Goal: Task Accomplishment & Management: Manage account settings

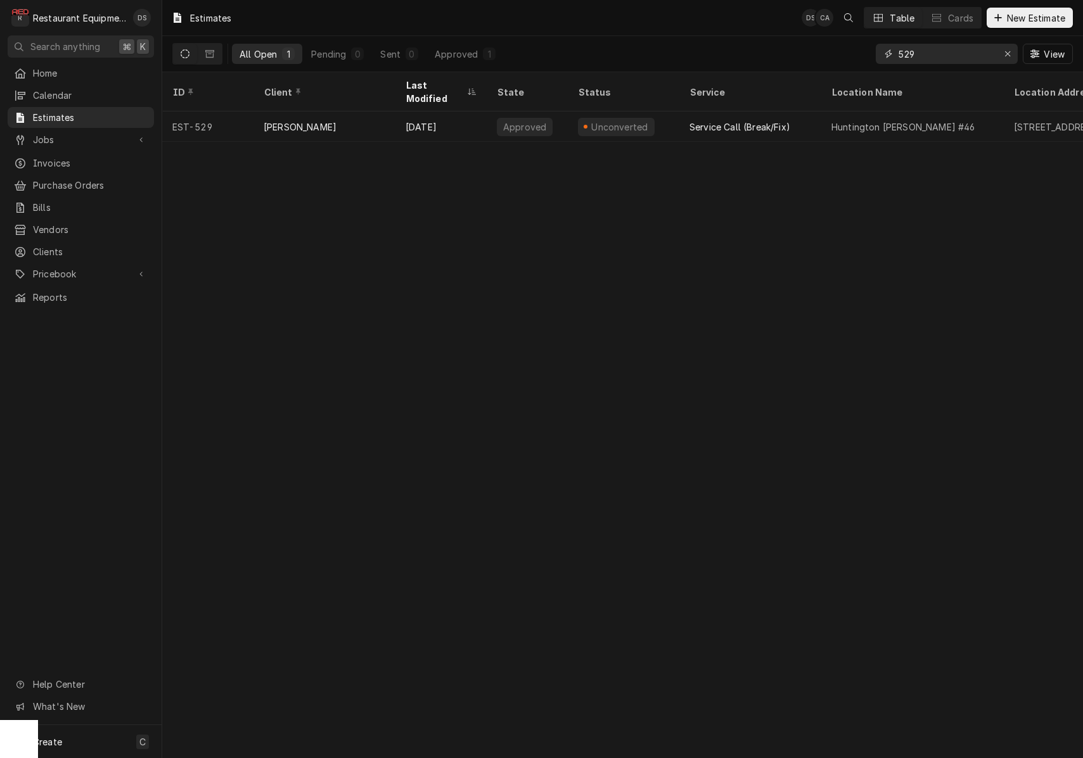
click at [1008, 55] on icon "Erase input" at bounding box center [1007, 53] width 7 height 9
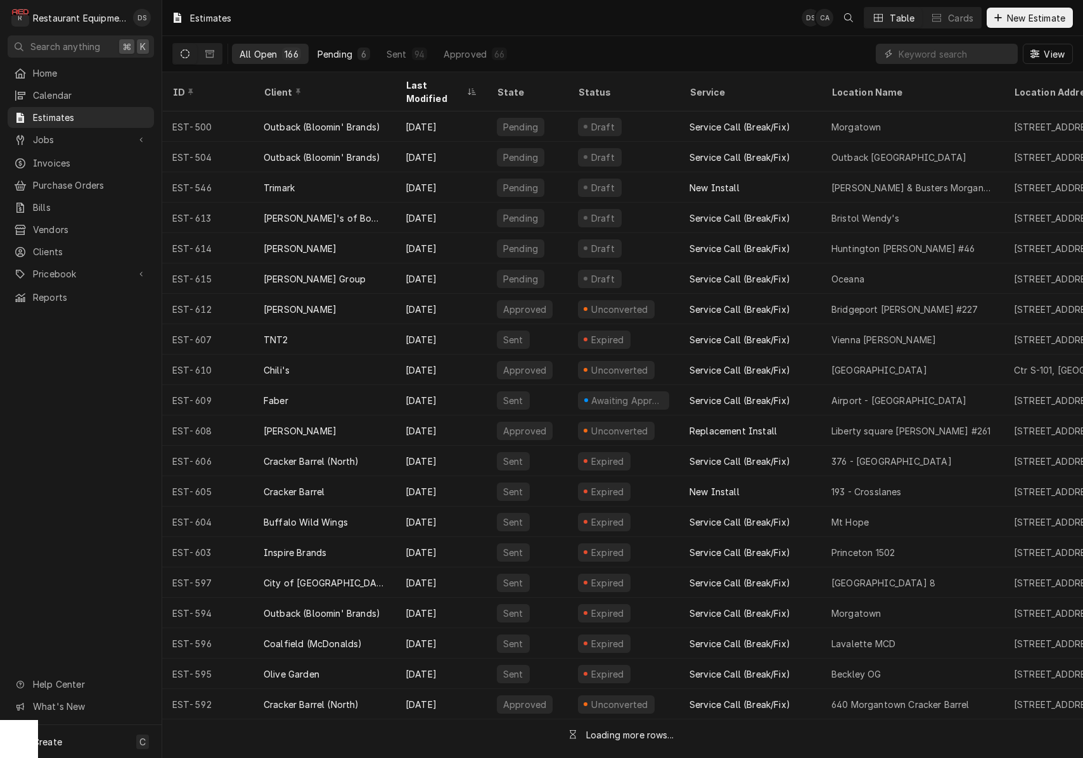
click at [330, 53] on div "Pending" at bounding box center [334, 54] width 35 height 13
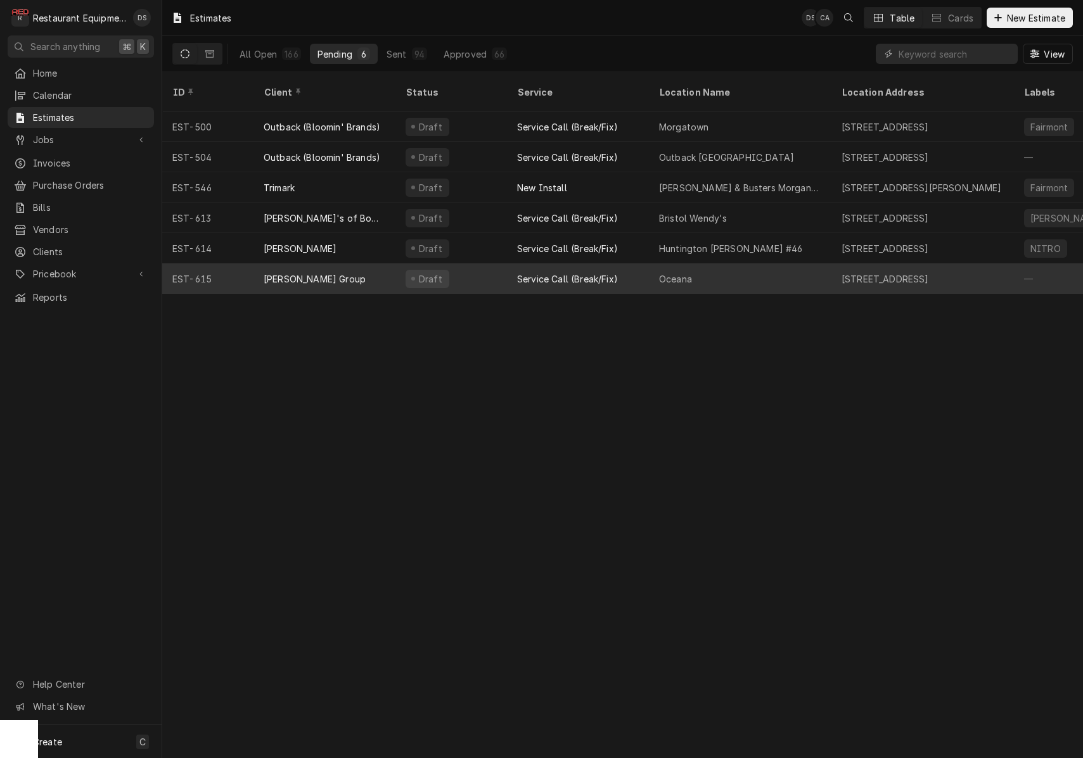
click at [511, 264] on div "Service Call (Break/Fix)" at bounding box center [578, 279] width 142 height 30
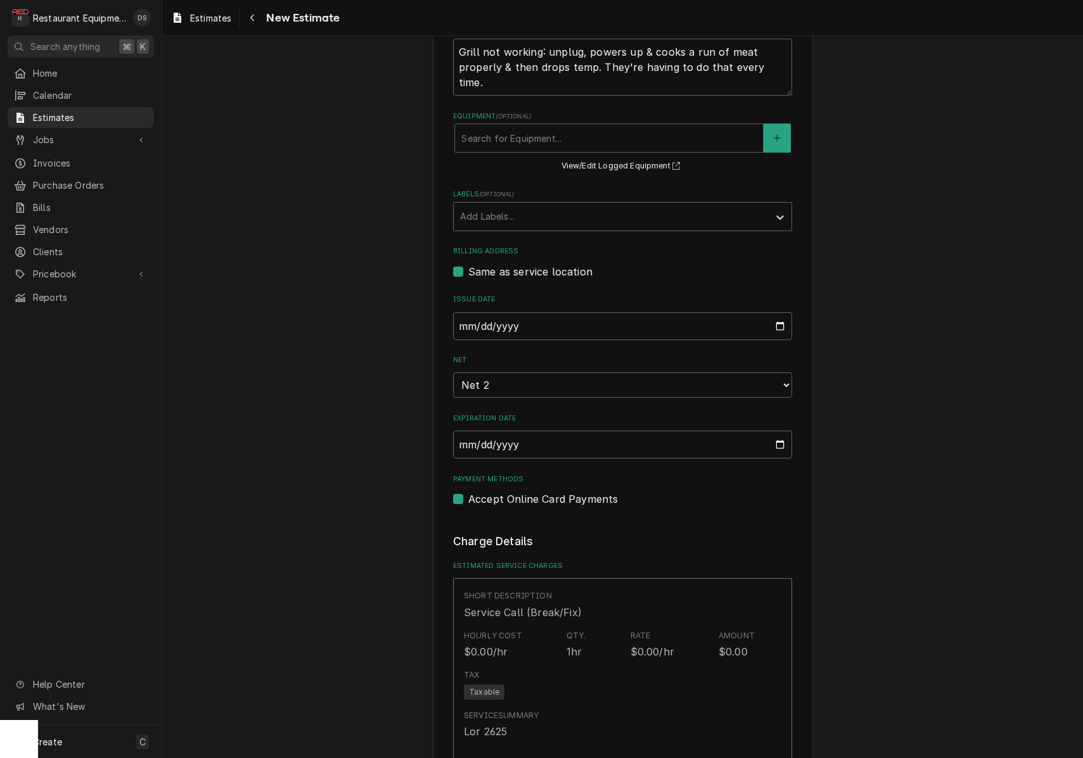
scroll to position [459, 0]
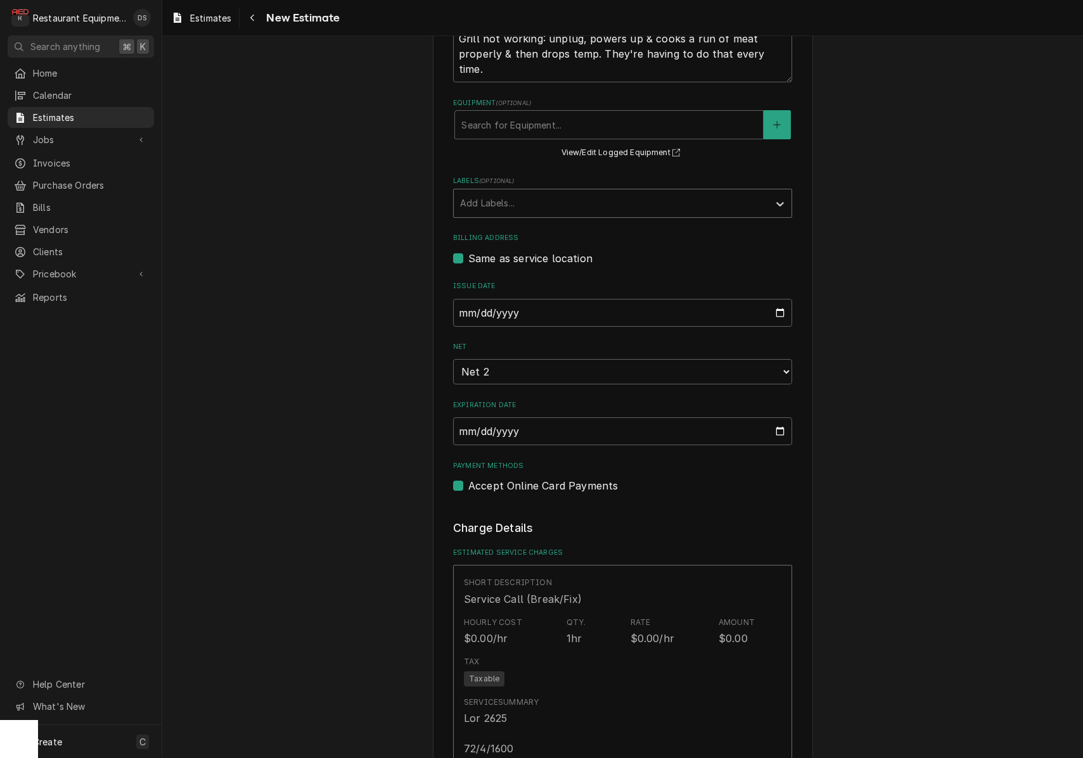
click at [551, 199] on div "Labels" at bounding box center [611, 203] width 302 height 23
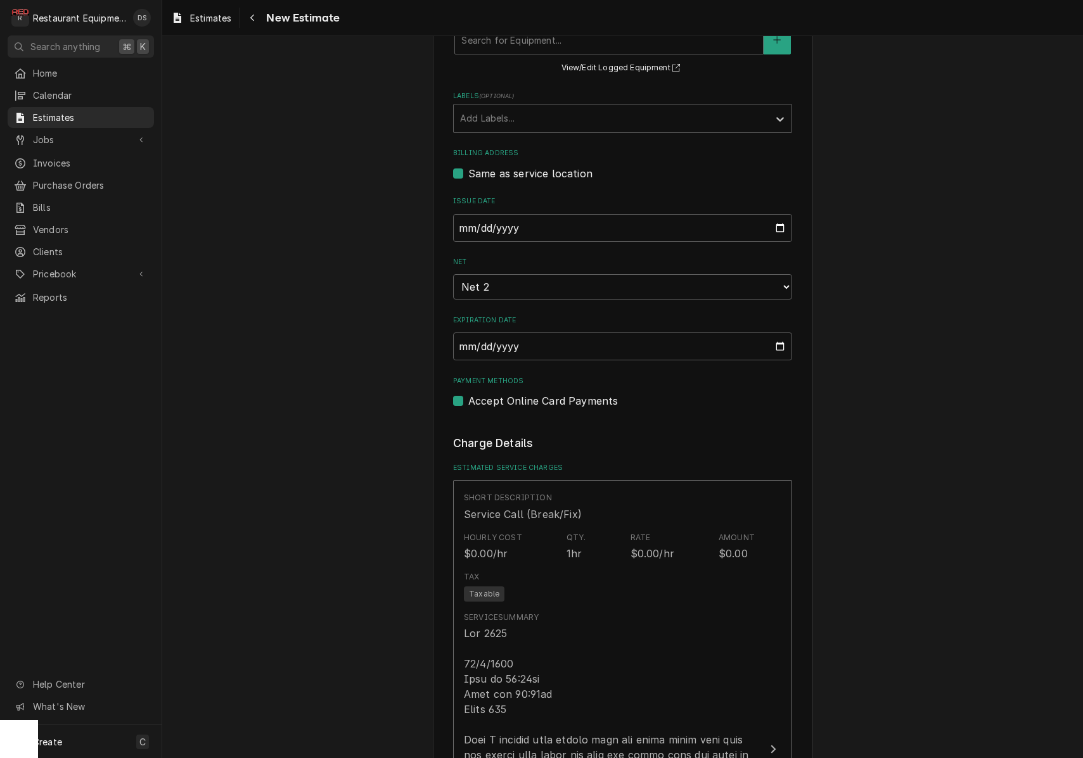
scroll to position [552, 0]
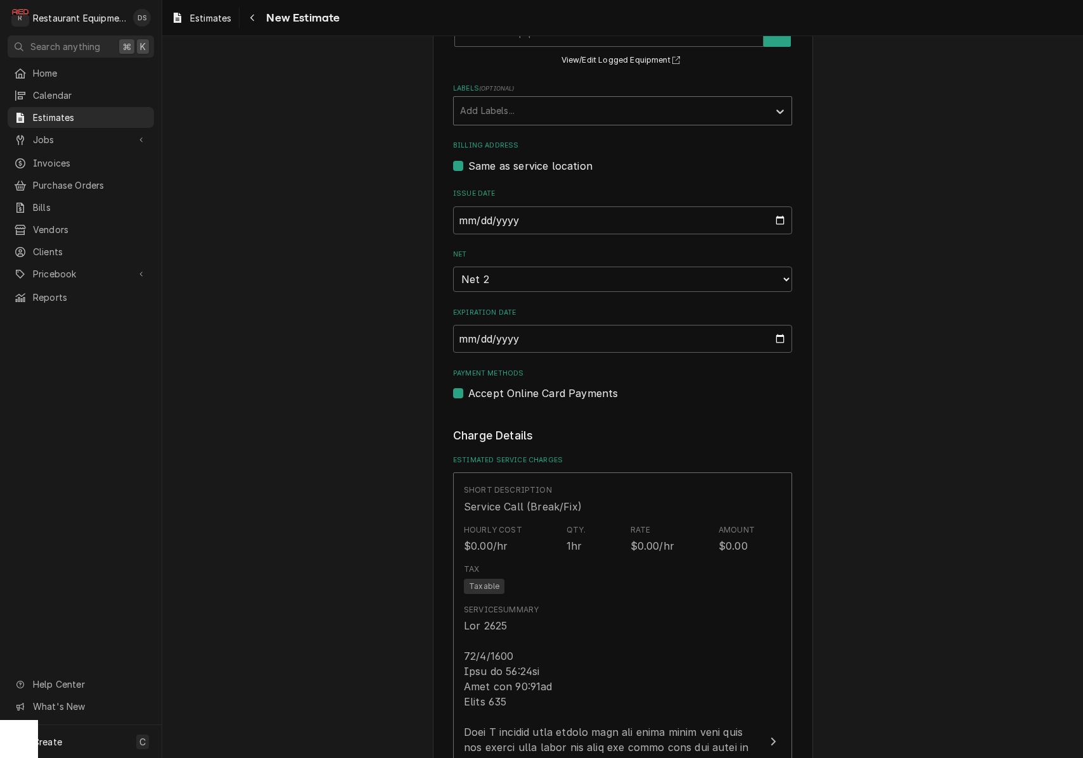
click at [635, 107] on div "Labels" at bounding box center [611, 110] width 302 height 23
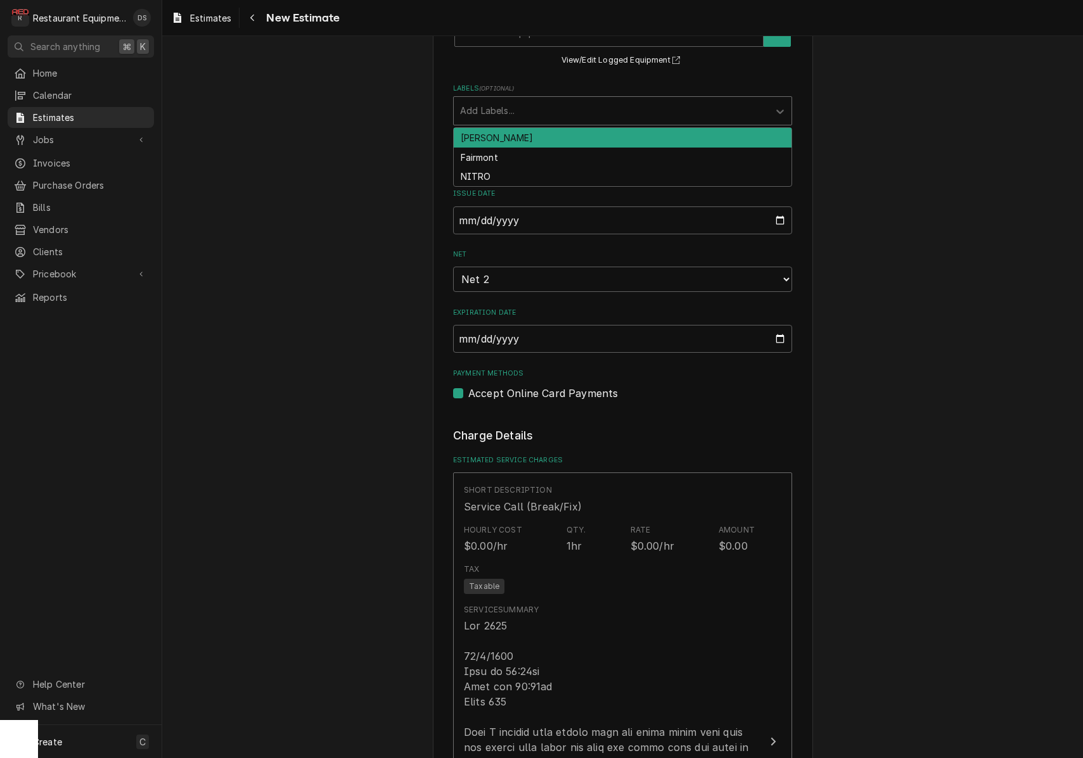
drag, startPoint x: 586, startPoint y: 130, endPoint x: 630, endPoint y: 132, distance: 43.7
click at [586, 130] on div "beckley" at bounding box center [623, 138] width 338 height 20
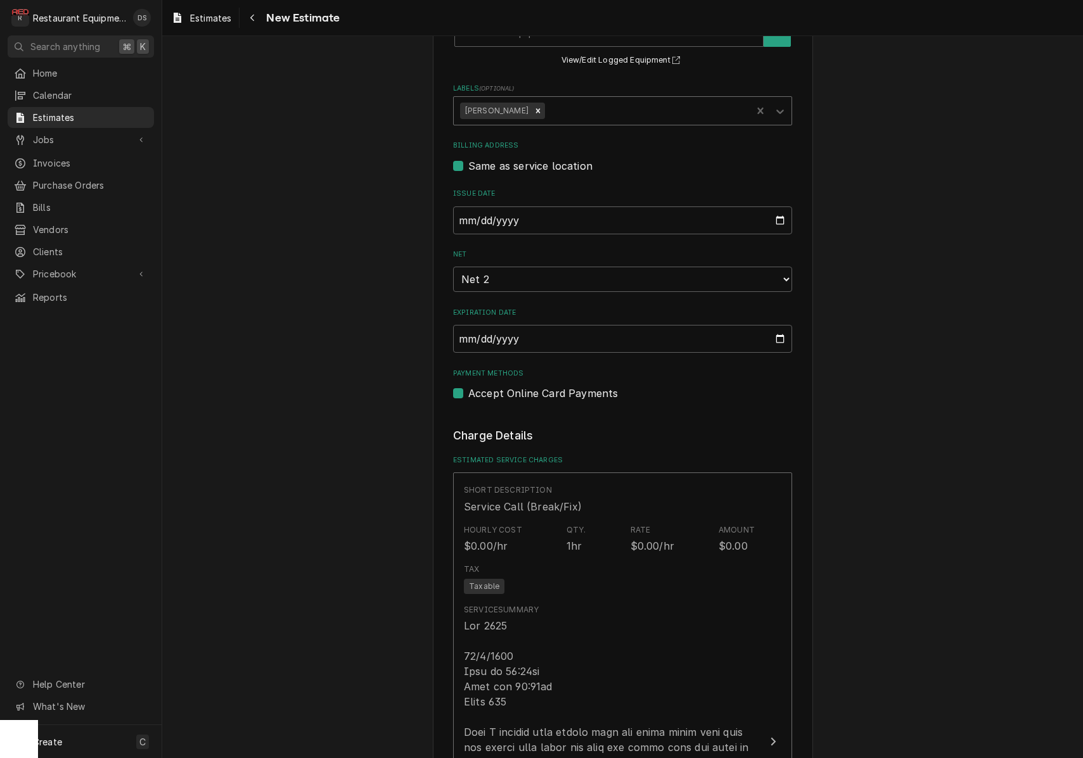
drag, startPoint x: 951, startPoint y: 174, endPoint x: 944, endPoint y: 175, distance: 6.4
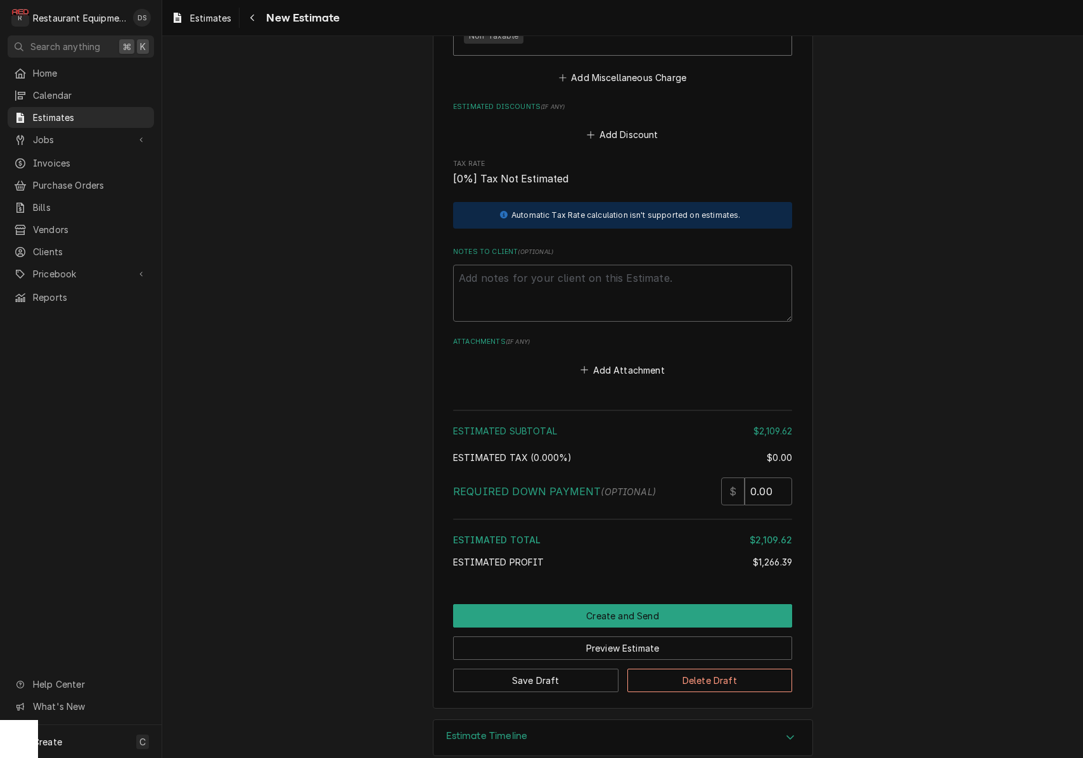
scroll to position [3595, 0]
click at [671, 605] on button "Create and Send" at bounding box center [622, 616] width 339 height 23
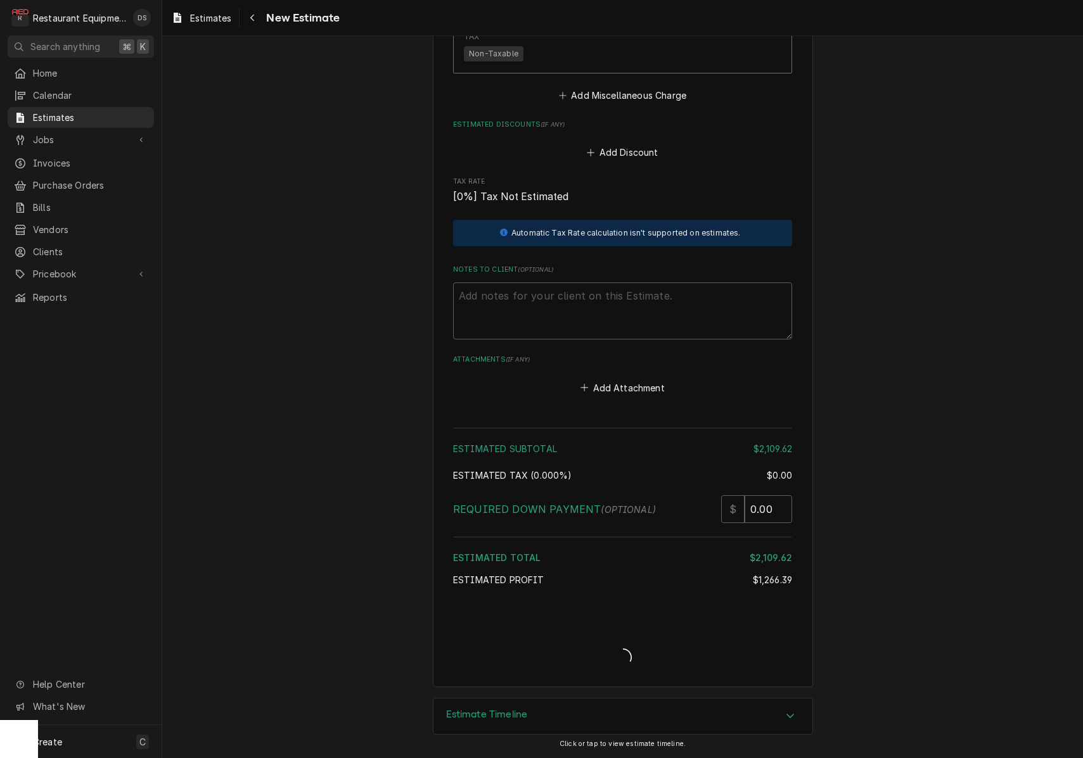
scroll to position [3555, 0]
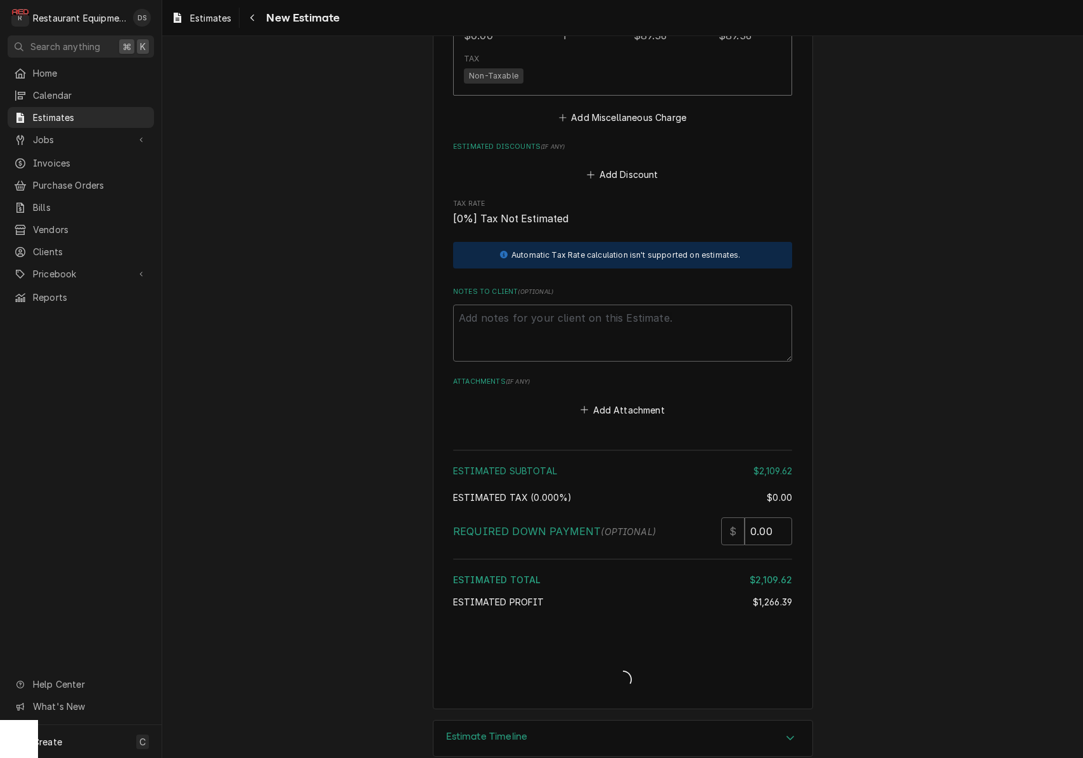
type textarea "x"
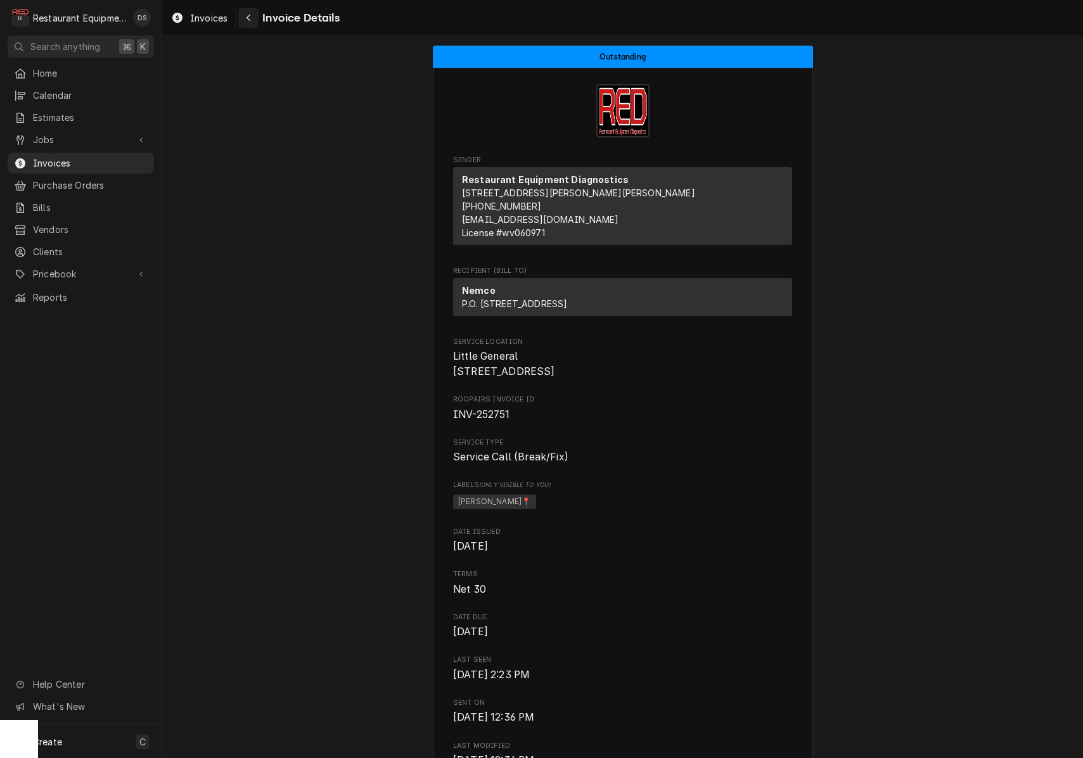
scroll to position [1090, 0]
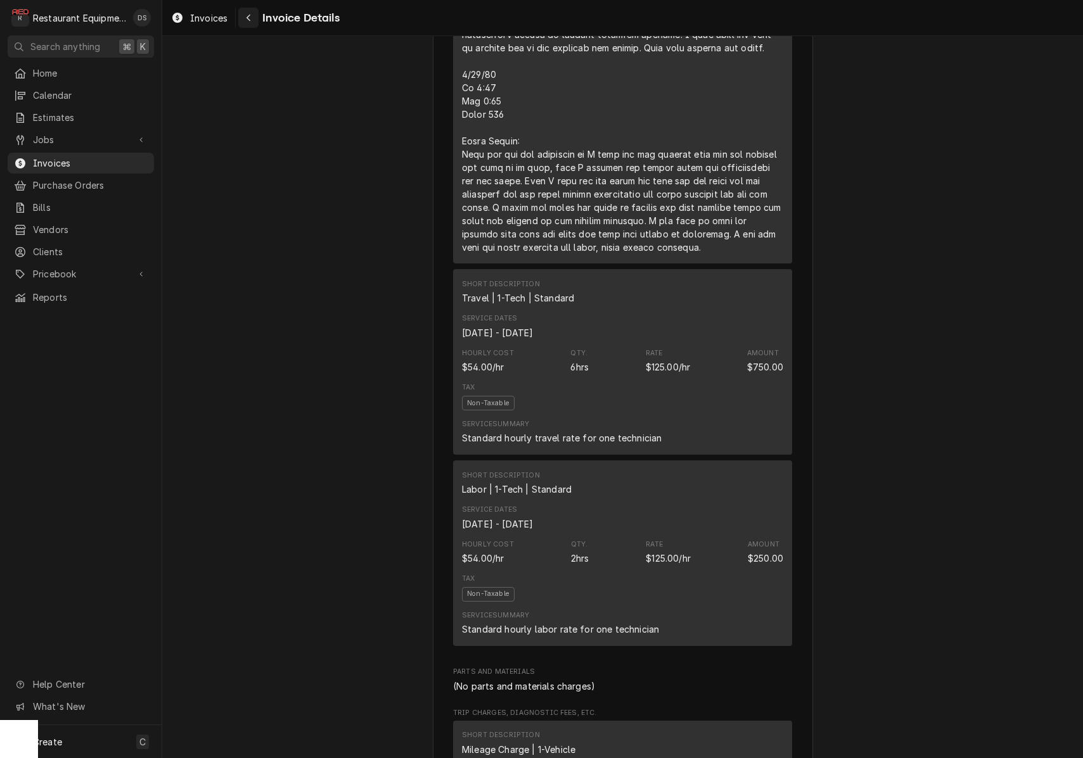
click at [253, 19] on div "Navigate back" at bounding box center [248, 17] width 13 height 13
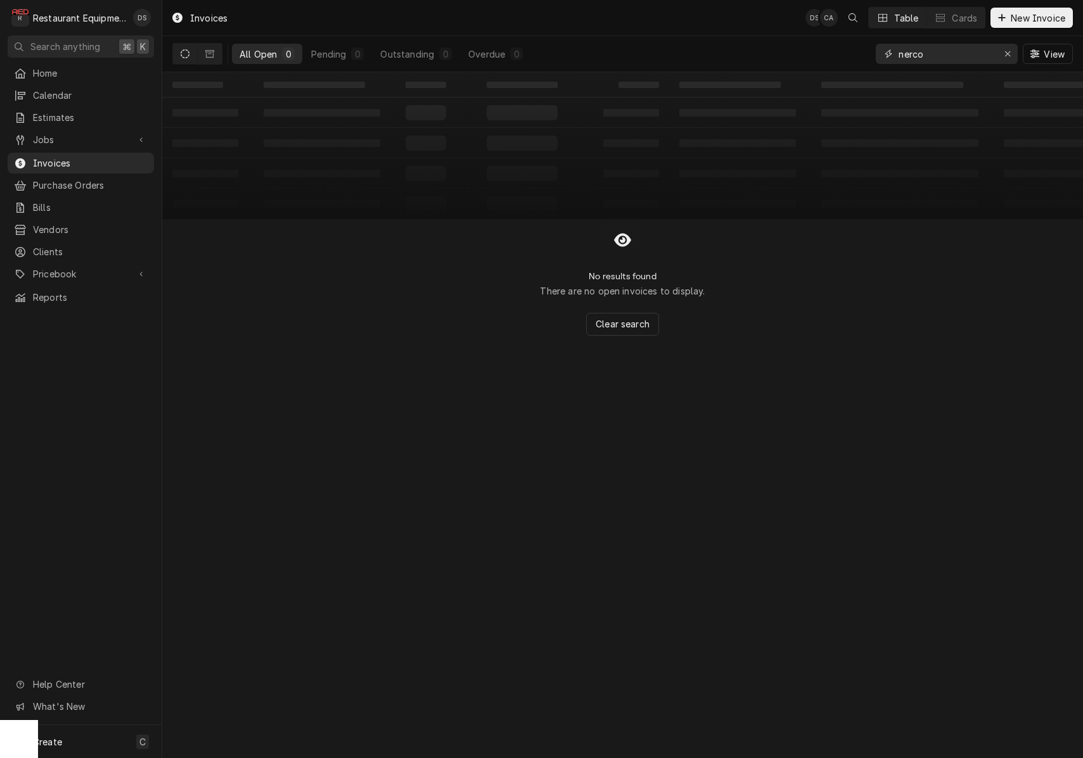
drag, startPoint x: 1011, startPoint y: 57, endPoint x: 984, endPoint y: 54, distance: 27.4
click at [1010, 57] on div "Erase input" at bounding box center [1007, 54] width 13 height 13
click at [982, 54] on input "Dynamic Content Wrapper" at bounding box center [957, 54] width 119 height 20
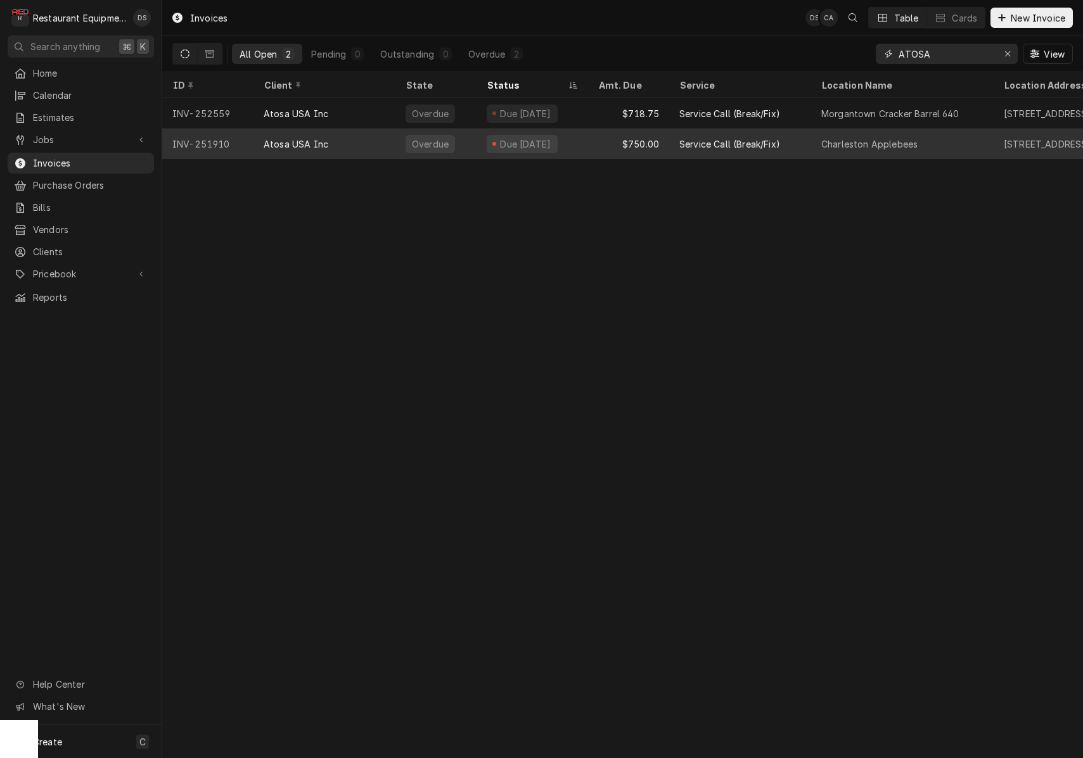
type input "ATOSA"
click at [614, 137] on div "$750.00" at bounding box center [628, 144] width 81 height 30
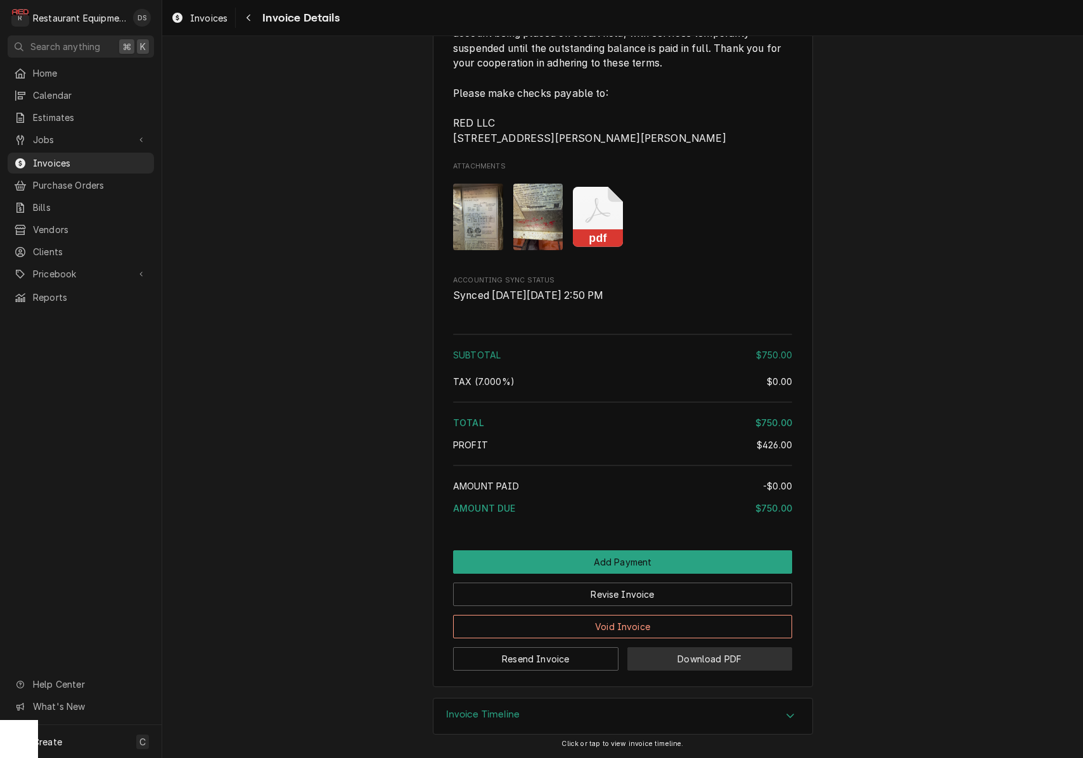
click at [671, 662] on button "Download PDF" at bounding box center [709, 658] width 165 height 23
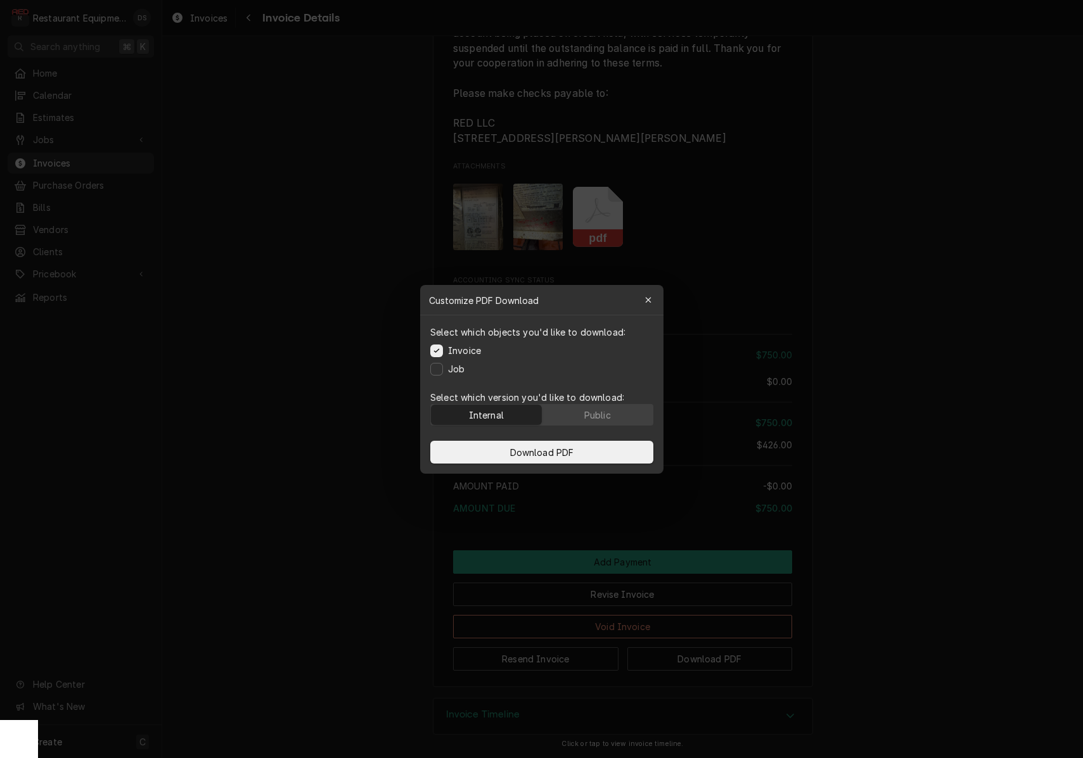
drag, startPoint x: 599, startPoint y: 414, endPoint x: 600, endPoint y: 435, distance: 20.9
click at [599, 414] on div "Public" at bounding box center [596, 414] width 27 height 13
click at [598, 446] on button "Download PDF" at bounding box center [541, 452] width 223 height 23
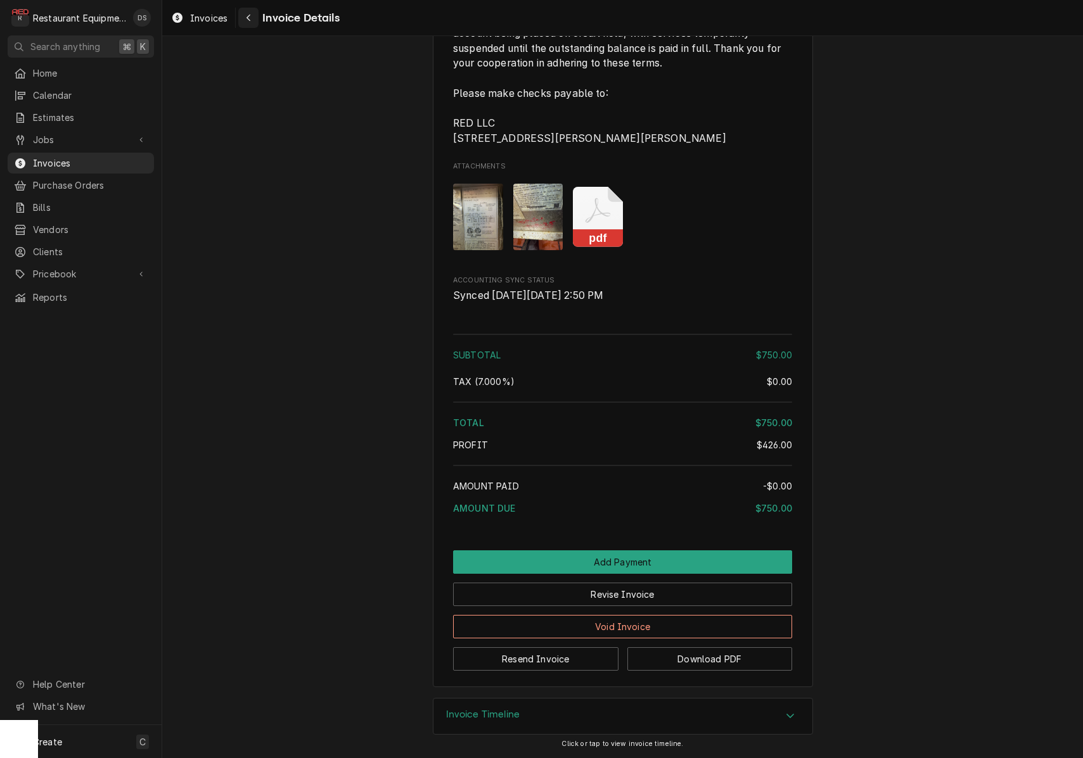
click at [251, 15] on div "Navigate back" at bounding box center [248, 17] width 13 height 13
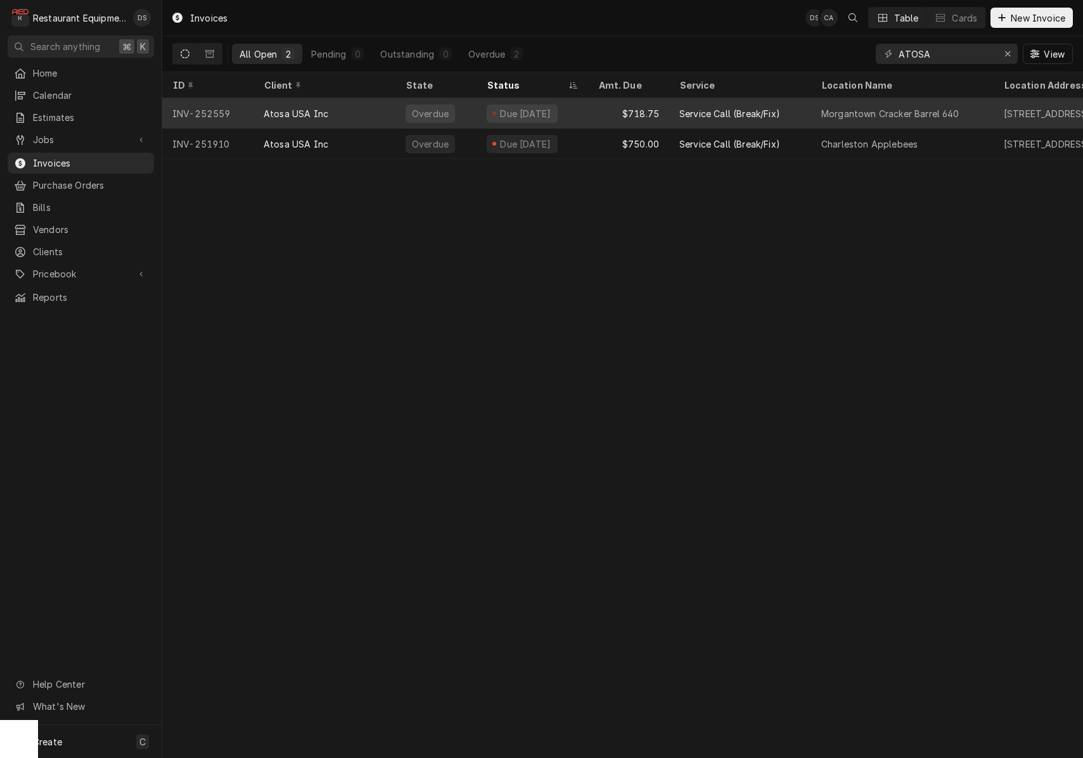
click at [606, 114] on div "$718.75" at bounding box center [628, 113] width 81 height 30
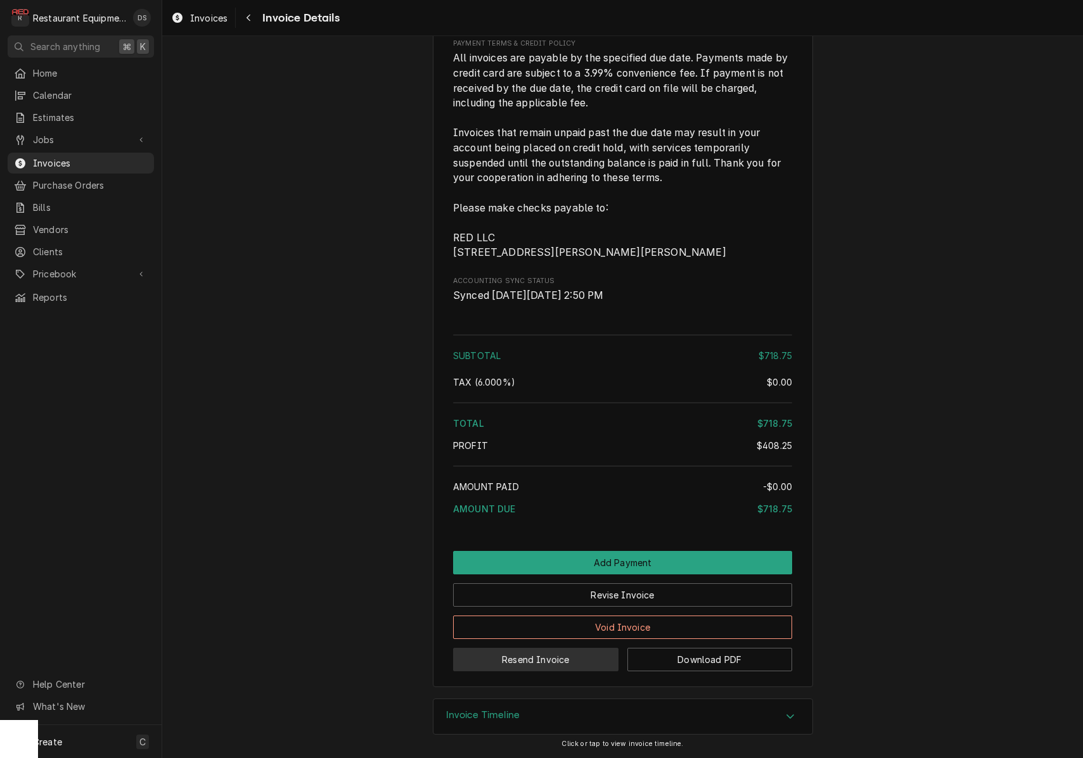
scroll to position [2124, 0]
click at [704, 662] on button "Download PDF" at bounding box center [709, 659] width 165 height 23
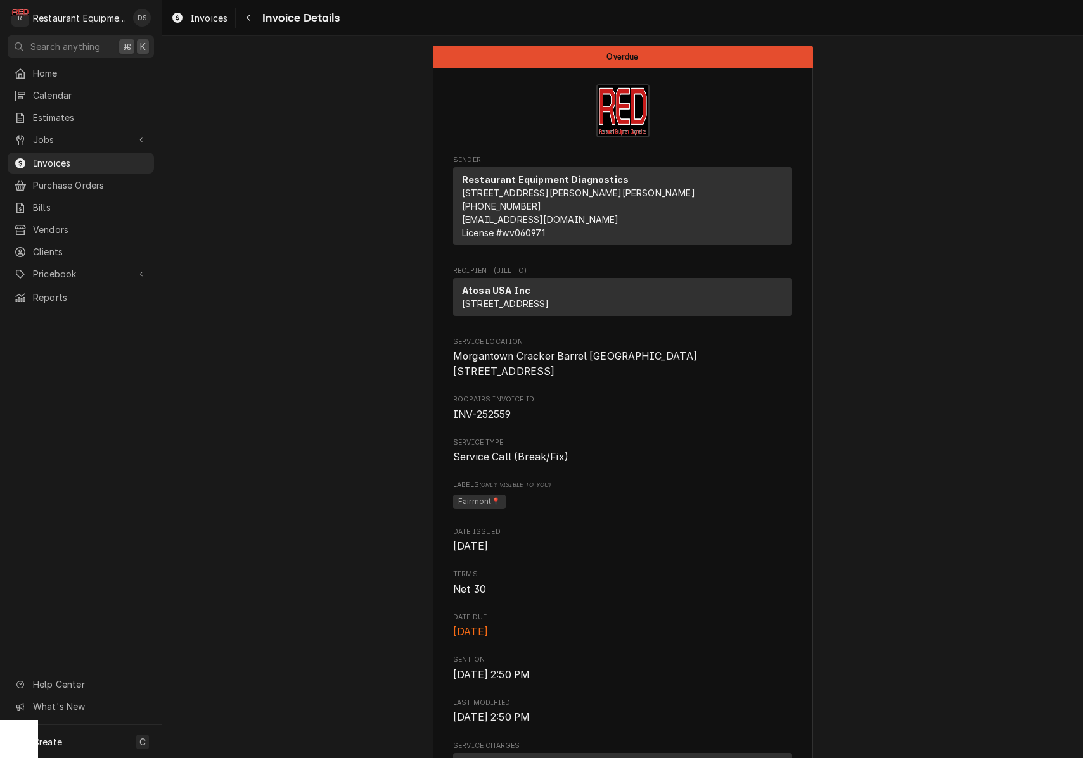
scroll to position [0, 0]
click at [251, 20] on icon "Navigate back" at bounding box center [249, 17] width 6 height 9
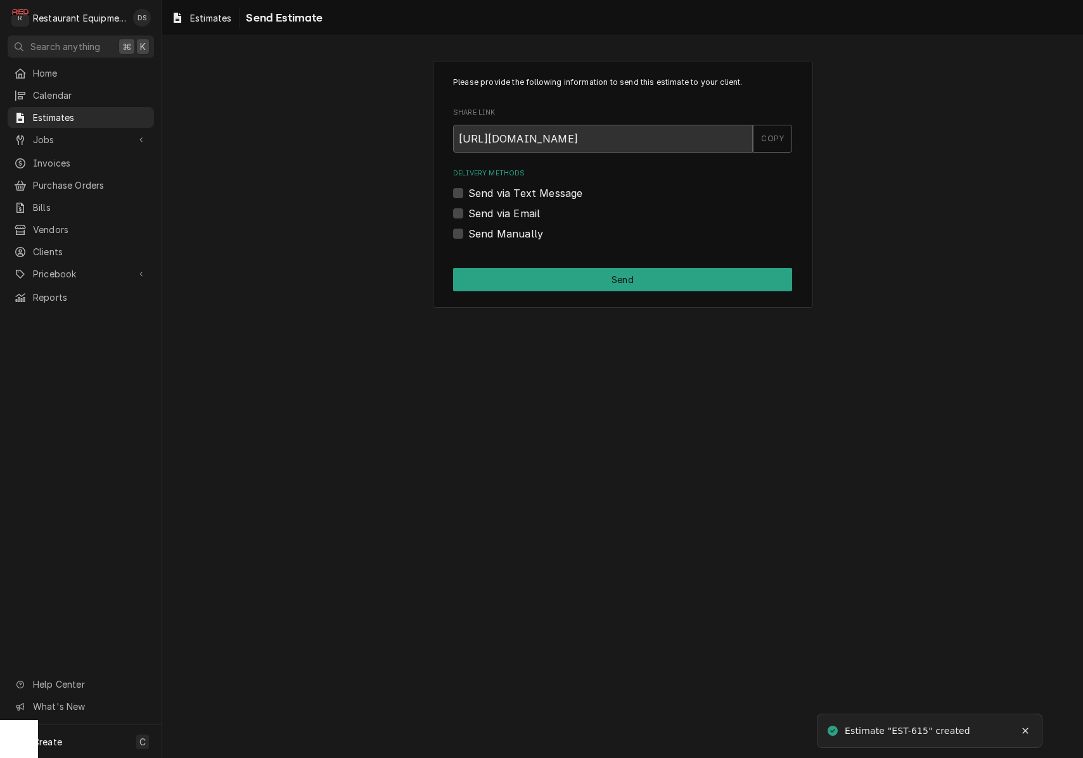
click at [468, 209] on label "Send via Email" at bounding box center [504, 213] width 72 height 15
click at [468, 209] on input "Send via Email" at bounding box center [637, 220] width 339 height 28
checkbox input "true"
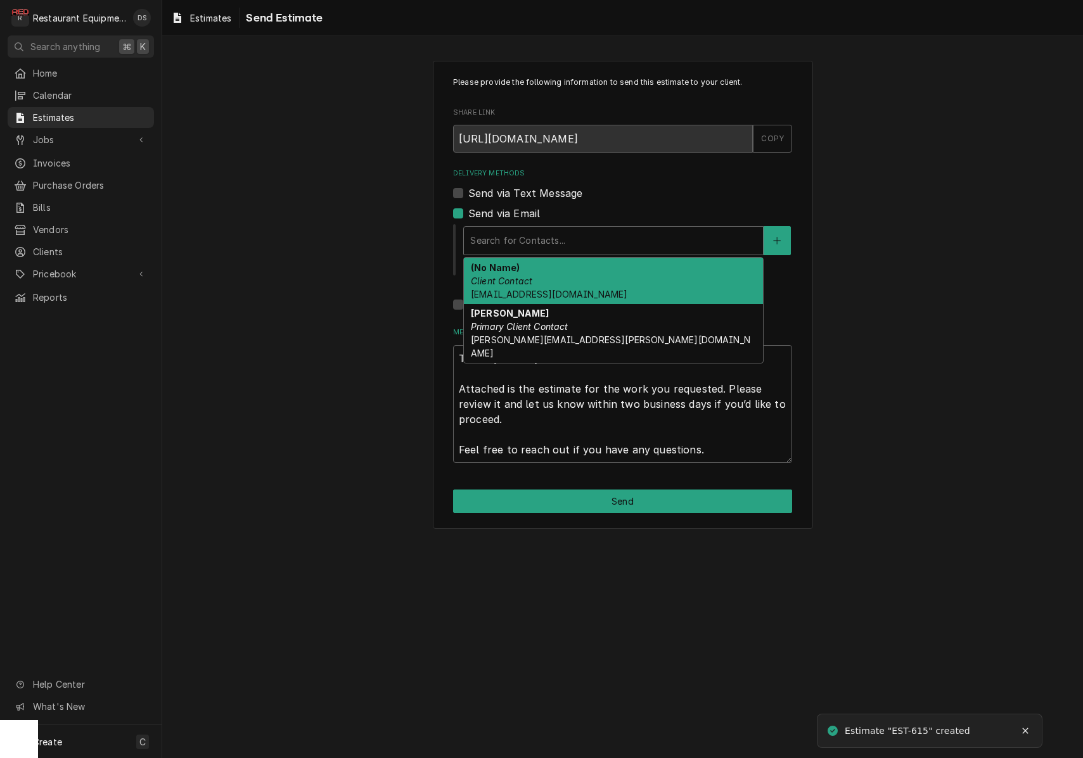
click at [568, 241] on div "Delivery Methods" at bounding box center [613, 240] width 286 height 23
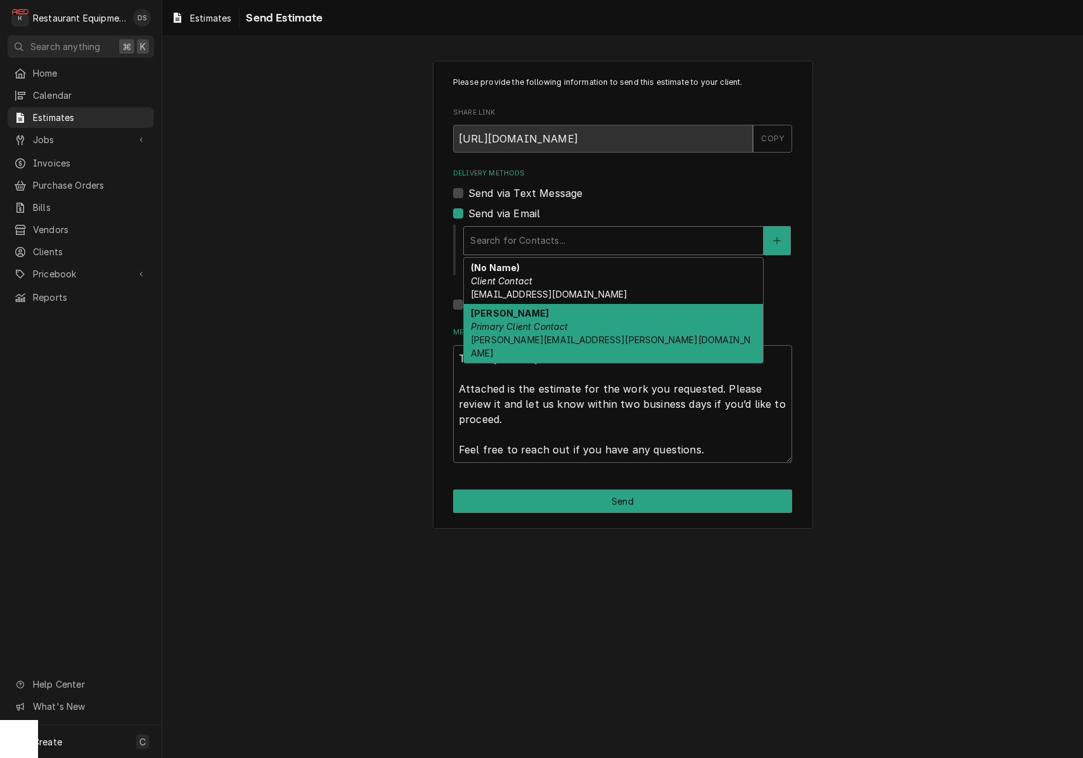
click at [592, 331] on div "Robin Pinter Primary Client Contact robin.pinter@us.stores.mcd.com" at bounding box center [613, 334] width 299 height 60
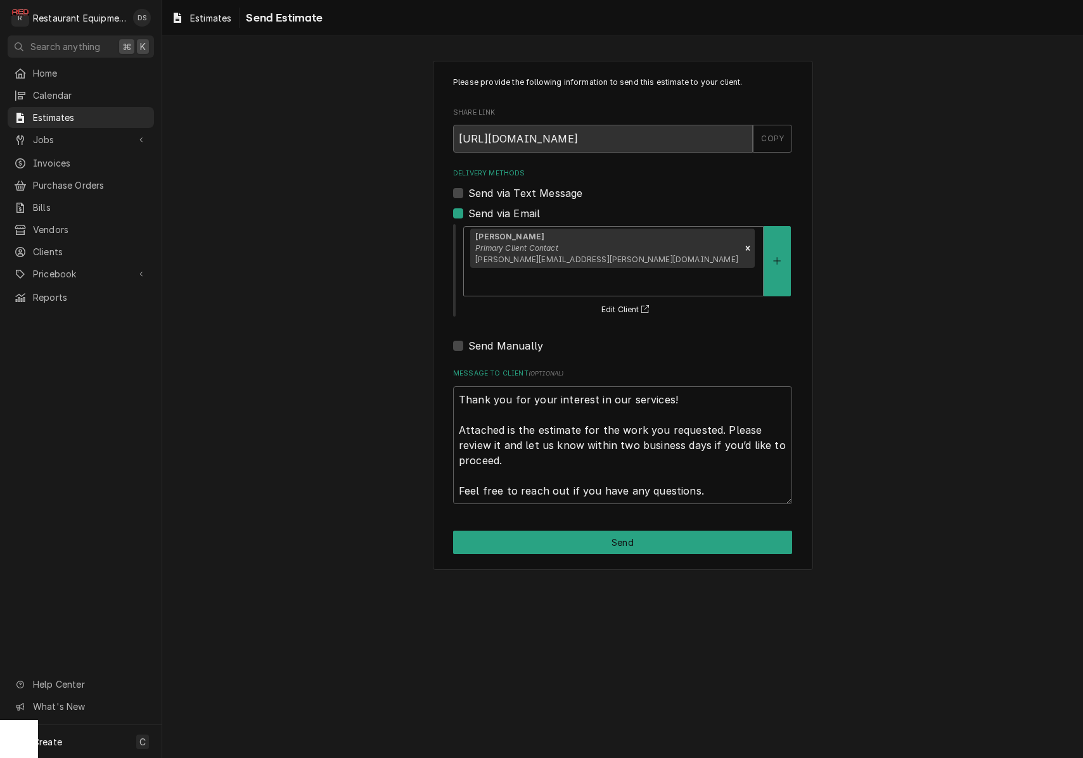
click at [655, 531] on button "Send" at bounding box center [622, 542] width 339 height 23
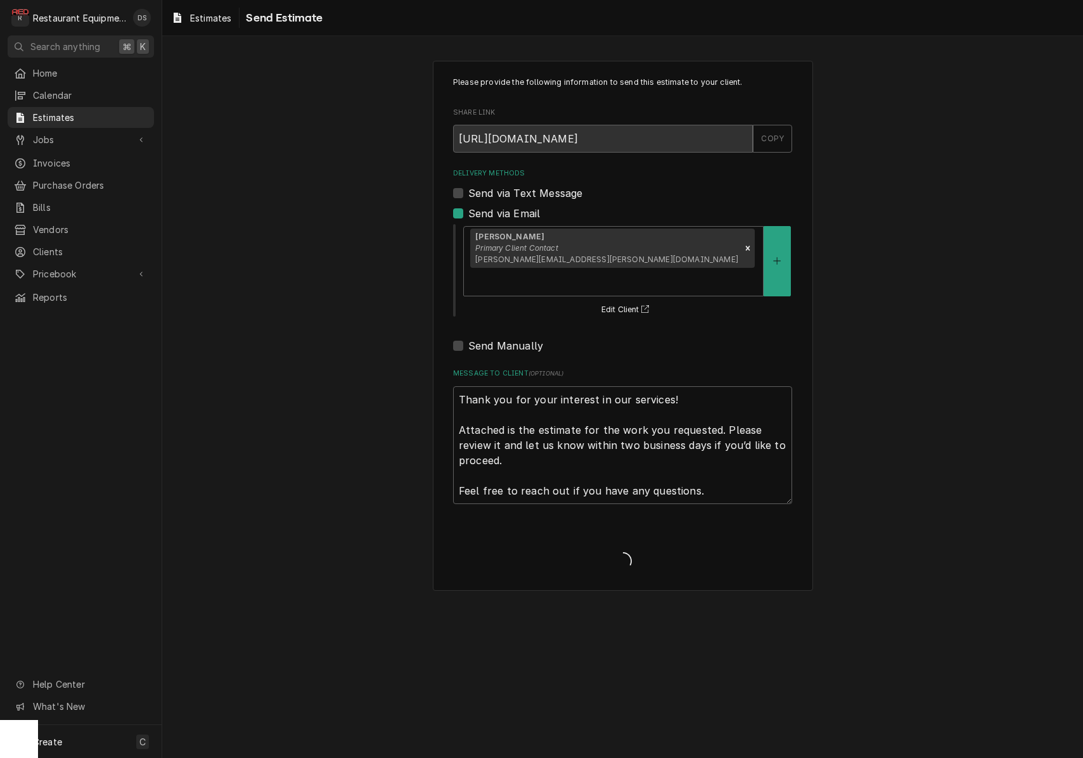
type textarea "x"
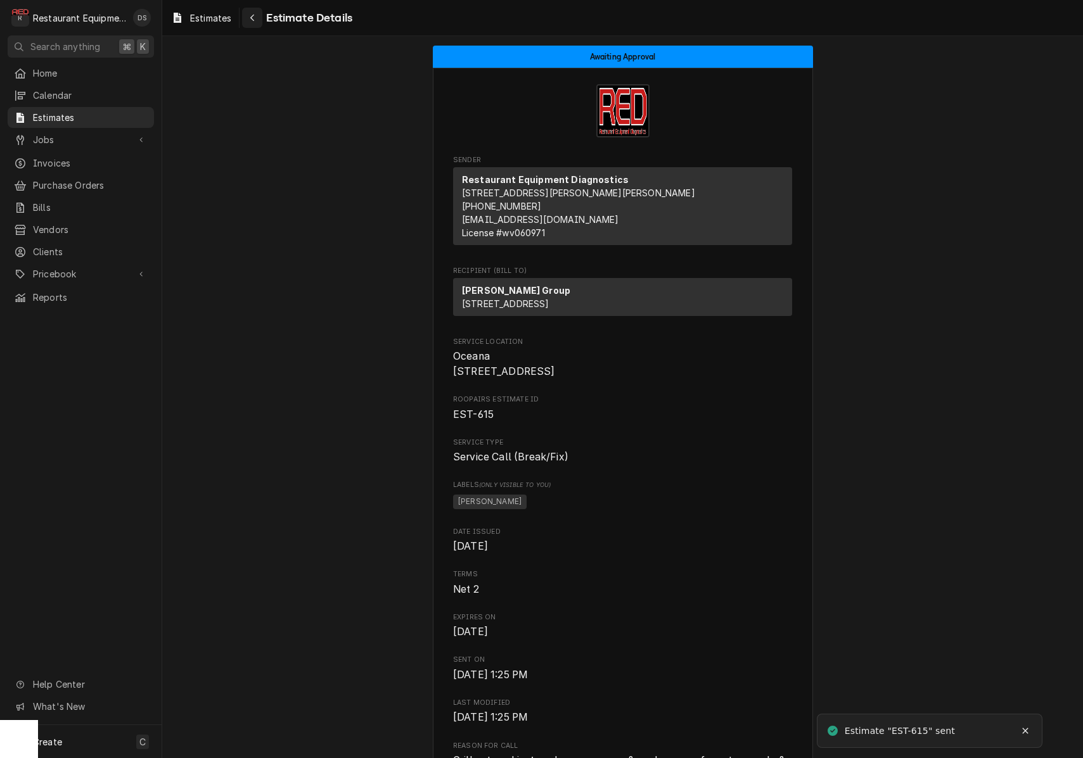
click at [257, 20] on div "Navigate back" at bounding box center [252, 17] width 13 height 13
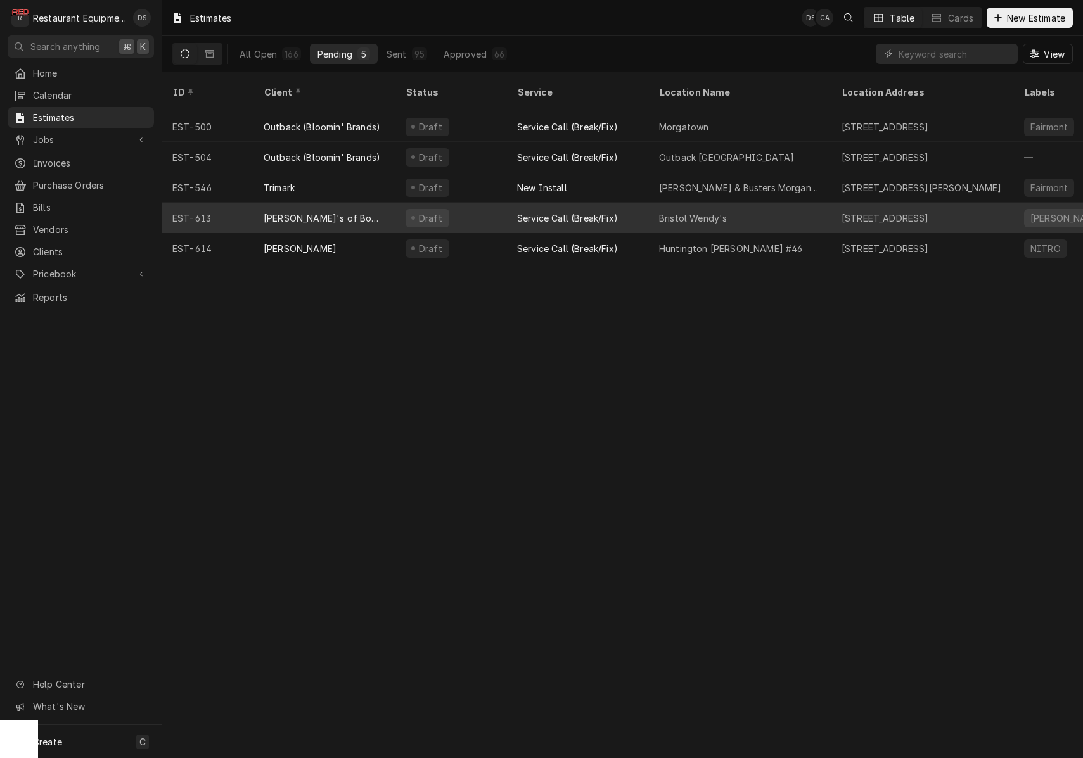
click at [489, 203] on div "Draft" at bounding box center [450, 218] width 111 height 30
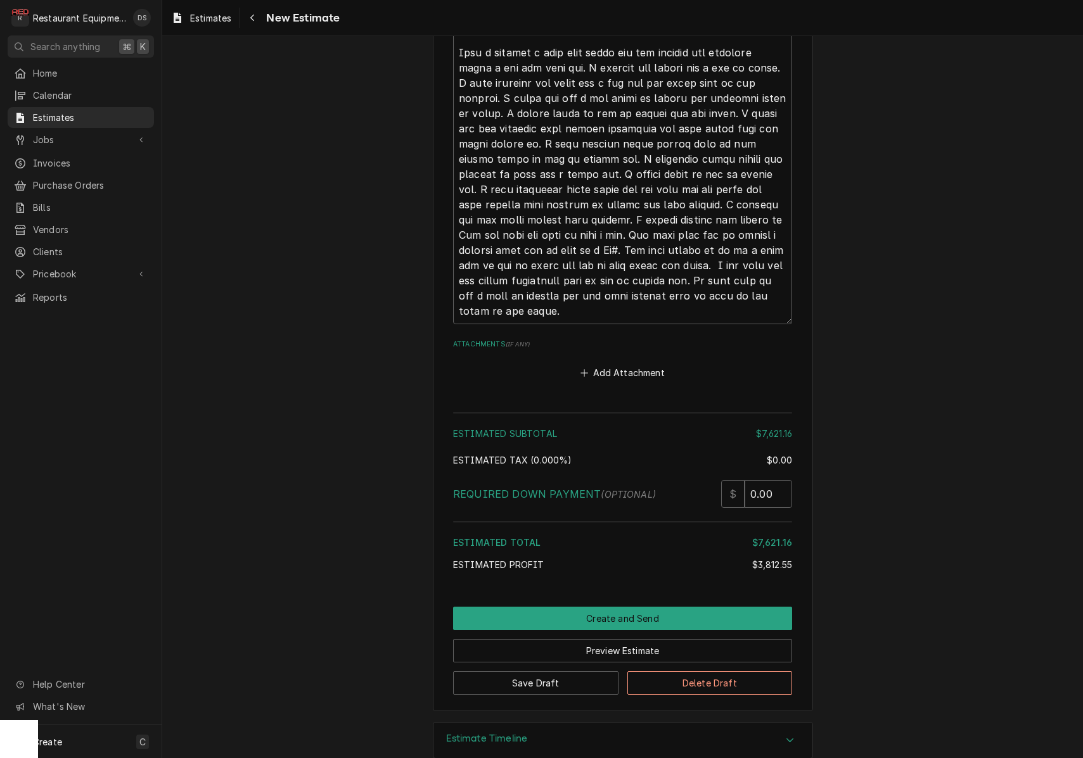
click at [644, 607] on button "Create and Send" at bounding box center [622, 618] width 339 height 23
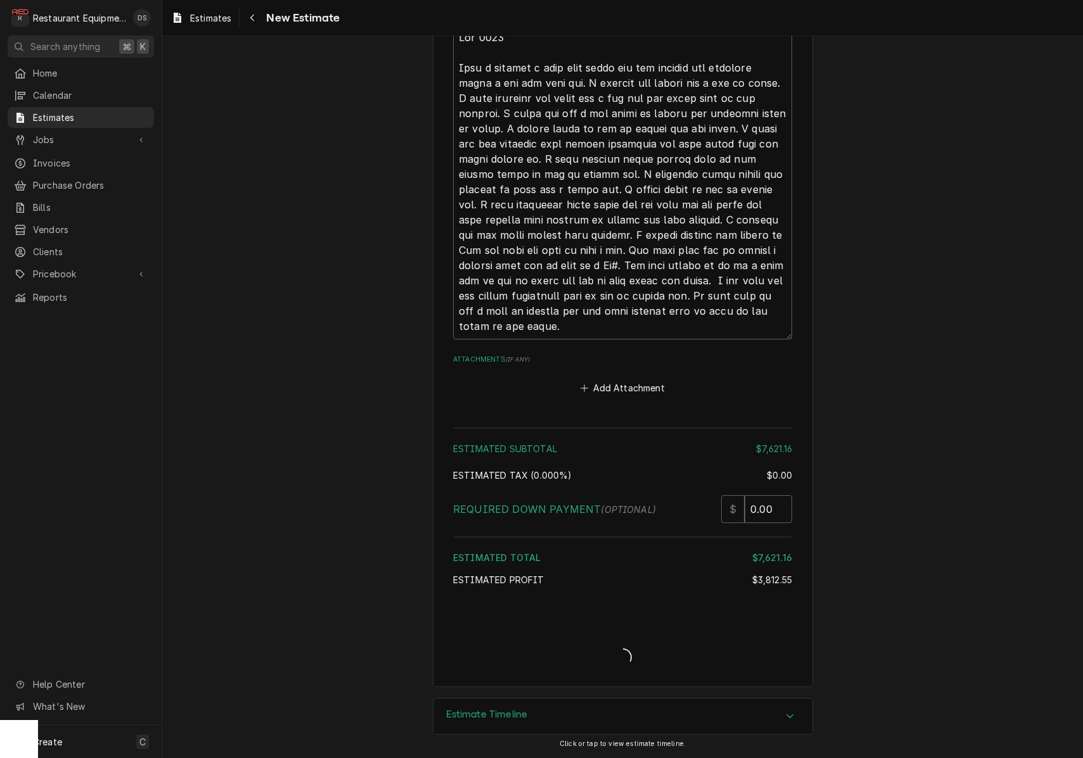
scroll to position [2563, 0]
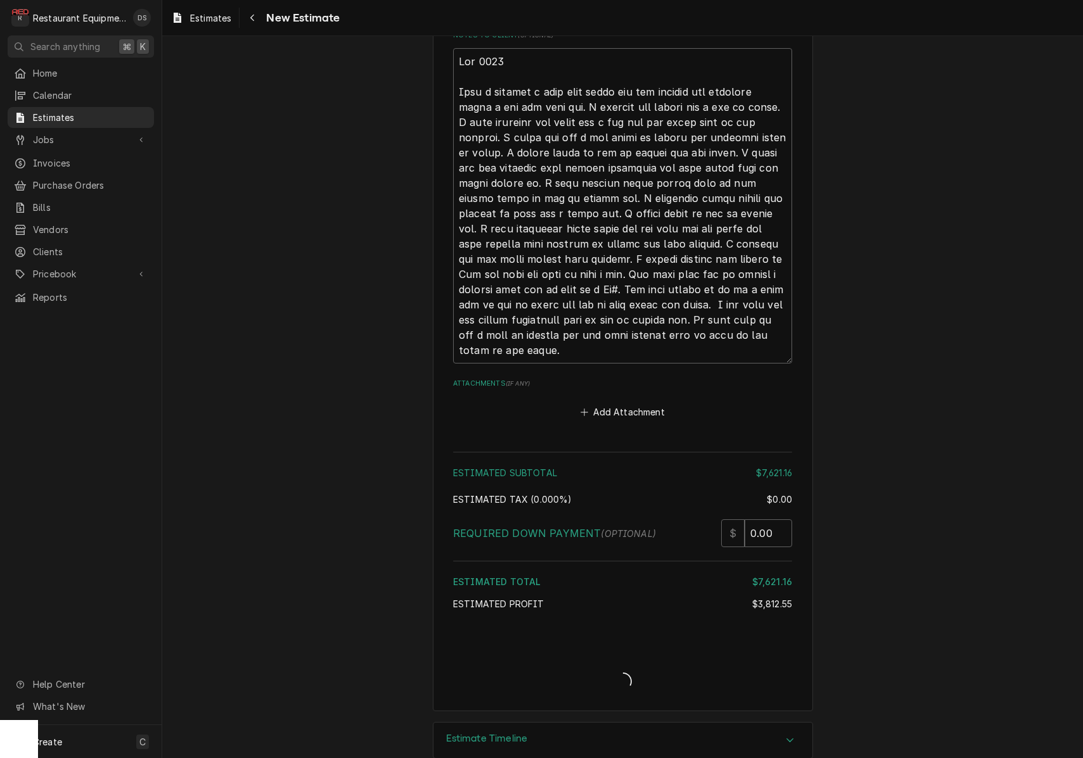
type textarea "x"
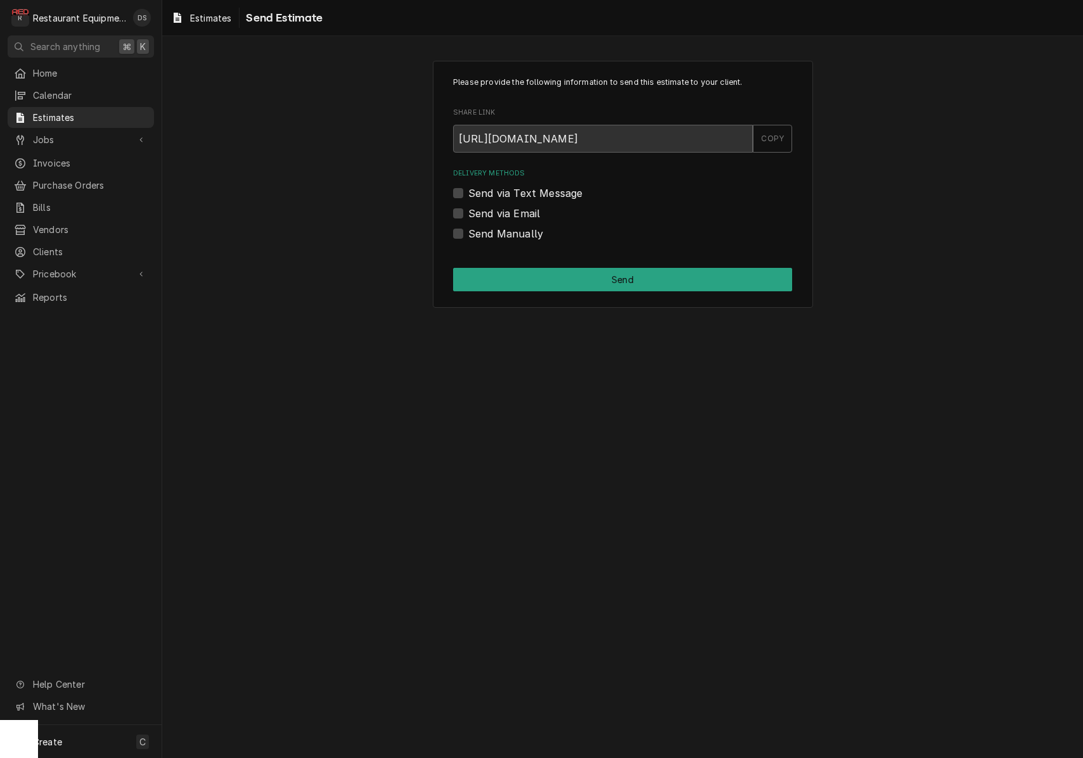
click at [468, 210] on label "Send via Email" at bounding box center [504, 213] width 72 height 15
click at [468, 210] on input "Send via Email" at bounding box center [637, 220] width 339 height 28
checkbox input "true"
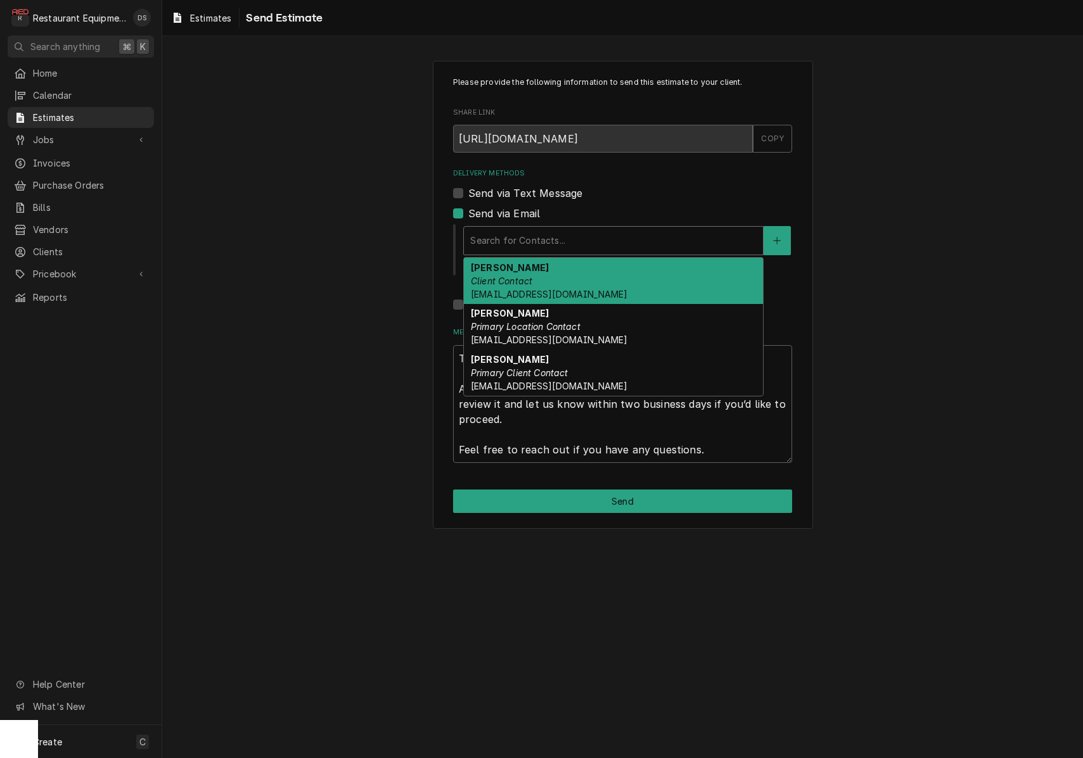
click at [599, 231] on div "Delivery Methods" at bounding box center [613, 240] width 286 height 23
click at [649, 202] on div "Delivery Methods Send via Text Message Send via Email [object Object], 1 of 3. …" at bounding box center [622, 240] width 339 height 144
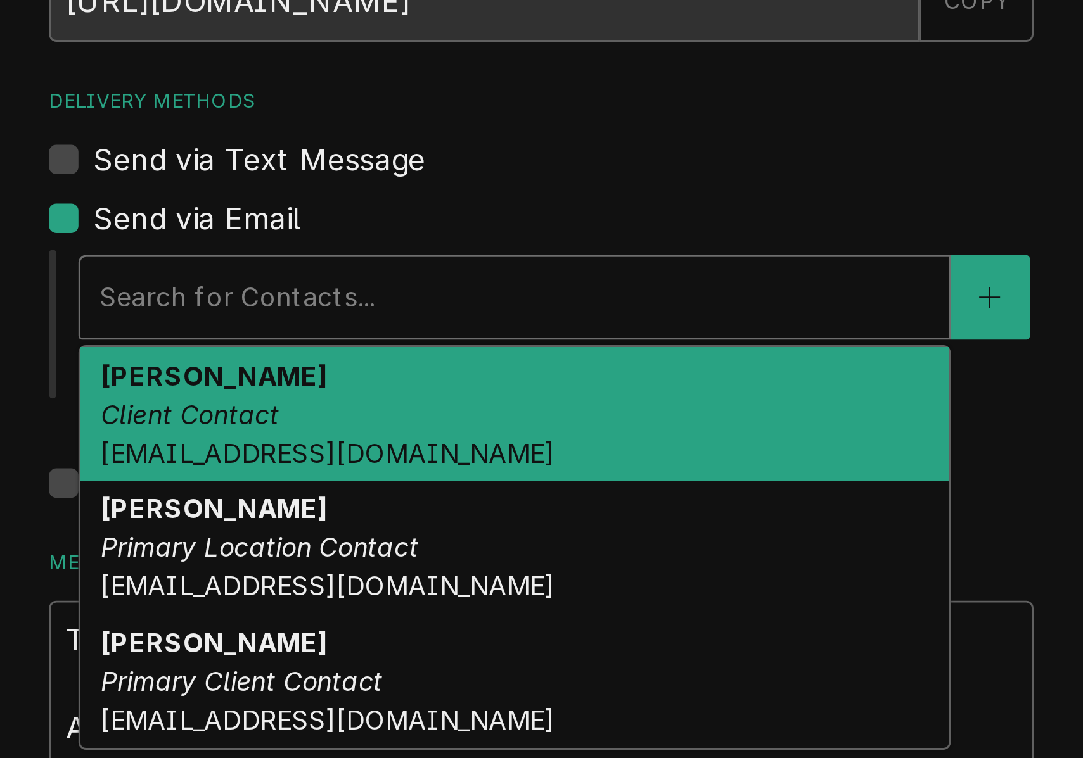
click at [470, 229] on div "Delivery Methods" at bounding box center [613, 240] width 286 height 23
click at [464, 258] on div "[PERSON_NAME] Client Contact [EMAIL_ADDRESS][DOMAIN_NAME]" at bounding box center [613, 281] width 299 height 46
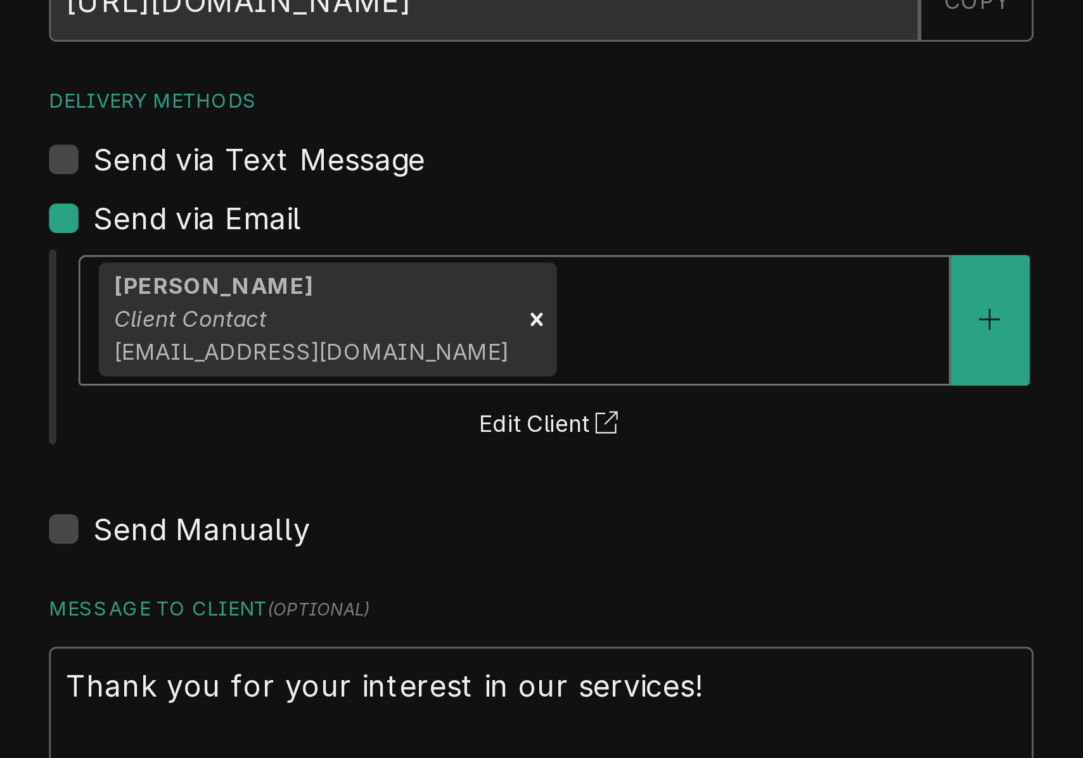
click at [630, 237] on div "Delivery Methods" at bounding box center [693, 248] width 127 height 23
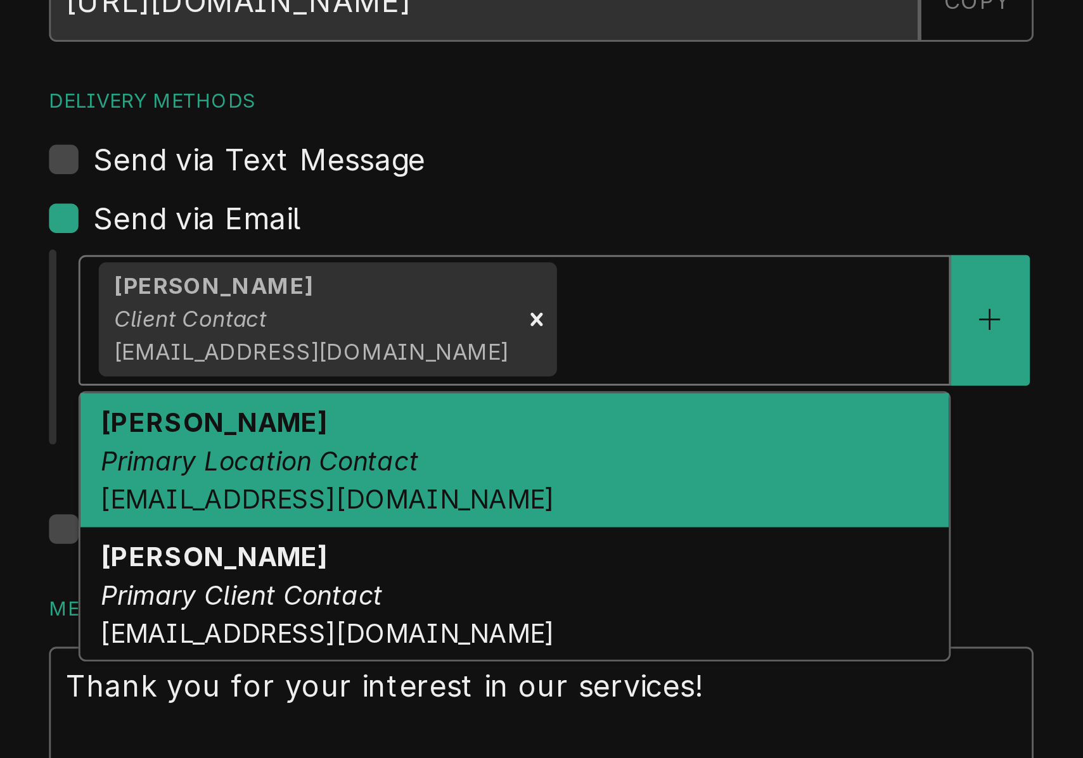
drag, startPoint x: 186, startPoint y: 141, endPoint x: 197, endPoint y: 128, distance: 17.5
click at [464, 274] on div "[PERSON_NAME] Primary Location Contact [EMAIL_ADDRESS][DOMAIN_NAME]" at bounding box center [613, 297] width 299 height 46
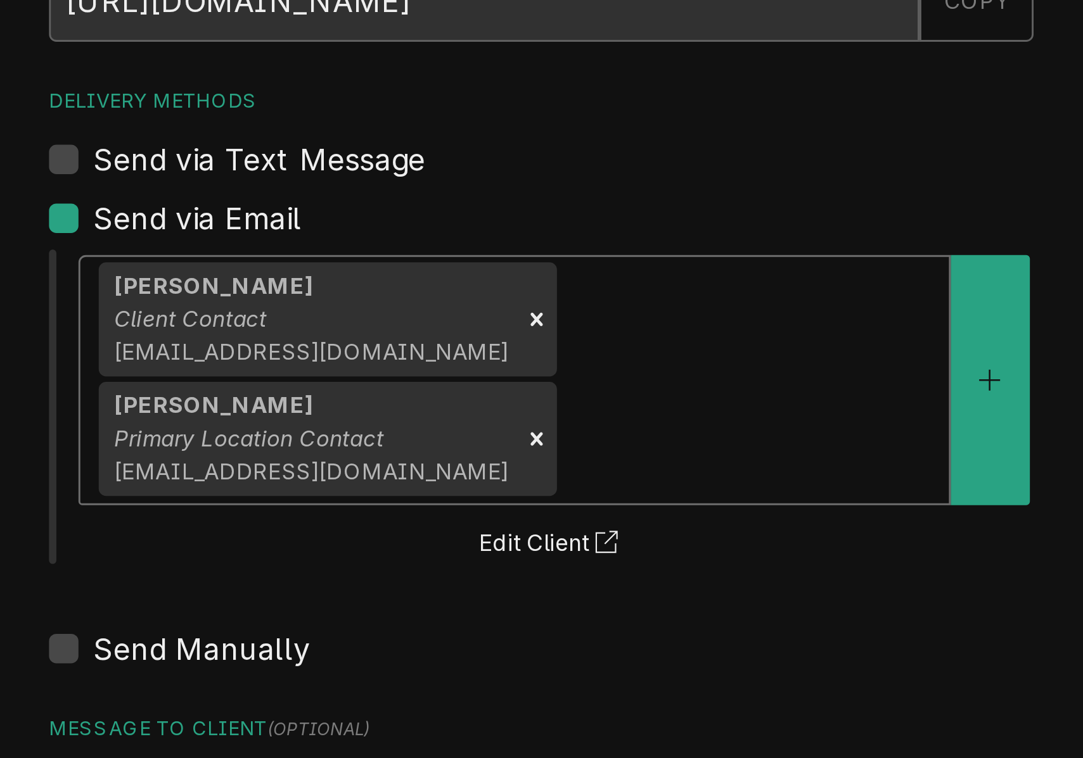
drag, startPoint x: 212, startPoint y: 103, endPoint x: 226, endPoint y: 107, distance: 14.4
click at [475, 284] on em "Primary Location Contact" at bounding box center [521, 289] width 93 height 10
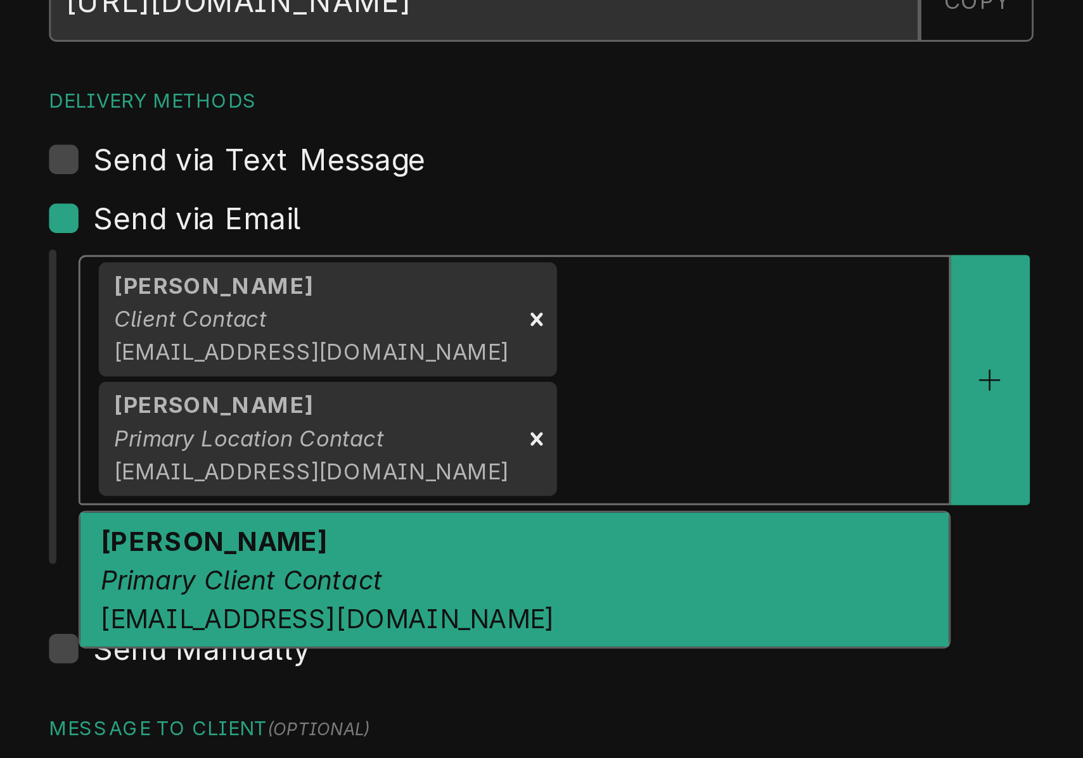
click at [464, 315] on div "Patti Parler Primary Client Contact pparlier@wenbg.com" at bounding box center [613, 338] width 299 height 46
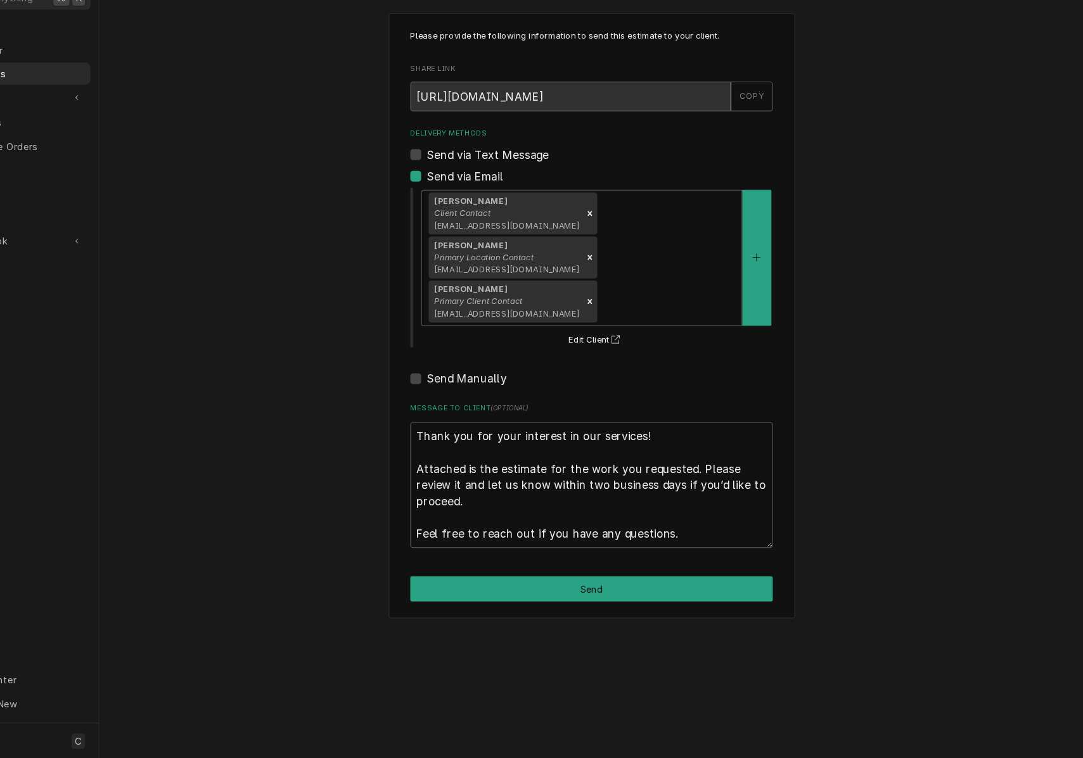
click at [600, 588] on button "Send" at bounding box center [622, 599] width 339 height 23
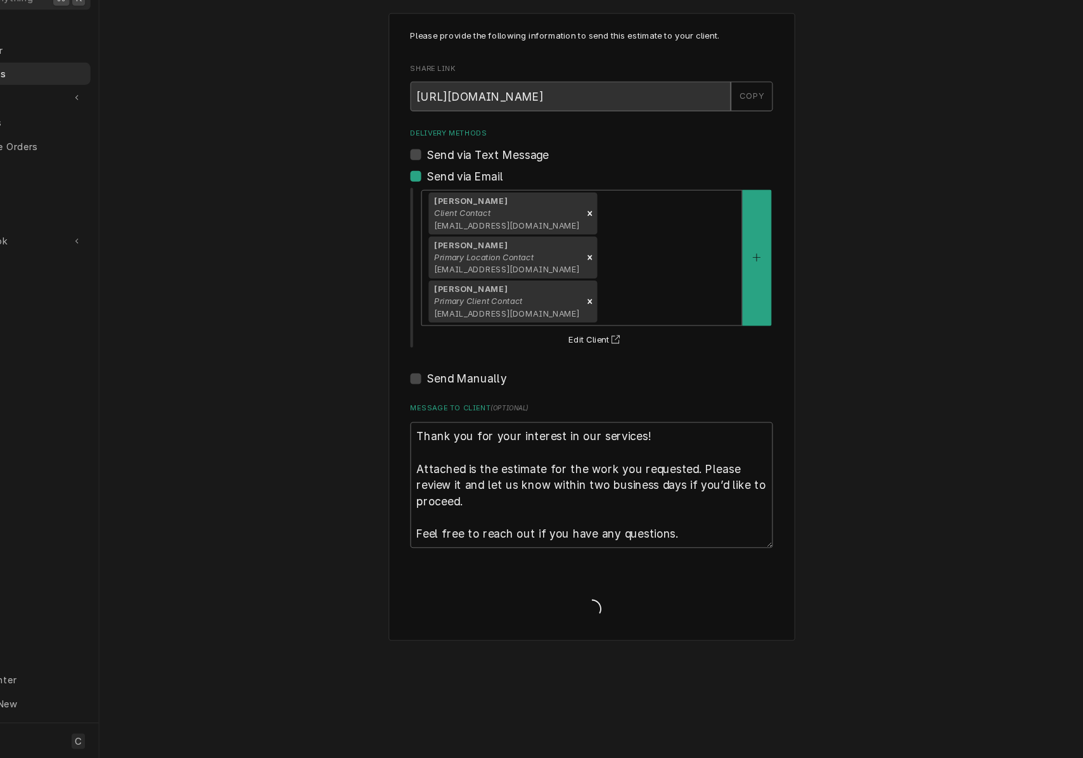
type textarea "x"
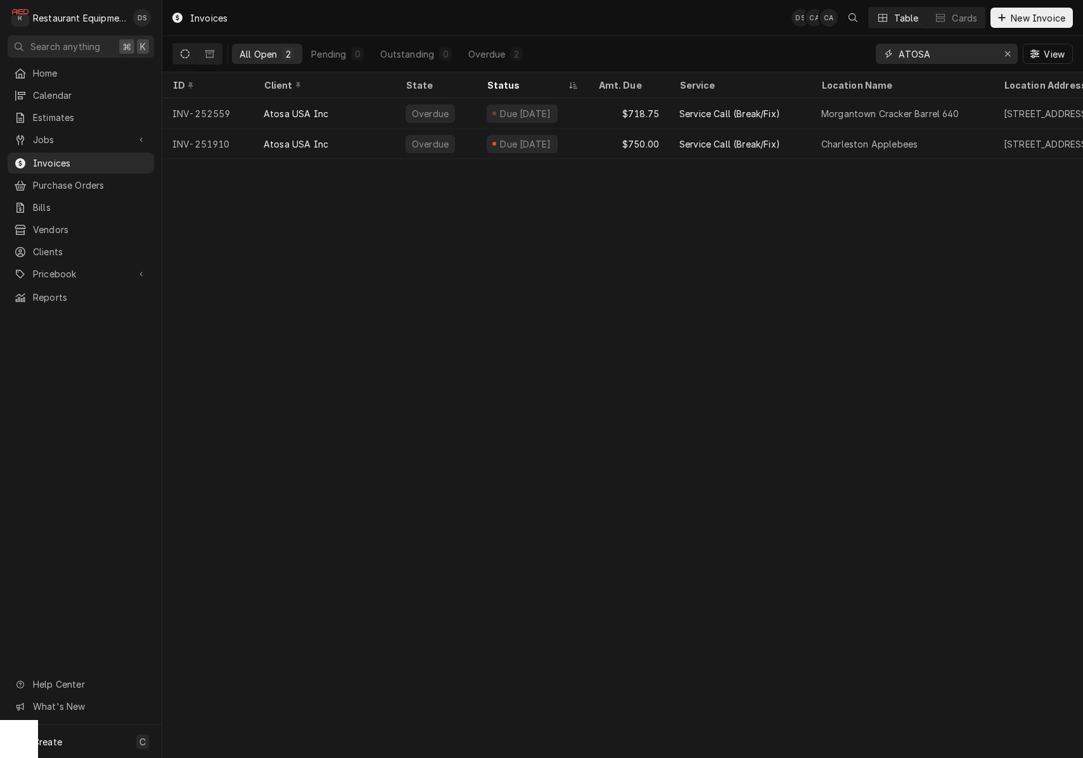
drag, startPoint x: 963, startPoint y: 54, endPoint x: 794, endPoint y: 35, distance: 170.2
click at [795, 35] on div "Invoices DS CA CA Table Cards New Invoice All Open 2 Pending 0 Outstanding 0 Ov…" at bounding box center [622, 36] width 920 height 72
type input "BOWLING GREEN"
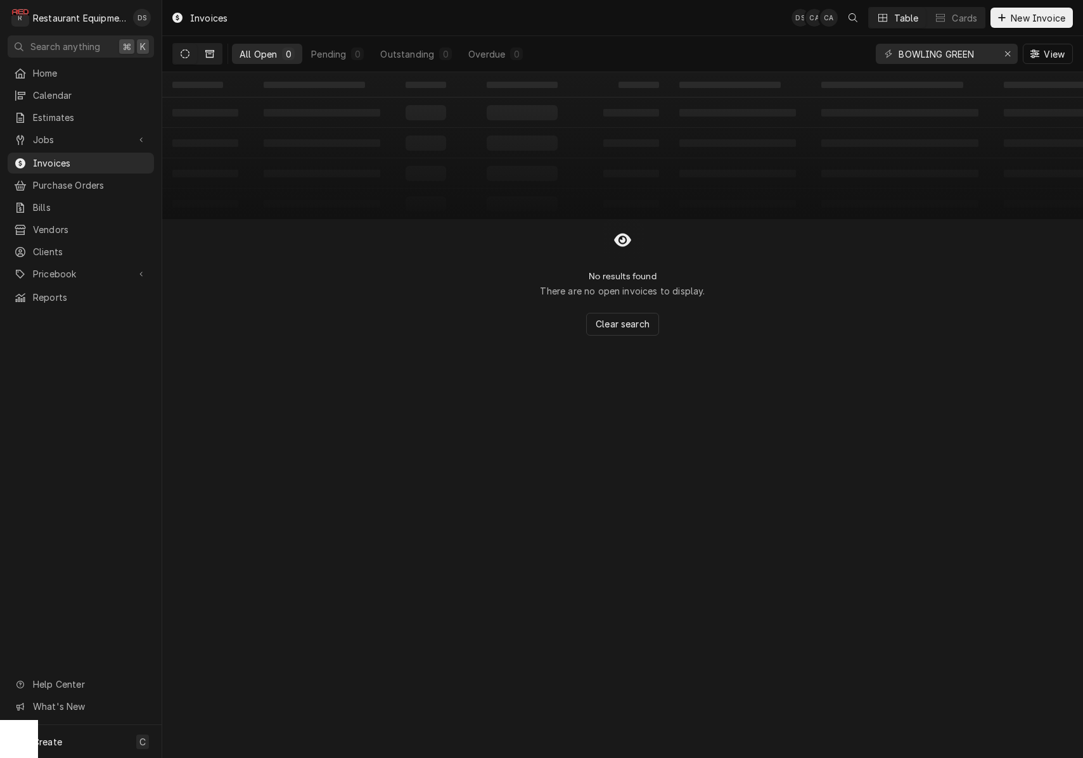
click at [211, 48] on button "Dynamic Content Wrapper" at bounding box center [210, 54] width 24 height 20
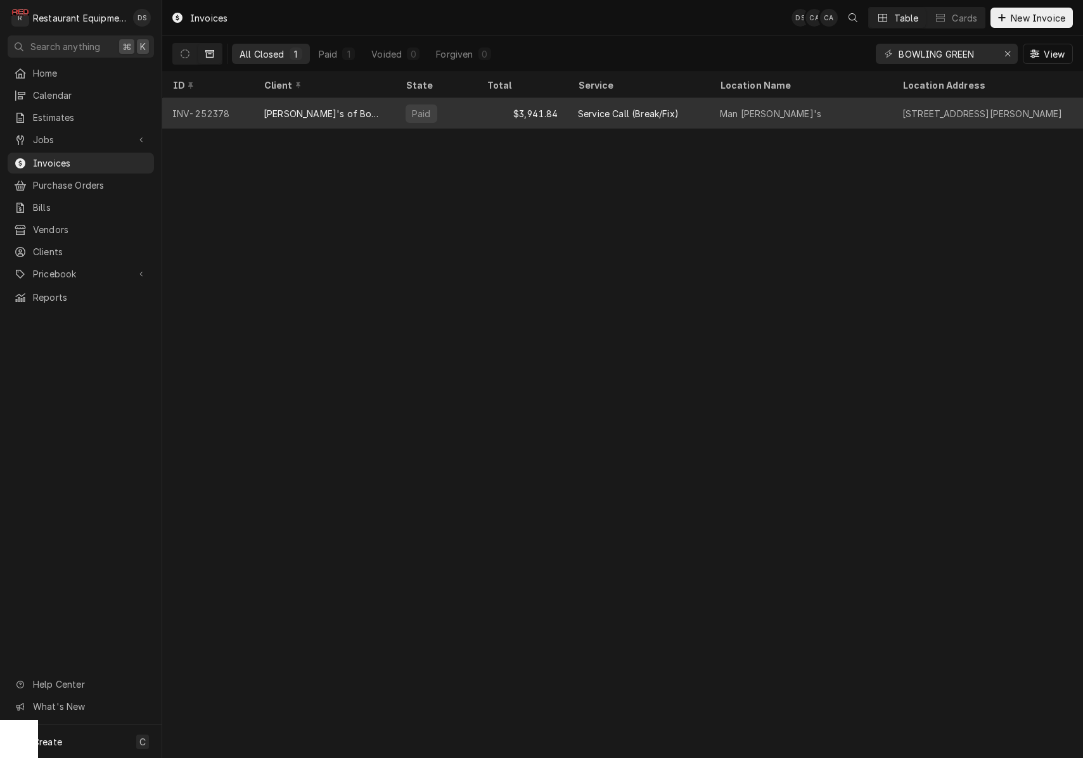
click at [450, 111] on div "Paid" at bounding box center [435, 113] width 81 height 30
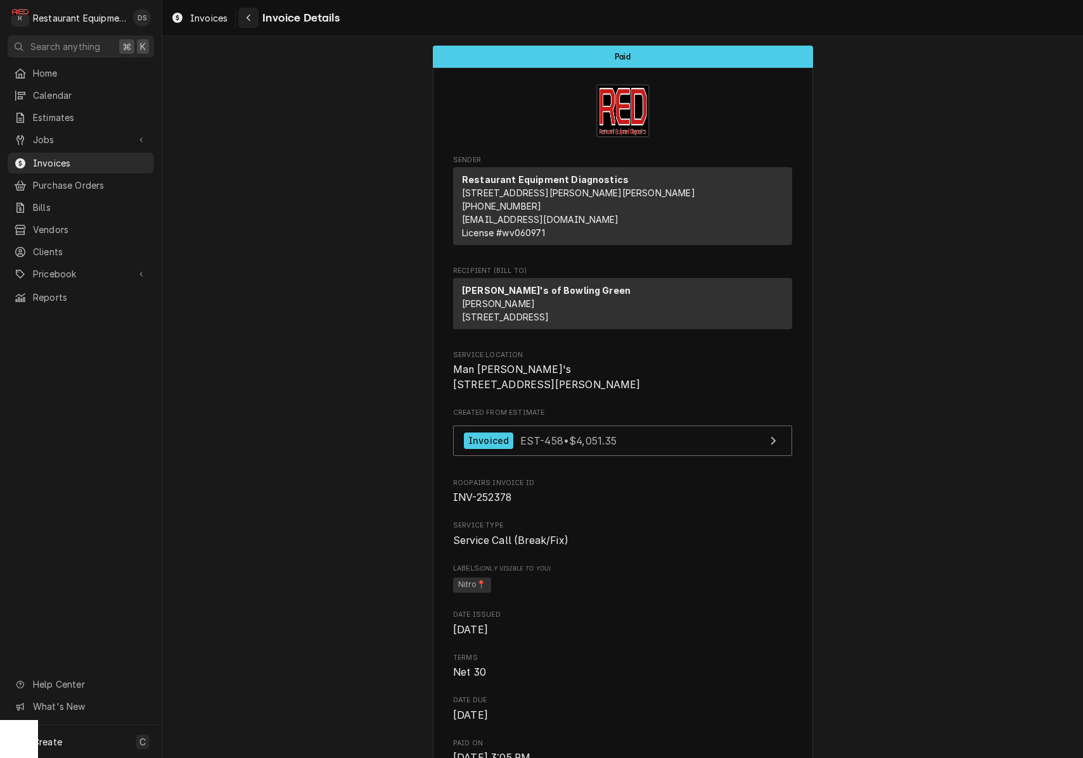
click at [252, 22] on div "Navigate back" at bounding box center [248, 17] width 13 height 13
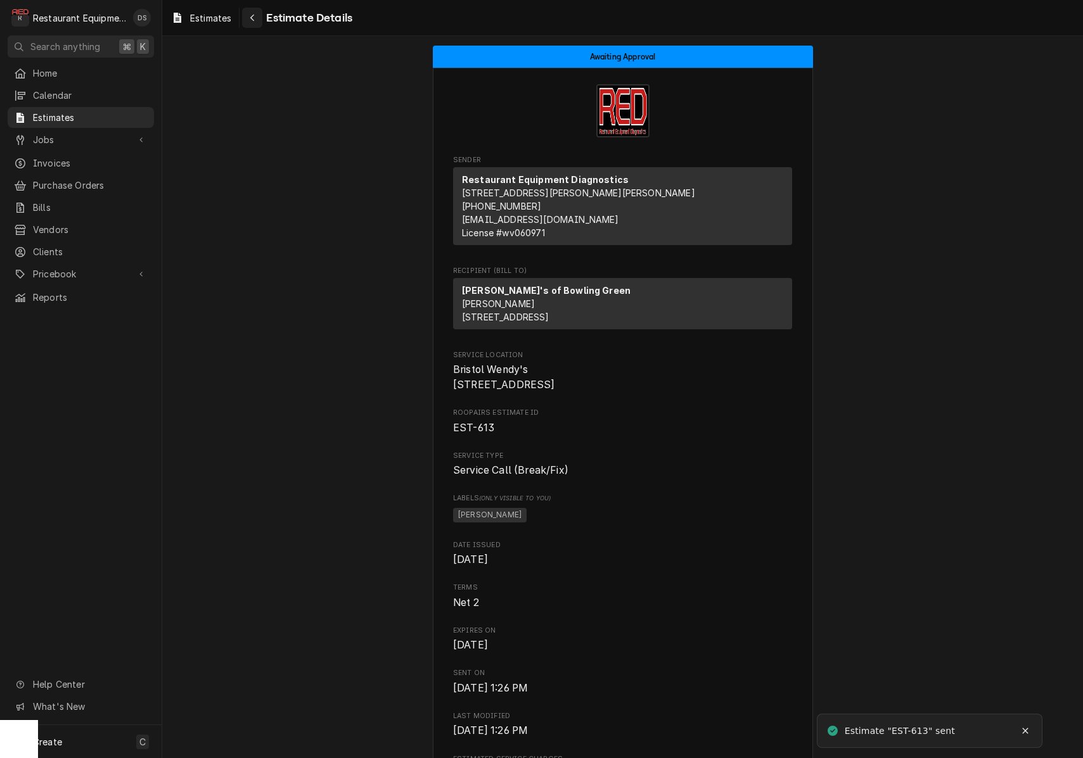
click at [251, 16] on icon "Navigate back" at bounding box center [253, 17] width 6 height 9
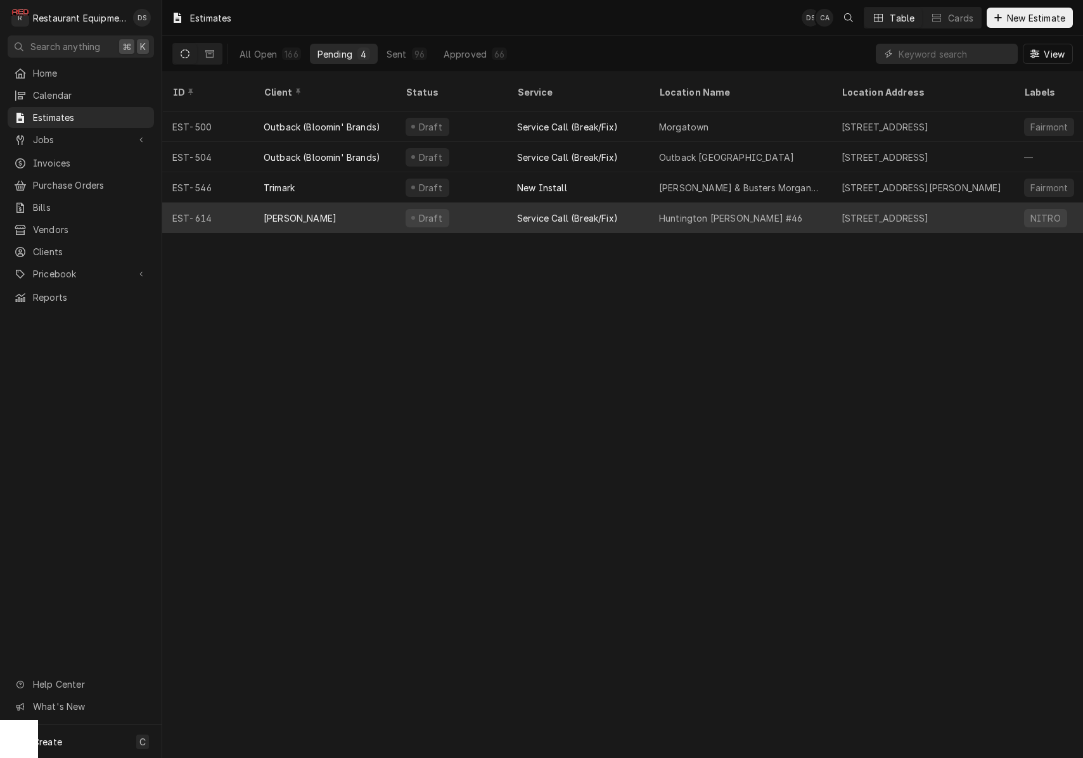
click at [484, 203] on div "Draft" at bounding box center [450, 218] width 111 height 30
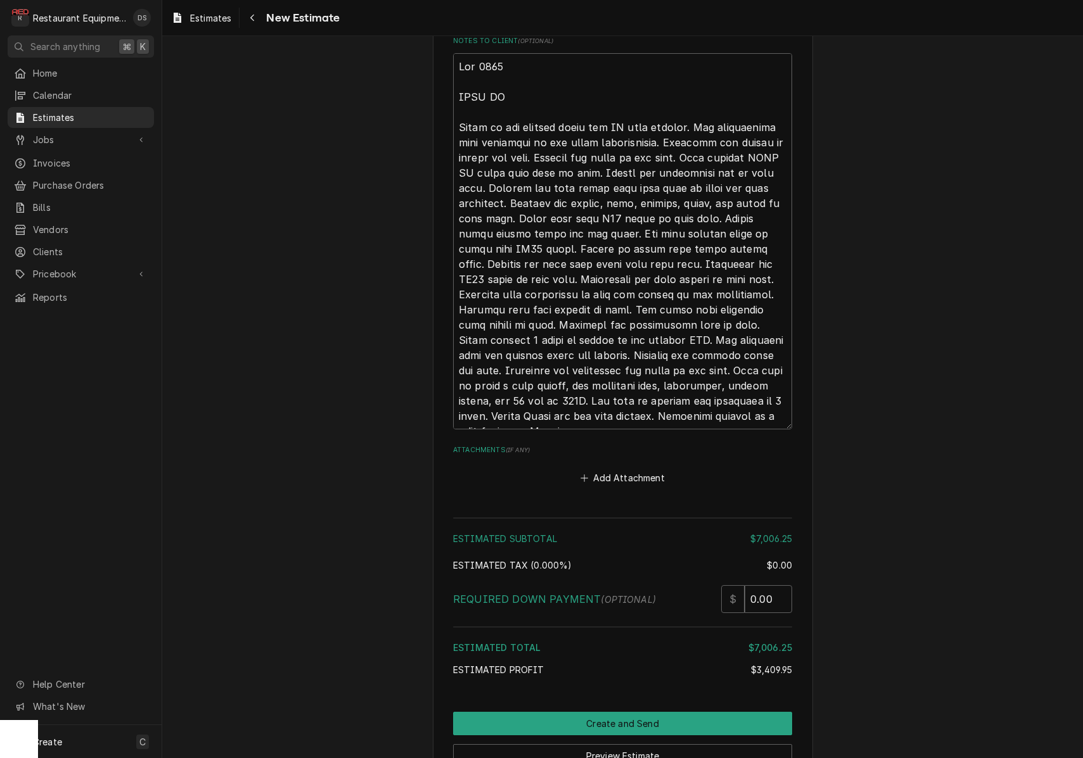
scroll to position [3200, 0]
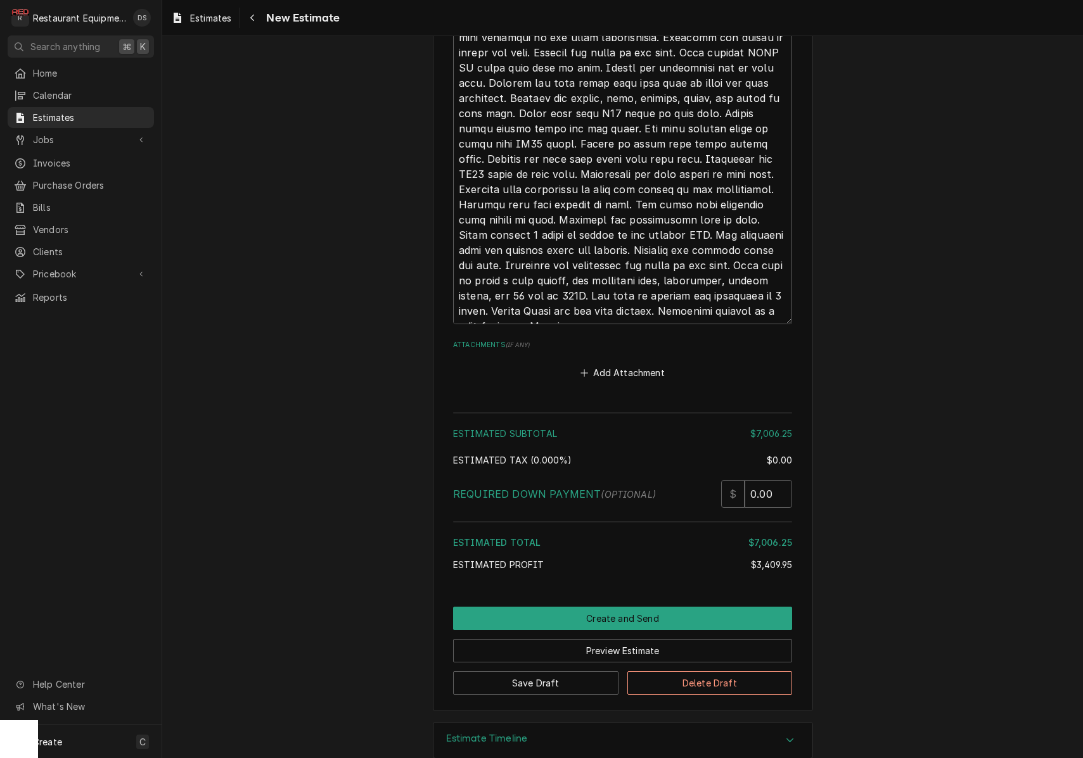
scroll to position [0, 0]
click at [652, 607] on button "Create and Send" at bounding box center [622, 618] width 339 height 23
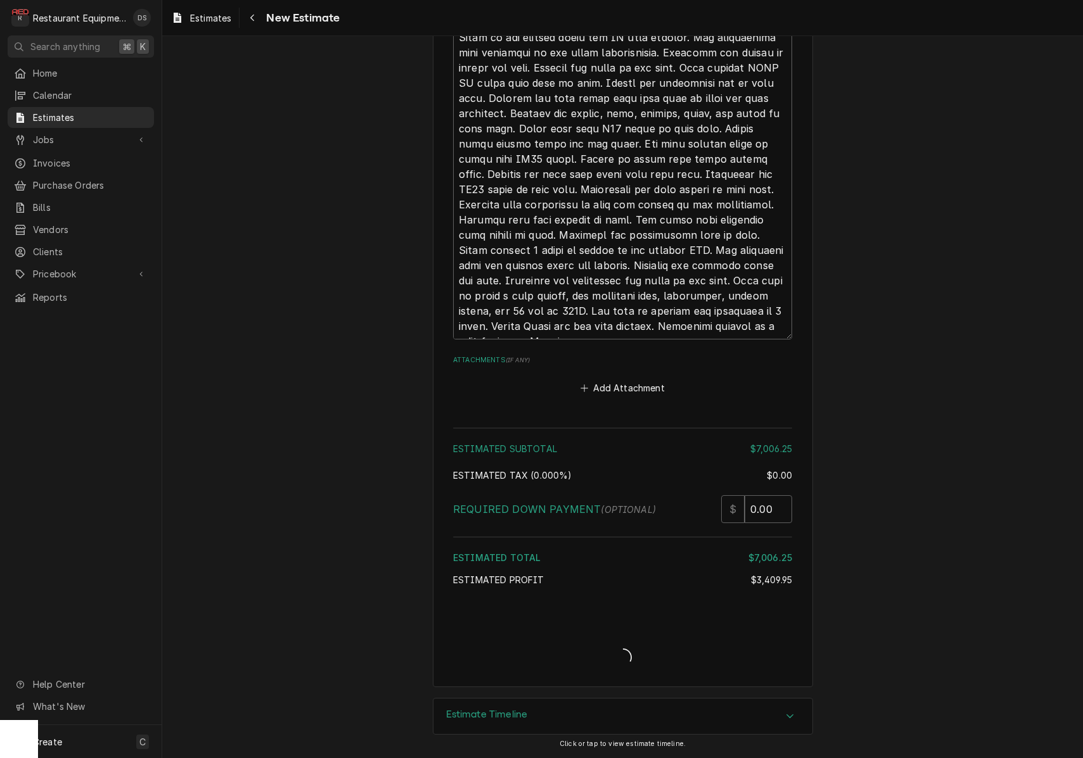
type textarea "x"
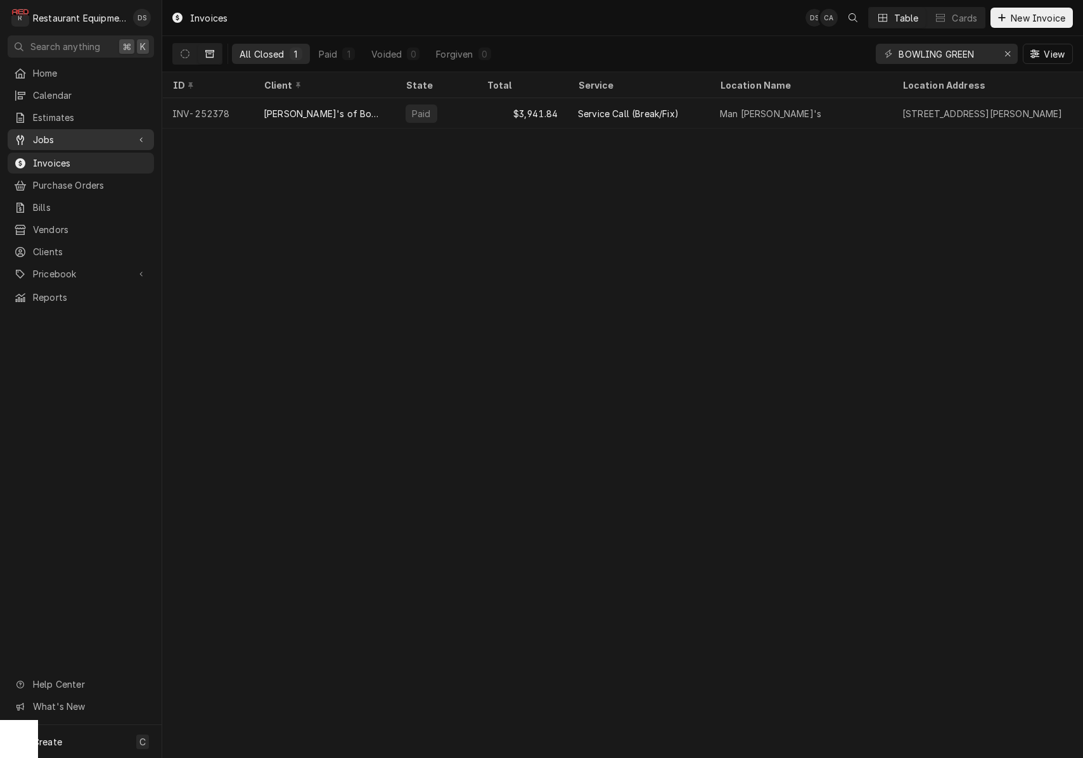
click at [72, 138] on span "Jobs" at bounding box center [81, 139] width 96 height 13
click at [70, 156] on span "Jobs" at bounding box center [90, 161] width 115 height 13
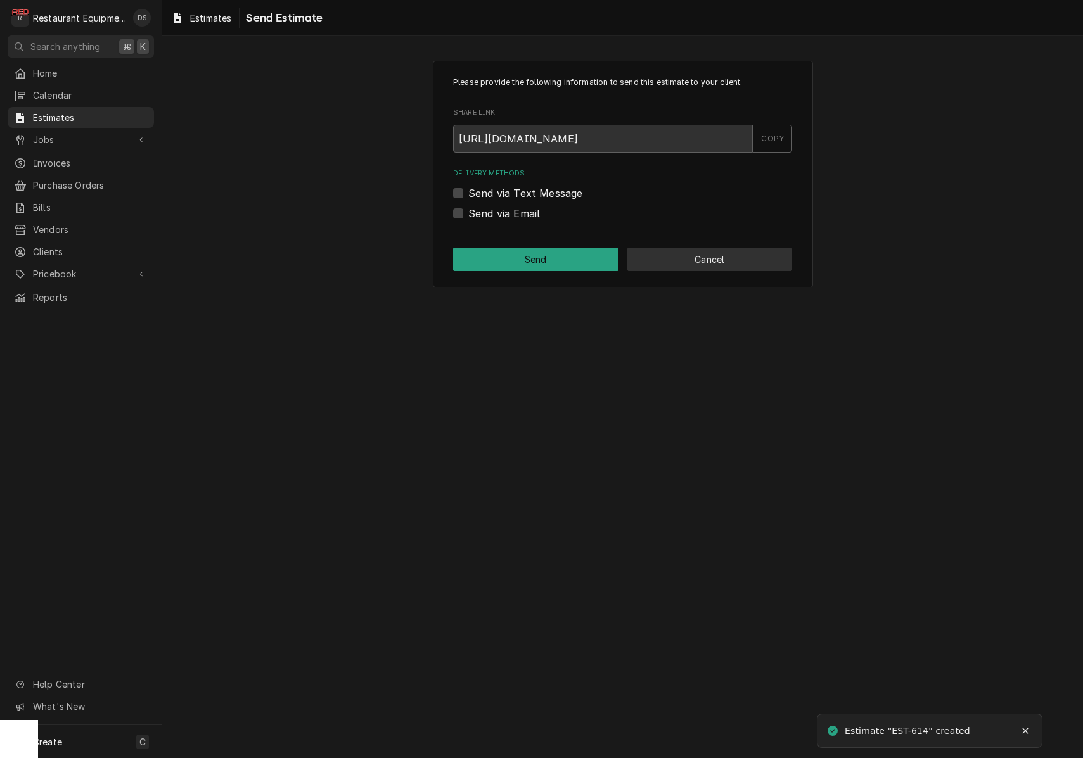
click at [697, 262] on button "Cancel" at bounding box center [709, 259] width 165 height 23
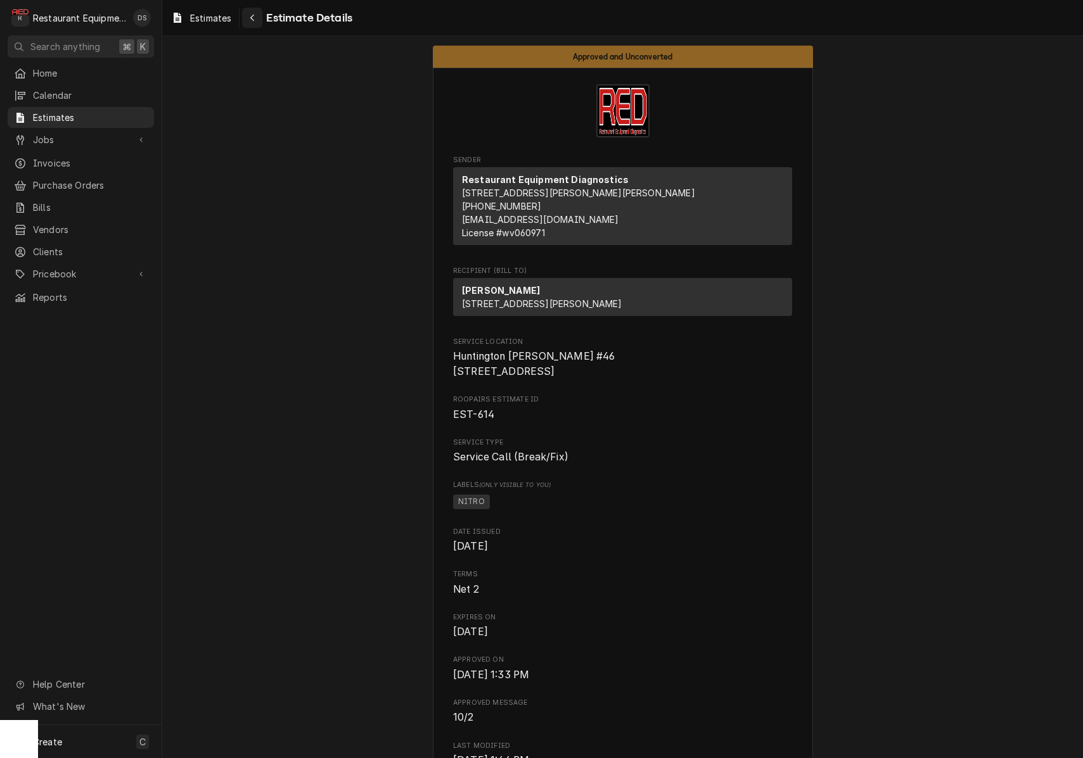
click at [248, 23] on div "Navigate back" at bounding box center [252, 17] width 13 height 13
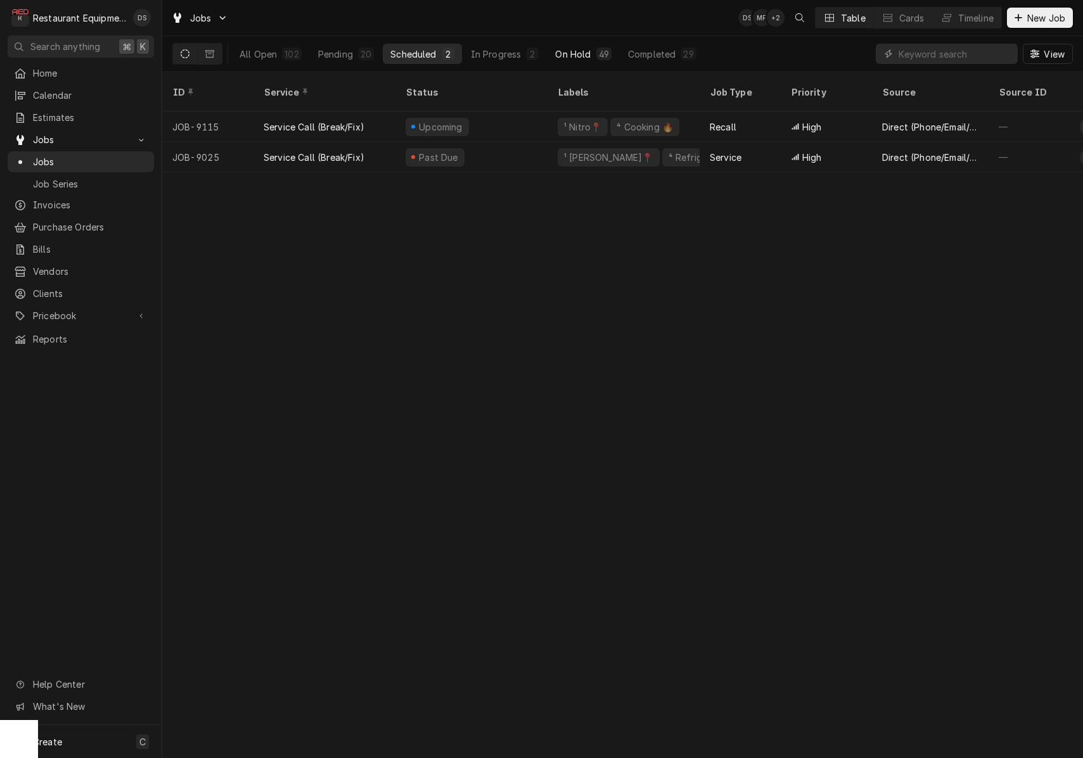
drag, startPoint x: 581, startPoint y: 54, endPoint x: 594, endPoint y: 55, distance: 12.1
click at [581, 54] on div "On Hold" at bounding box center [572, 54] width 35 height 13
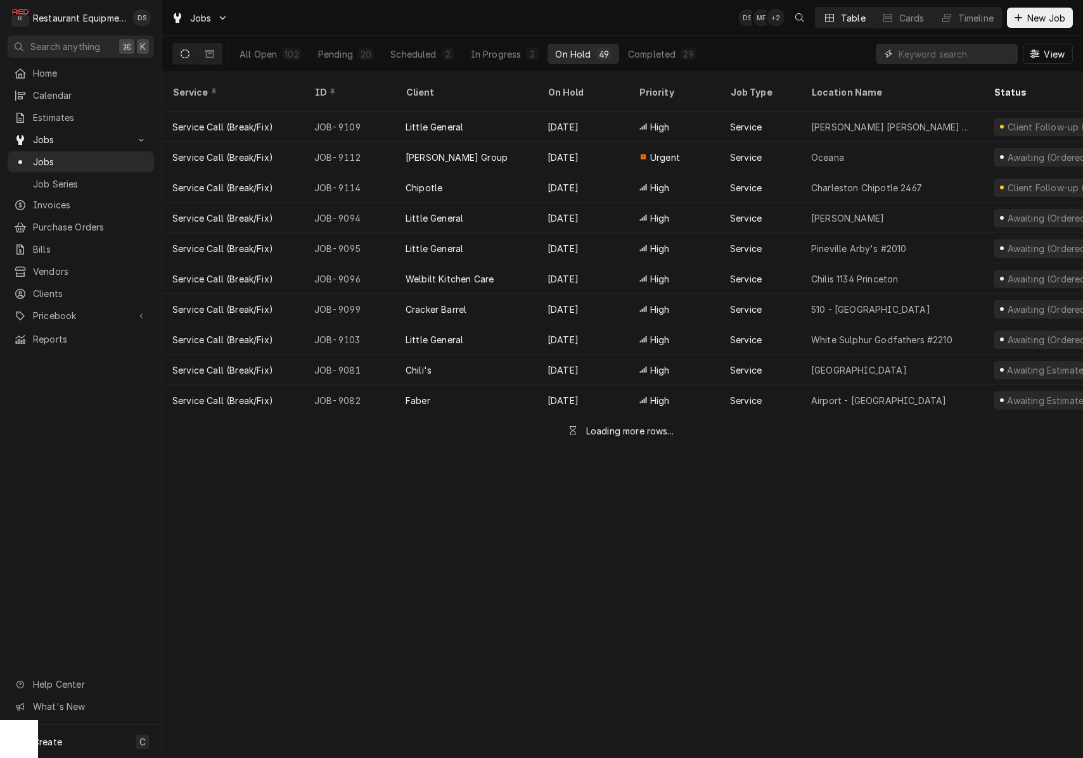
click at [946, 58] on input "Dynamic Content Wrapper" at bounding box center [954, 54] width 113 height 20
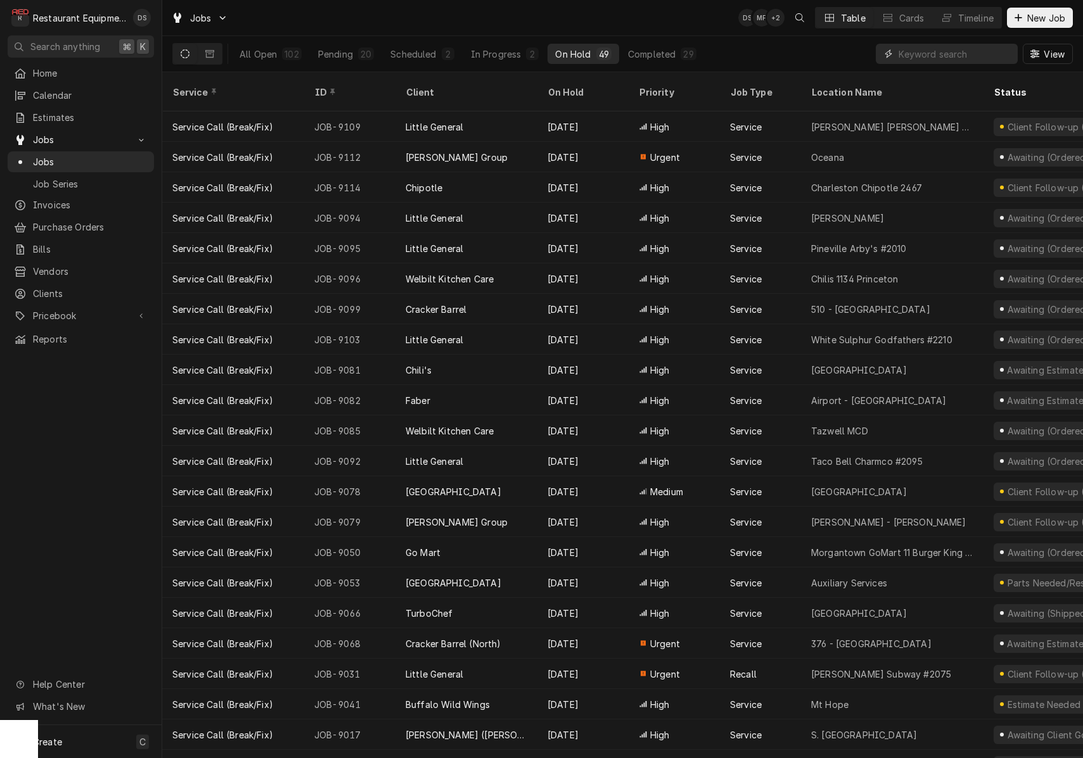
type input "a"
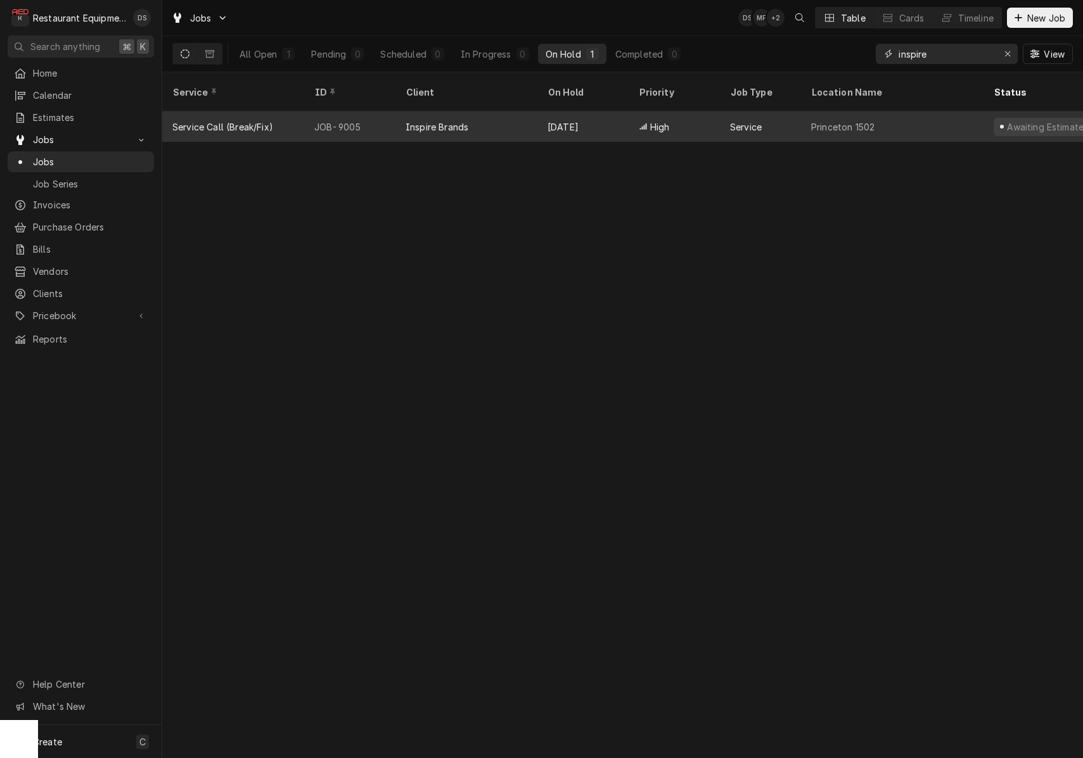
type input "inspire"
click at [671, 116] on div "High" at bounding box center [673, 126] width 91 height 30
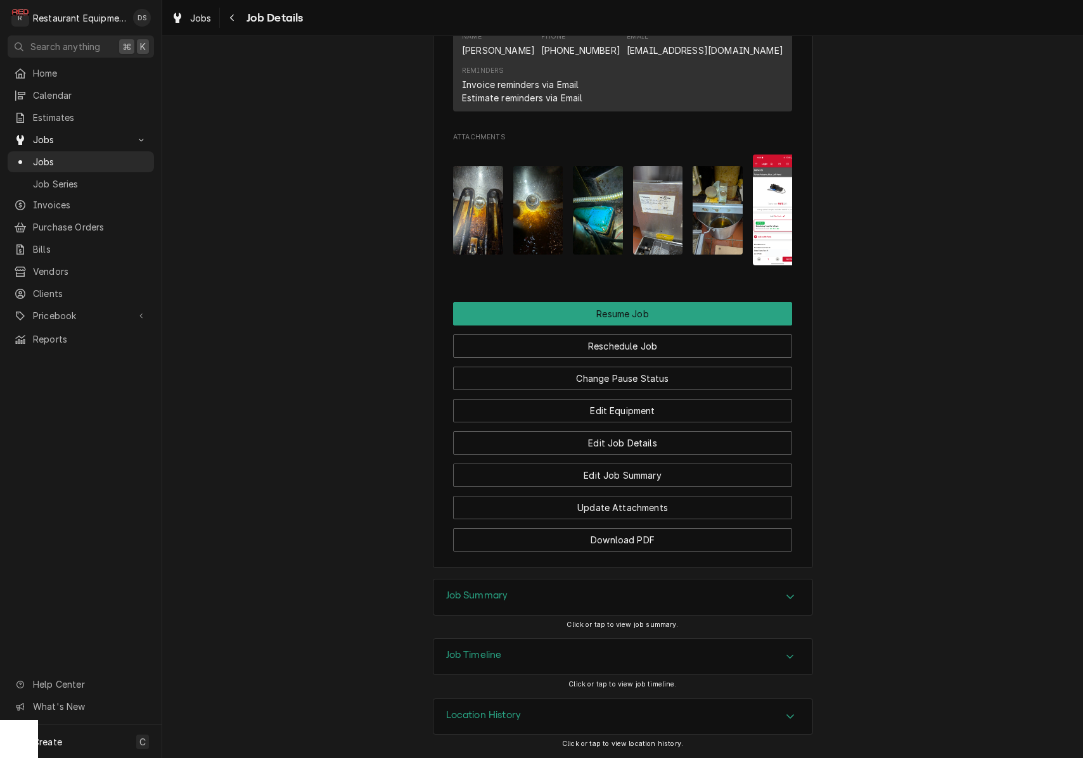
scroll to position [1470, 0]
click at [638, 317] on button "Resume Job" at bounding box center [622, 313] width 339 height 23
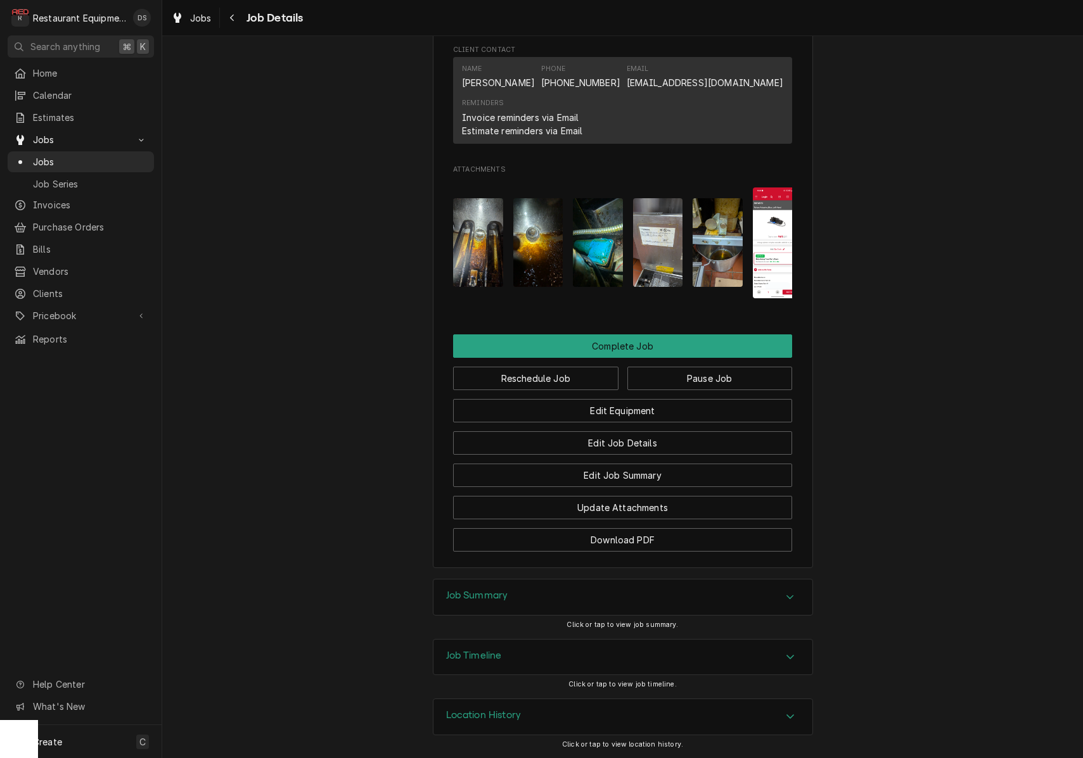
scroll to position [1339, 0]
click at [605, 351] on button "Complete Job" at bounding box center [622, 345] width 339 height 23
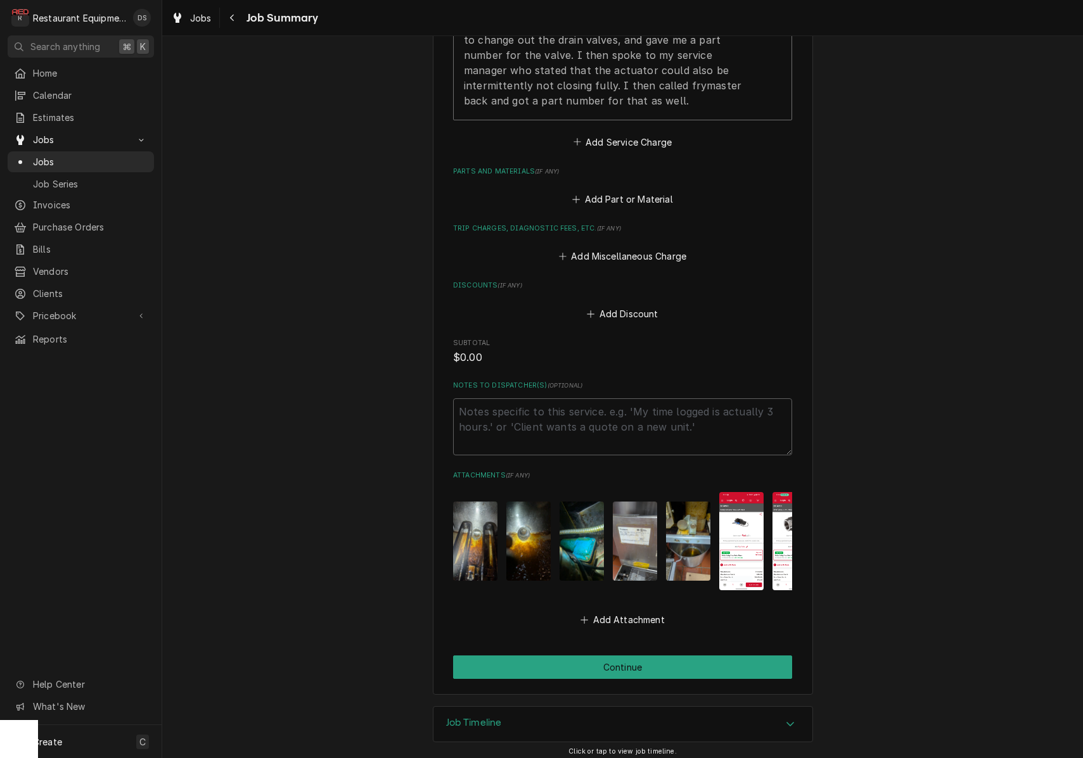
scroll to position [732, 0]
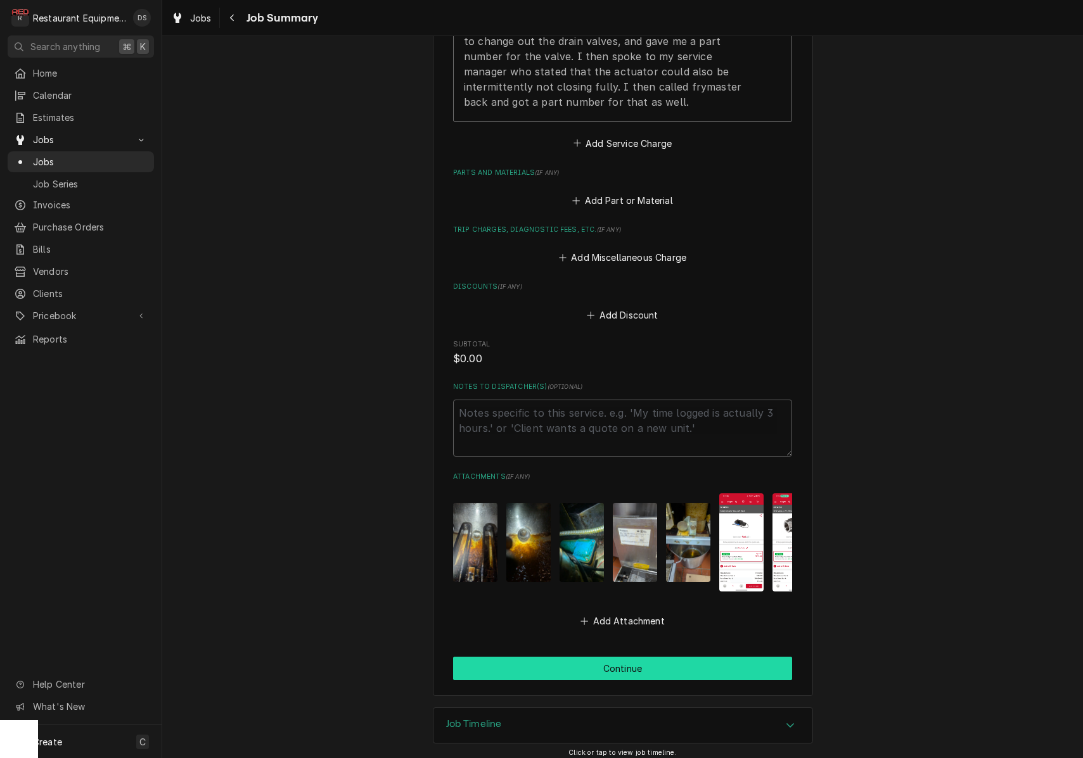
click at [652, 657] on button "Continue" at bounding box center [622, 668] width 339 height 23
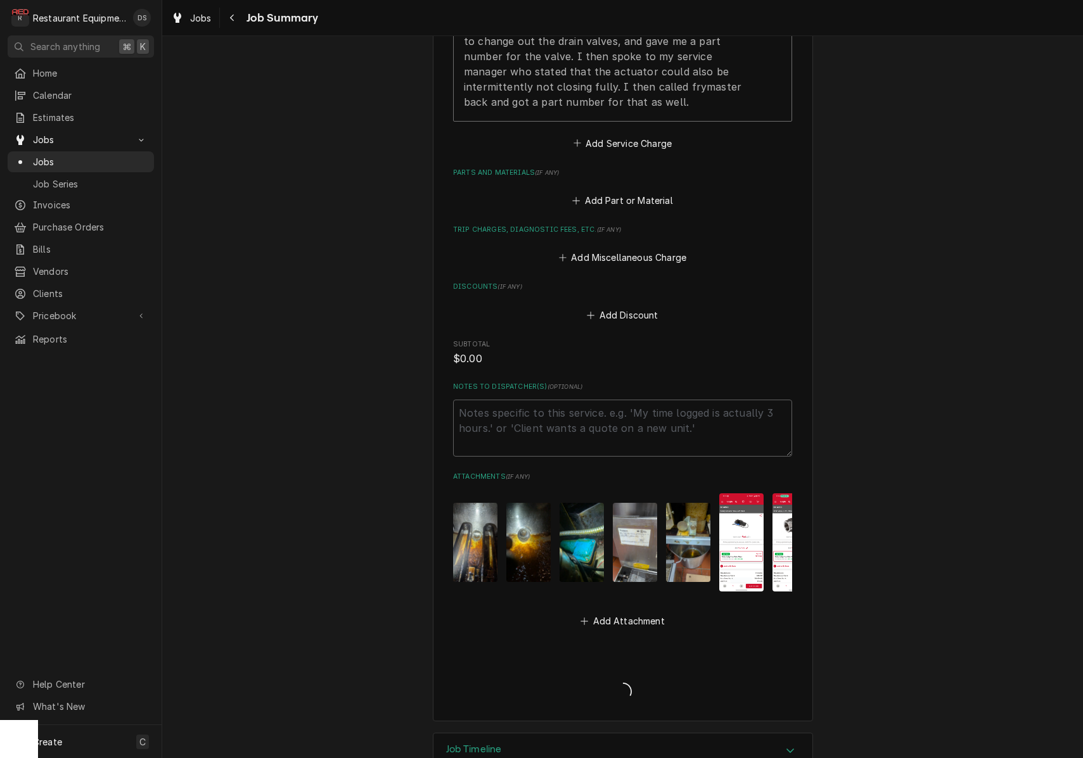
type textarea "x"
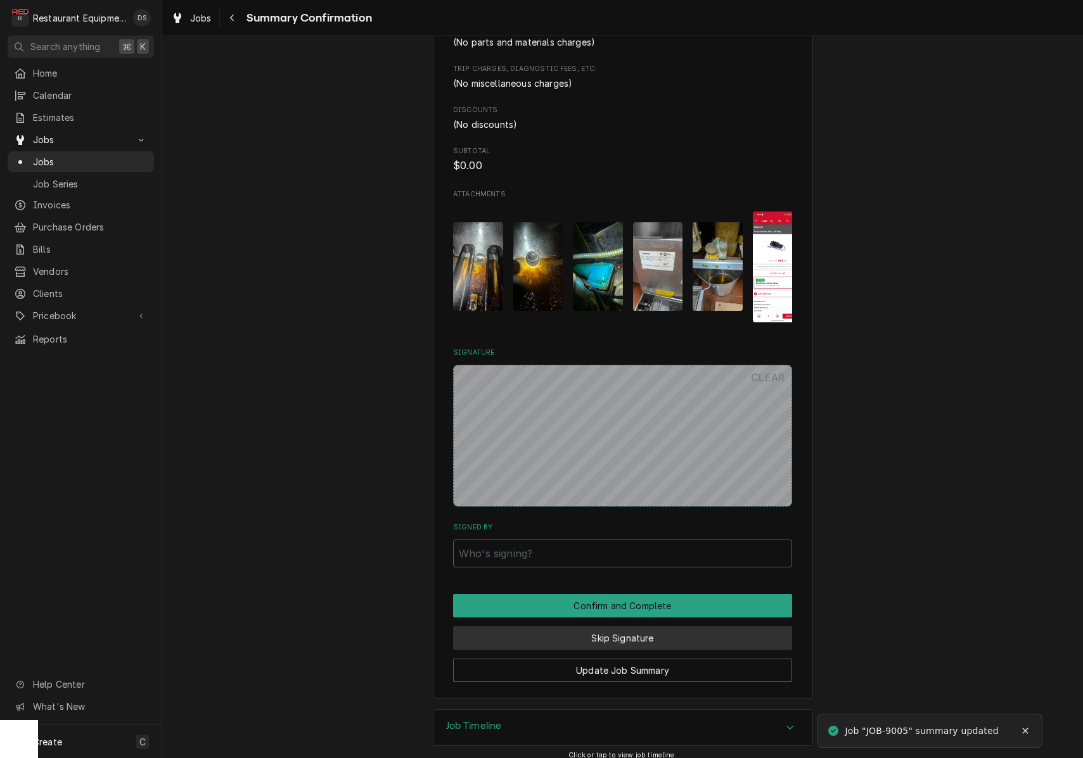
drag, startPoint x: 633, startPoint y: 634, endPoint x: 618, endPoint y: 555, distance: 80.6
click at [633, 634] on button "Skip Signature" at bounding box center [622, 637] width 339 height 23
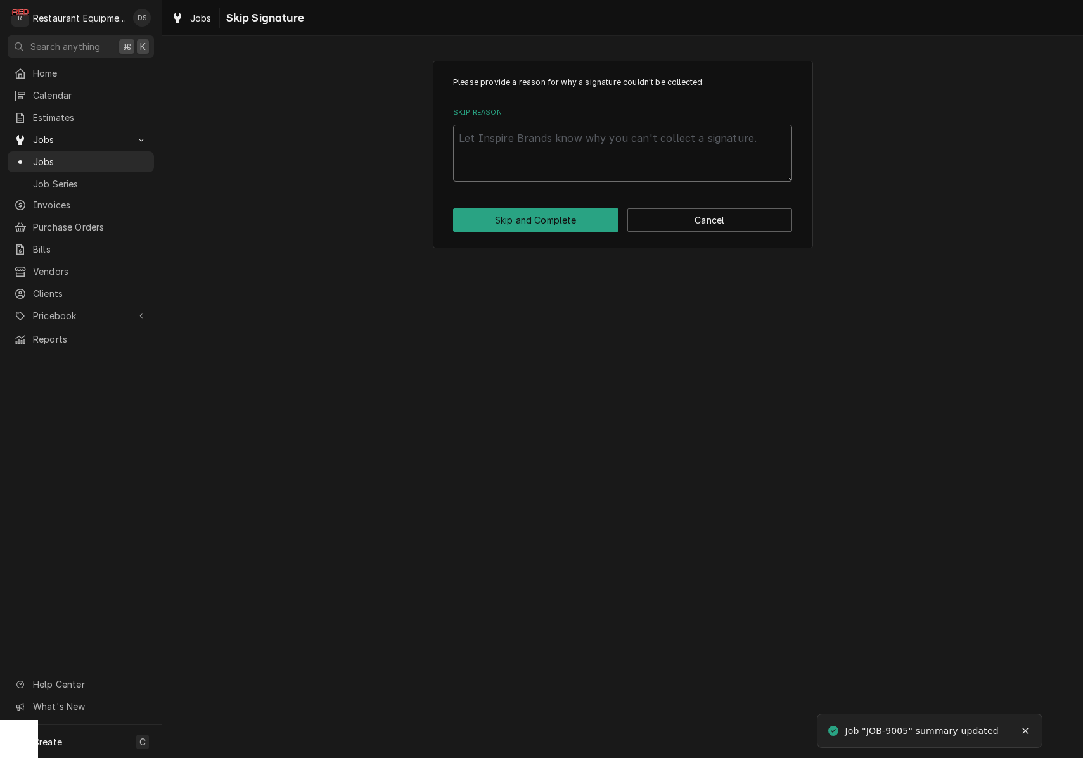
click at [565, 156] on textarea "Skip Reason" at bounding box center [622, 153] width 339 height 57
type textarea "x"
type textarea "g"
type textarea "x"
type textarea "ge"
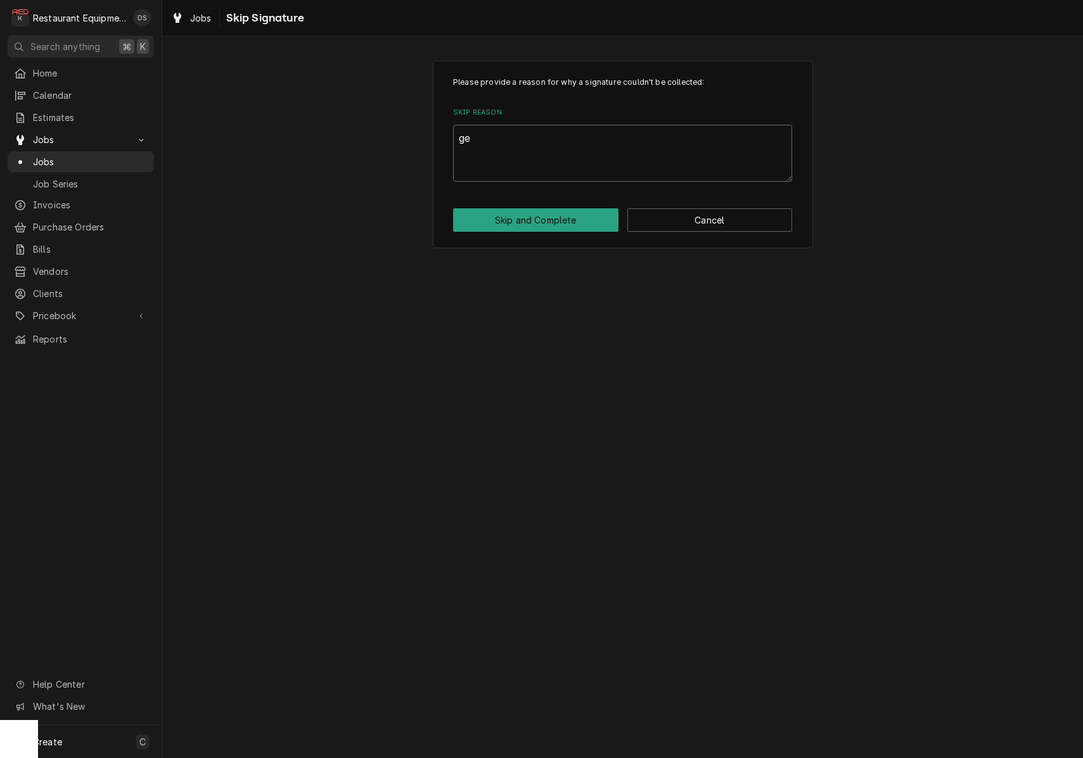
type textarea "x"
type textarea "get"
type textarea "x"
type textarea "gett"
type textarea "x"
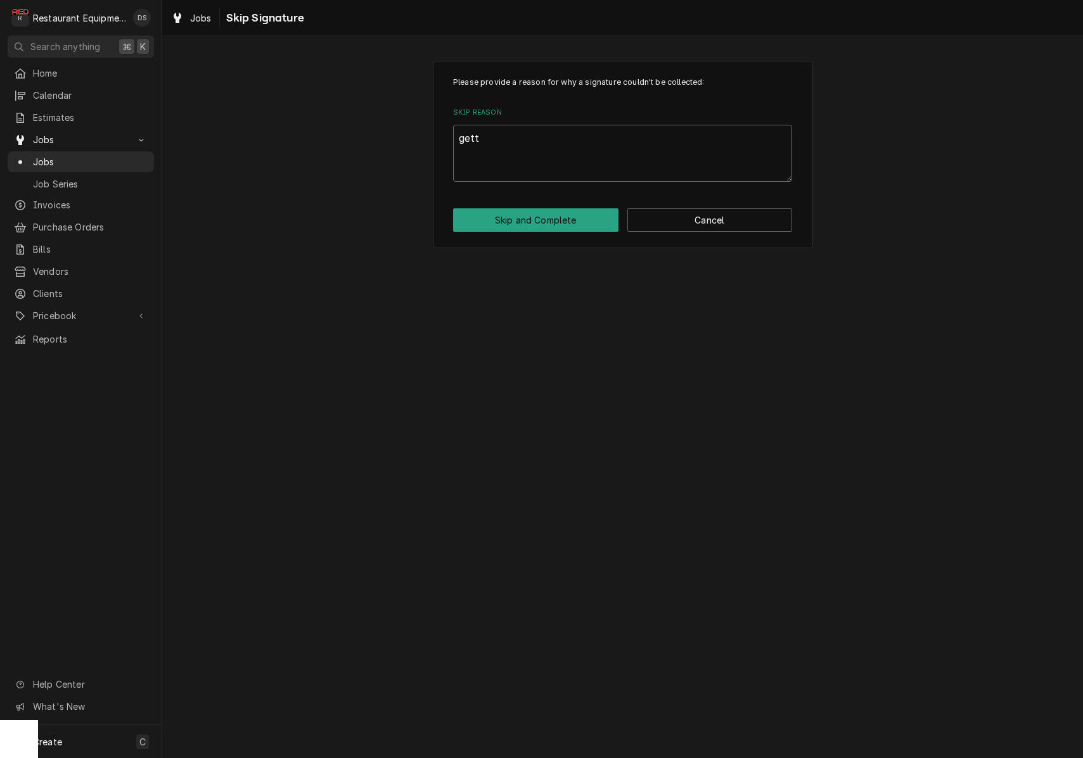
type textarea "getti"
type textarea "x"
type textarea "gettin"
type textarea "x"
type textarea "getting"
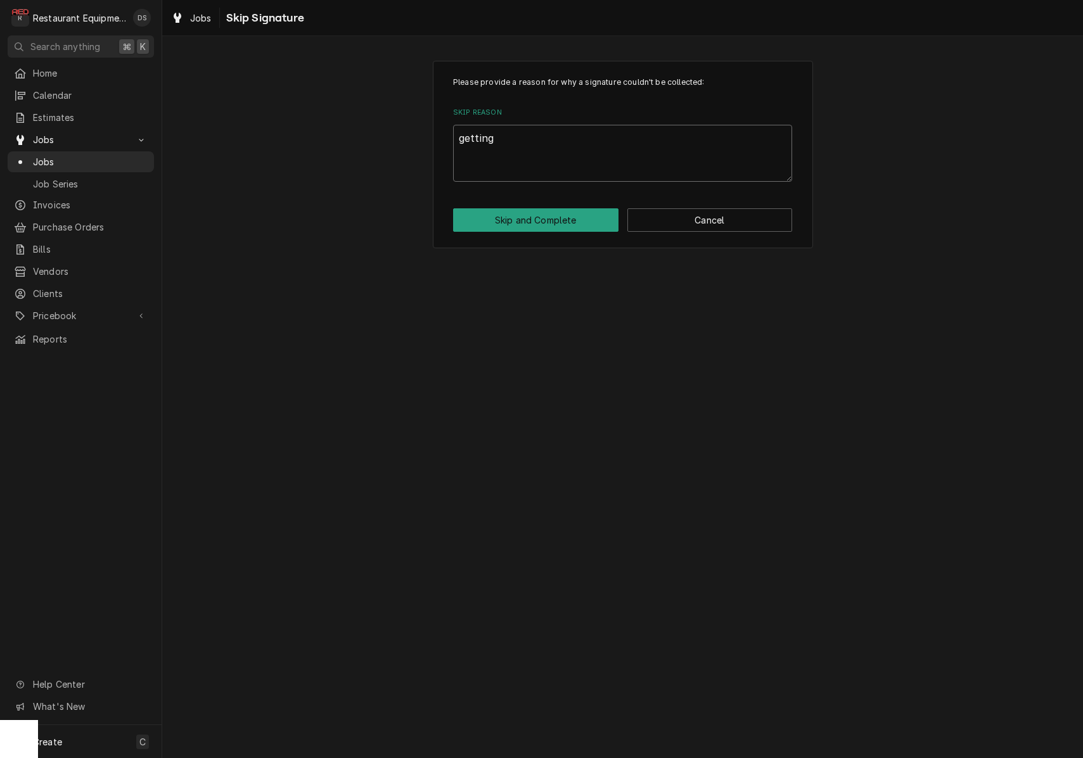
type textarea "x"
type textarea "getting"
type textarea "x"
type textarea "getting a"
type textarea "x"
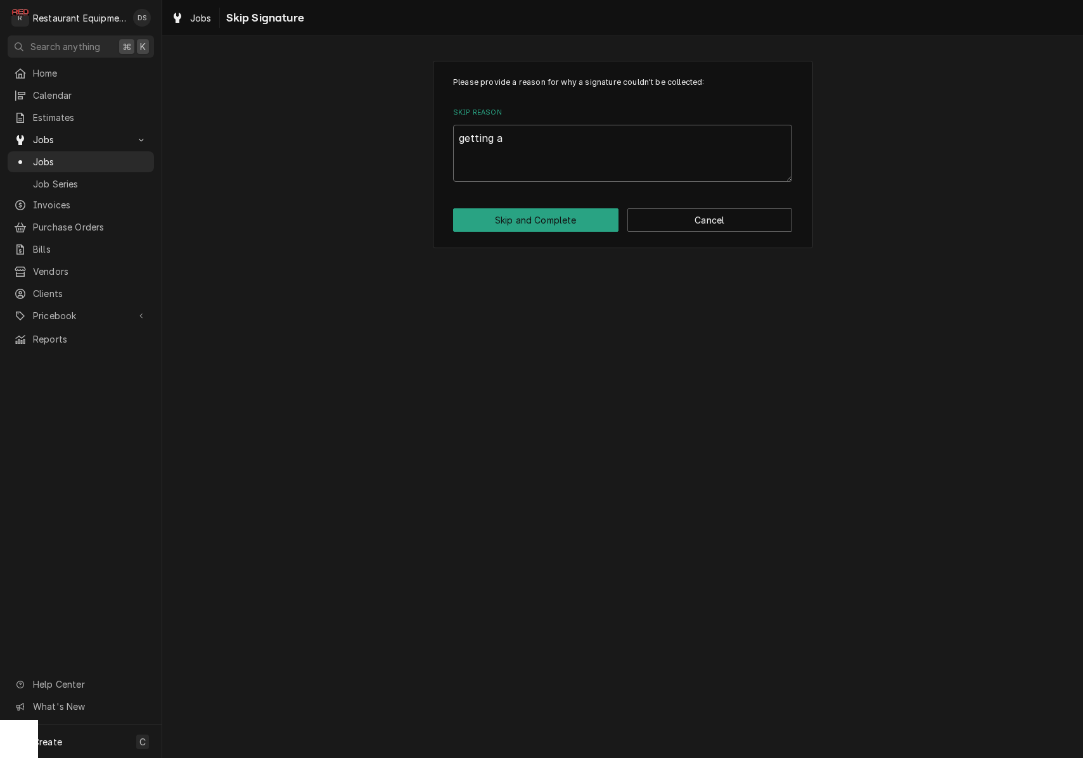
type textarea "getting a"
type textarea "x"
type textarea "getting a n"
type textarea "x"
type textarea "getting a ne"
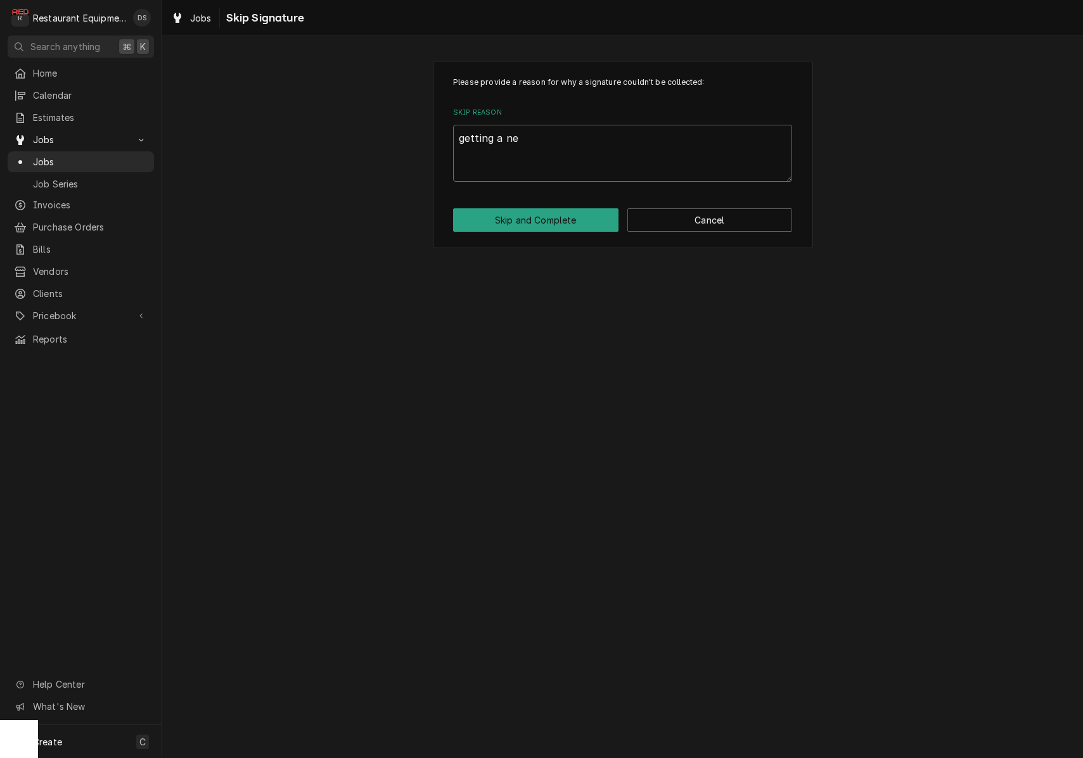
type textarea "x"
type textarea "getting a new"
type textarea "x"
type textarea "getting a new"
type textarea "x"
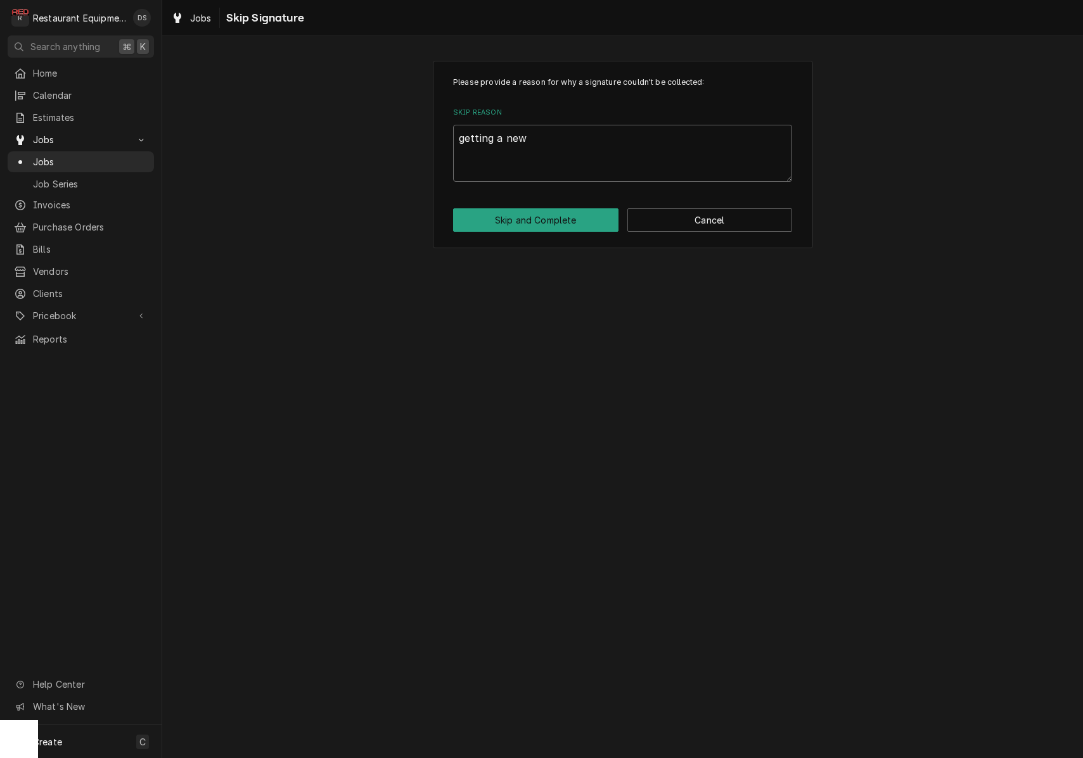
type textarea "getting a new u"
type textarea "x"
type textarea "getting a new un"
type textarea "x"
type textarea "getting a new uni"
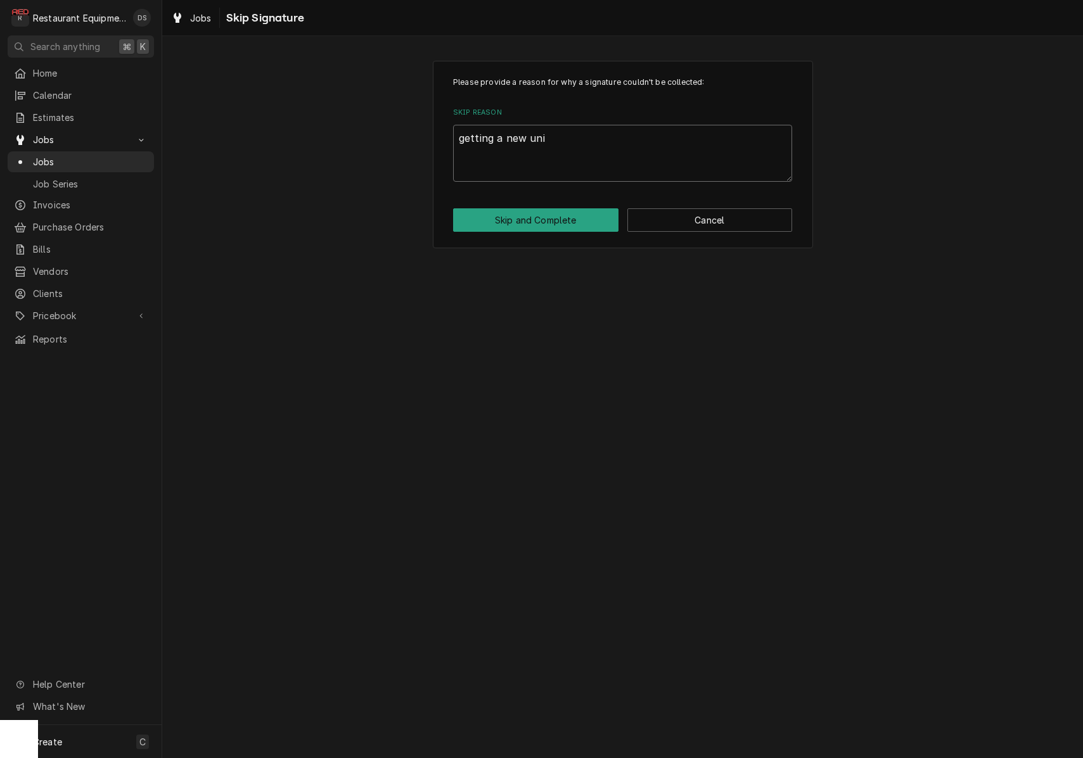
type textarea "x"
type textarea "getting a new unit"
type textarea "x"
type textarea "getting a new unit"
click at [569, 222] on button "Skip and Complete" at bounding box center [535, 219] width 165 height 23
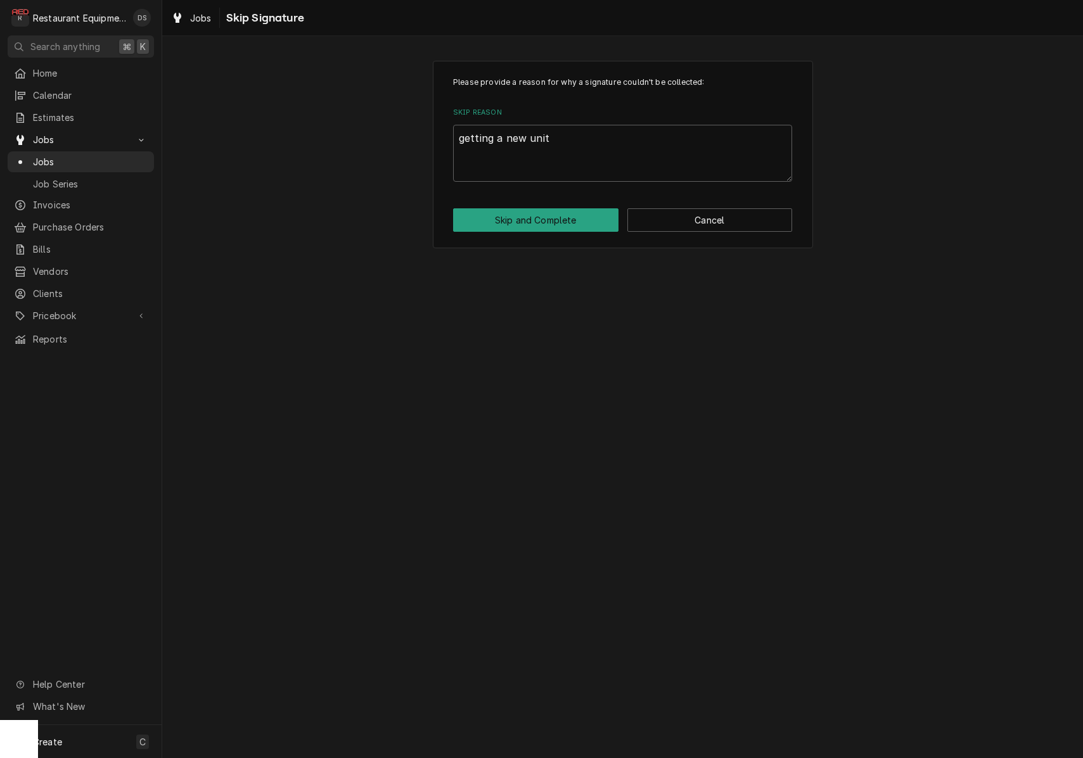
type textarea "x"
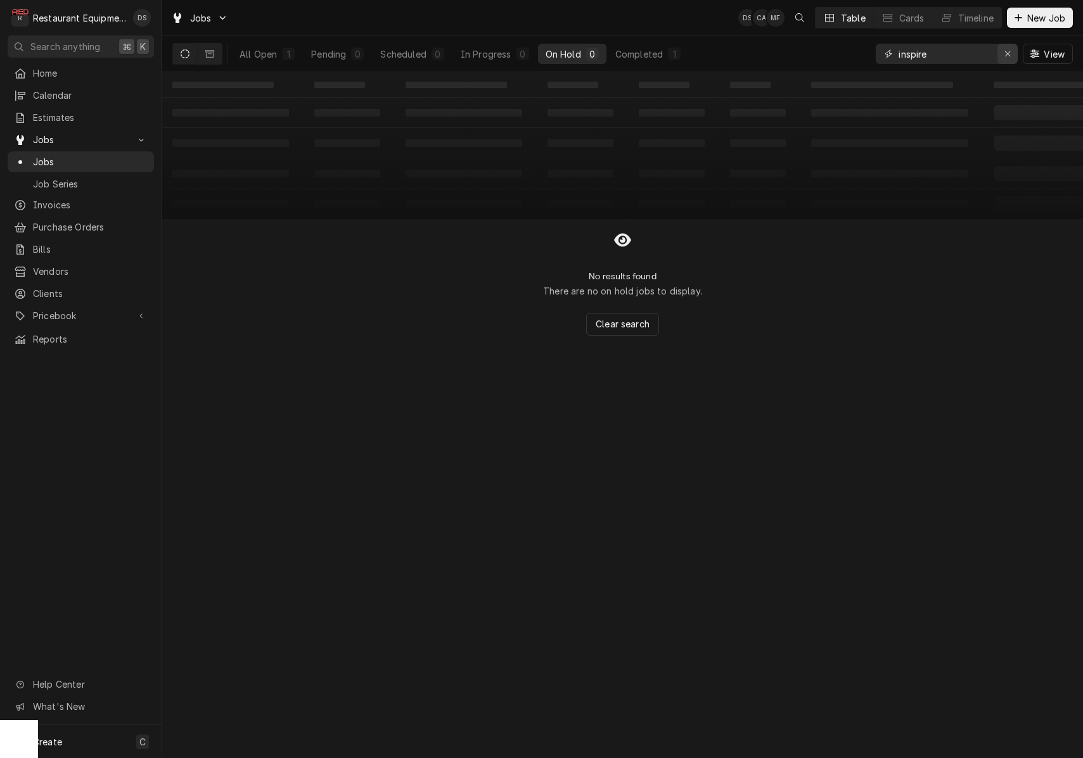
click at [1005, 52] on icon "Erase input" at bounding box center [1007, 53] width 5 height 5
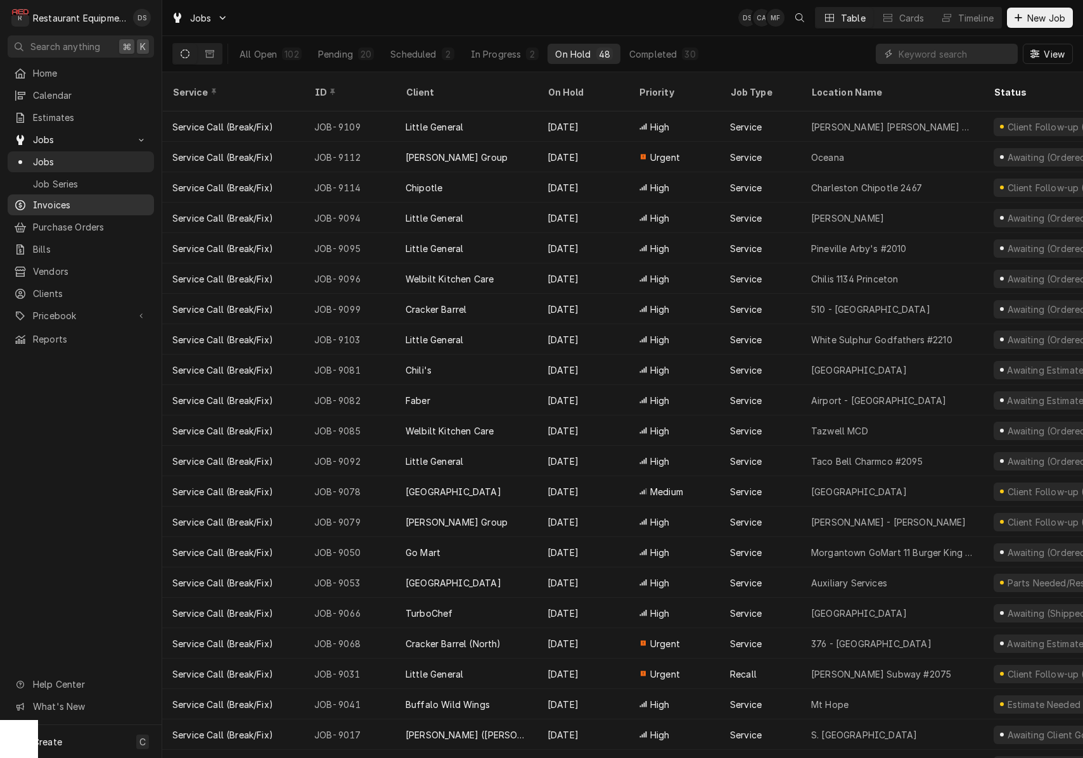
click at [73, 198] on span "Invoices" at bounding box center [90, 204] width 115 height 13
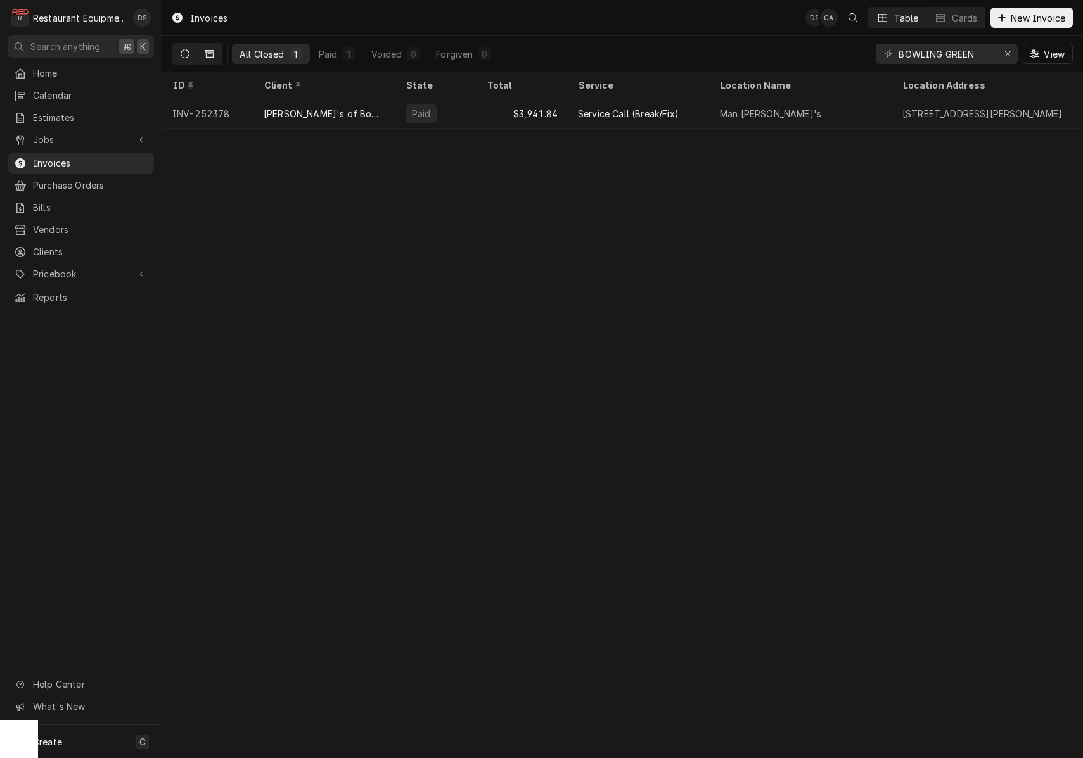
click at [189, 56] on icon "Dynamic Content Wrapper" at bounding box center [185, 53] width 9 height 9
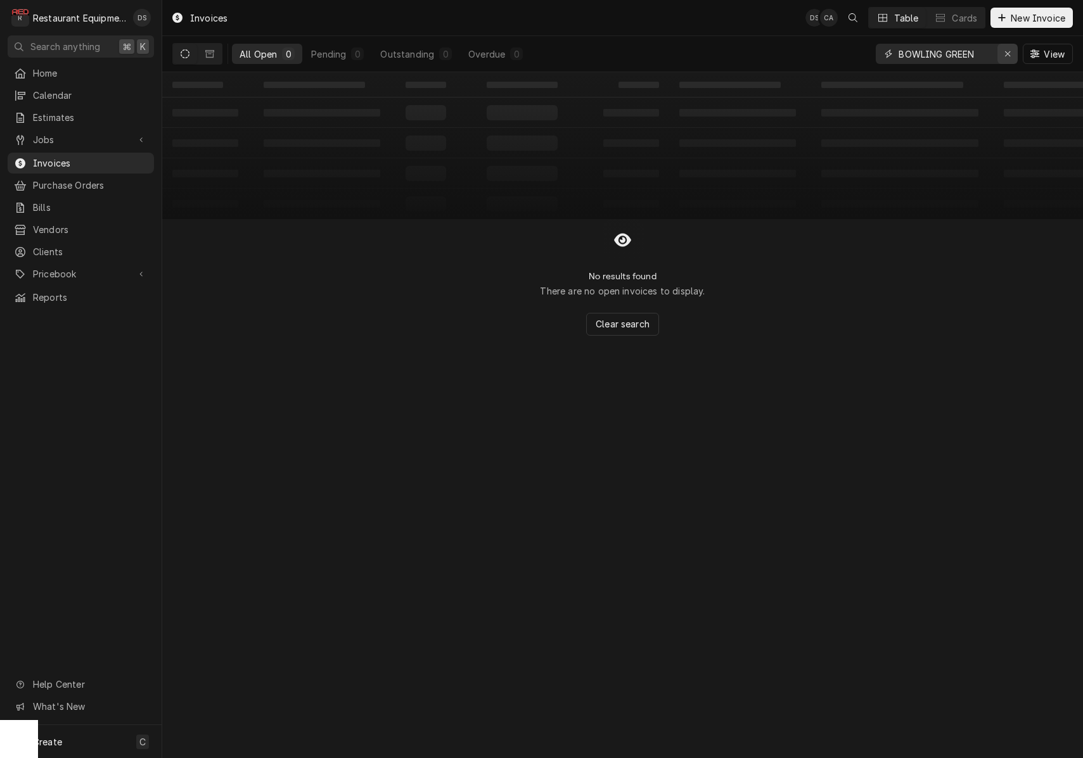
click at [1010, 55] on icon "Erase input" at bounding box center [1007, 53] width 7 height 9
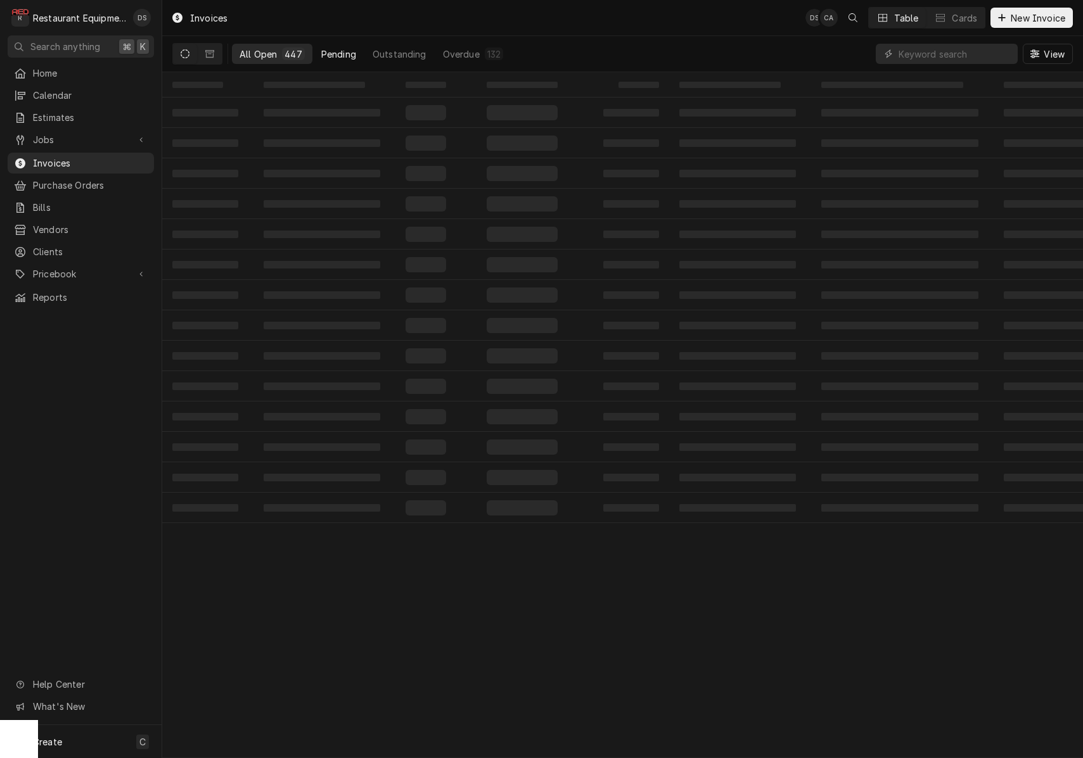
click at [347, 49] on div "Pending" at bounding box center [338, 54] width 35 height 13
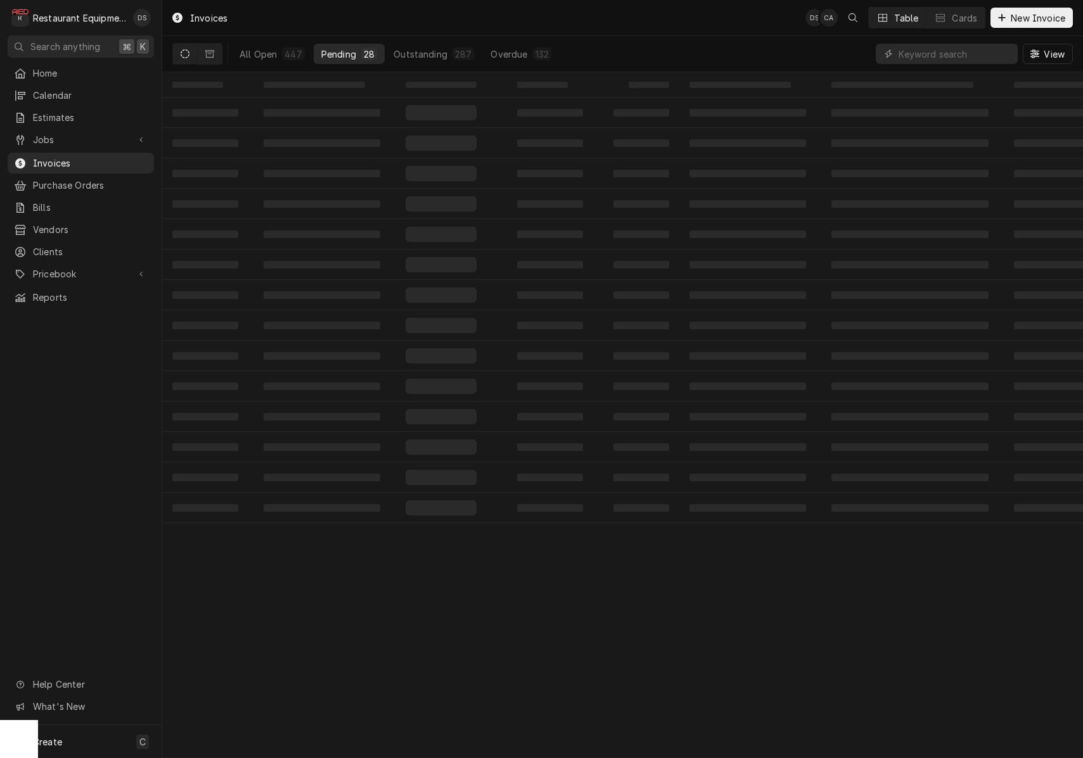
click at [346, 50] on div "Pending" at bounding box center [338, 54] width 35 height 13
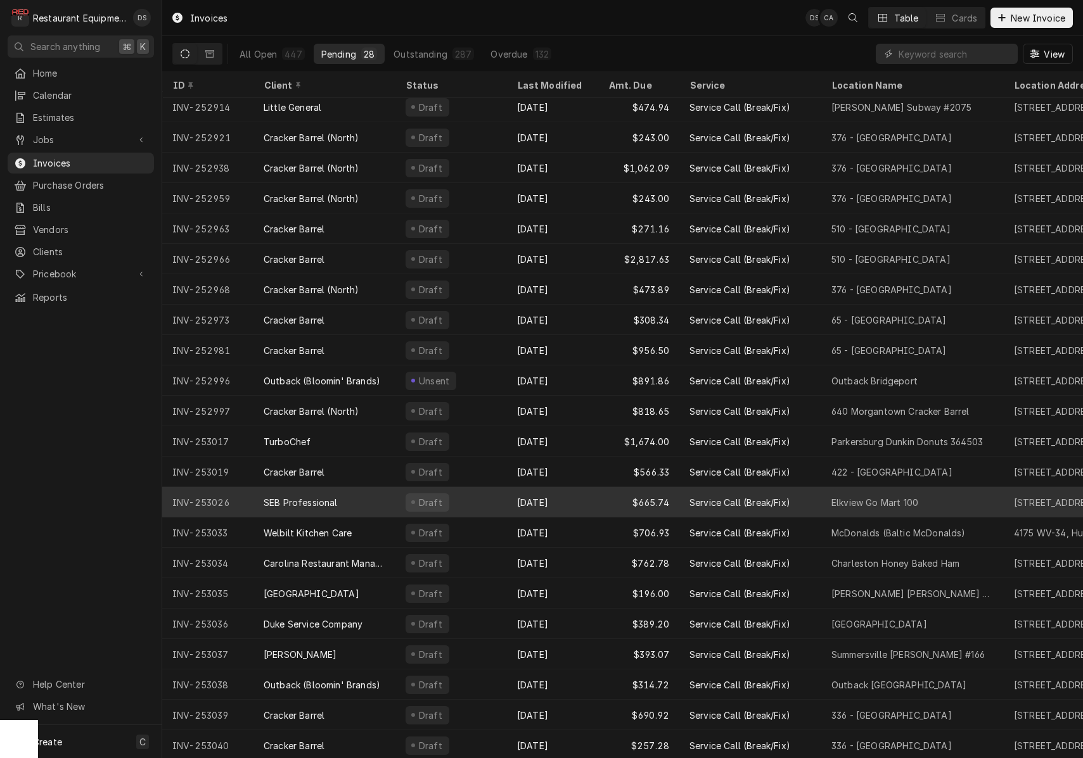
scroll to position [188, 0]
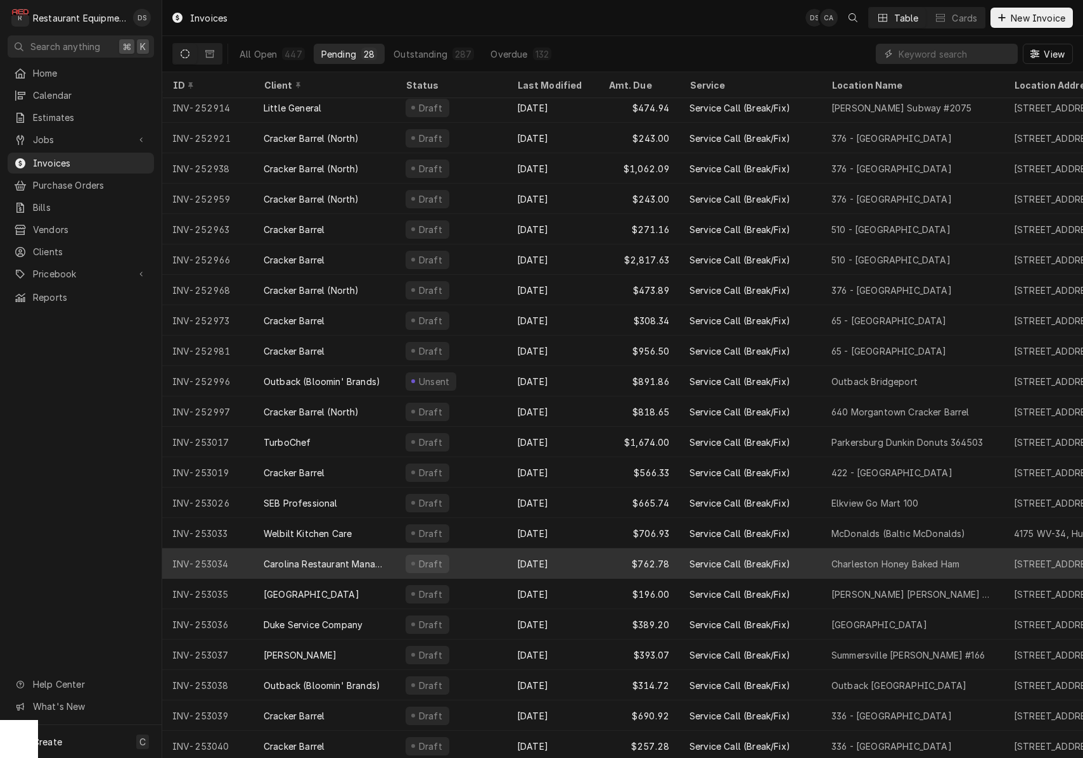
click at [568, 559] on div "Oct 3" at bounding box center [552, 564] width 91 height 30
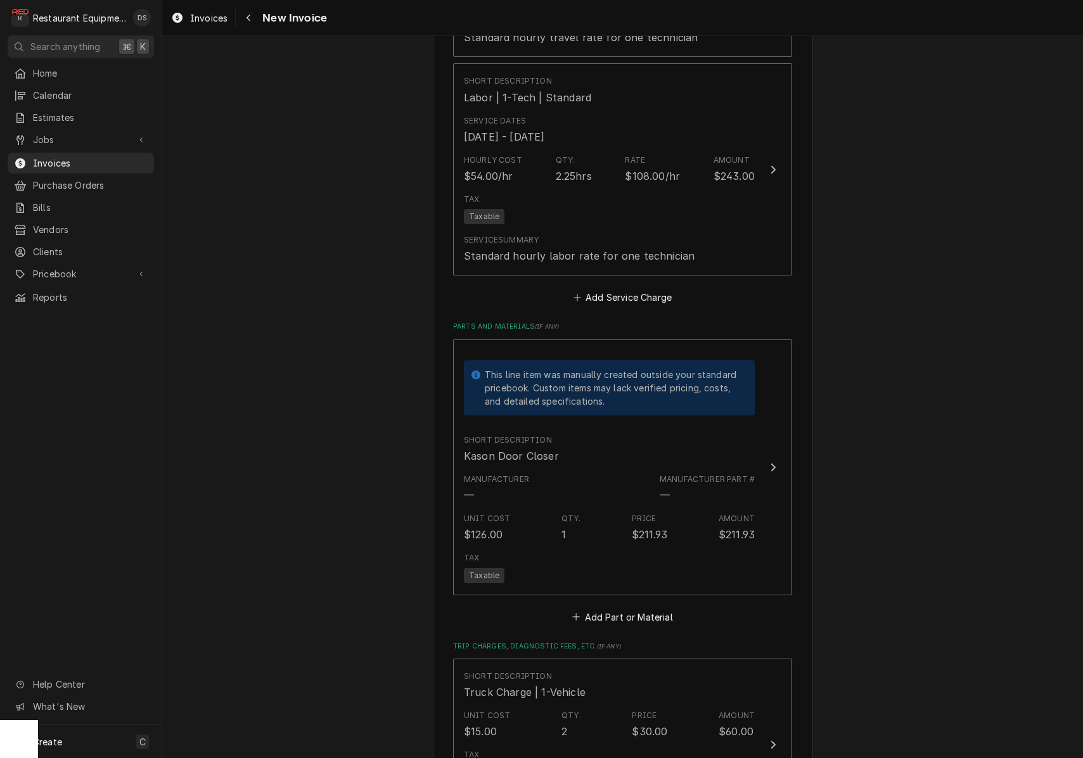
scroll to position [1981, 0]
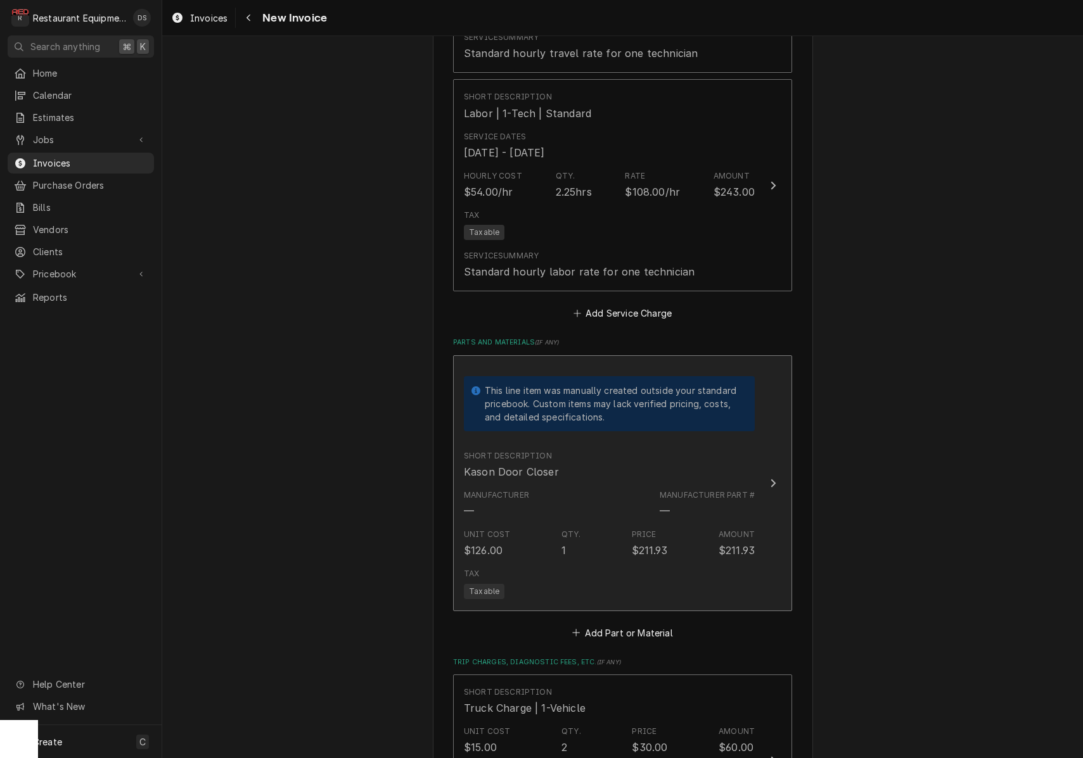
click at [571, 563] on div "Tax Taxable" at bounding box center [609, 583] width 291 height 41
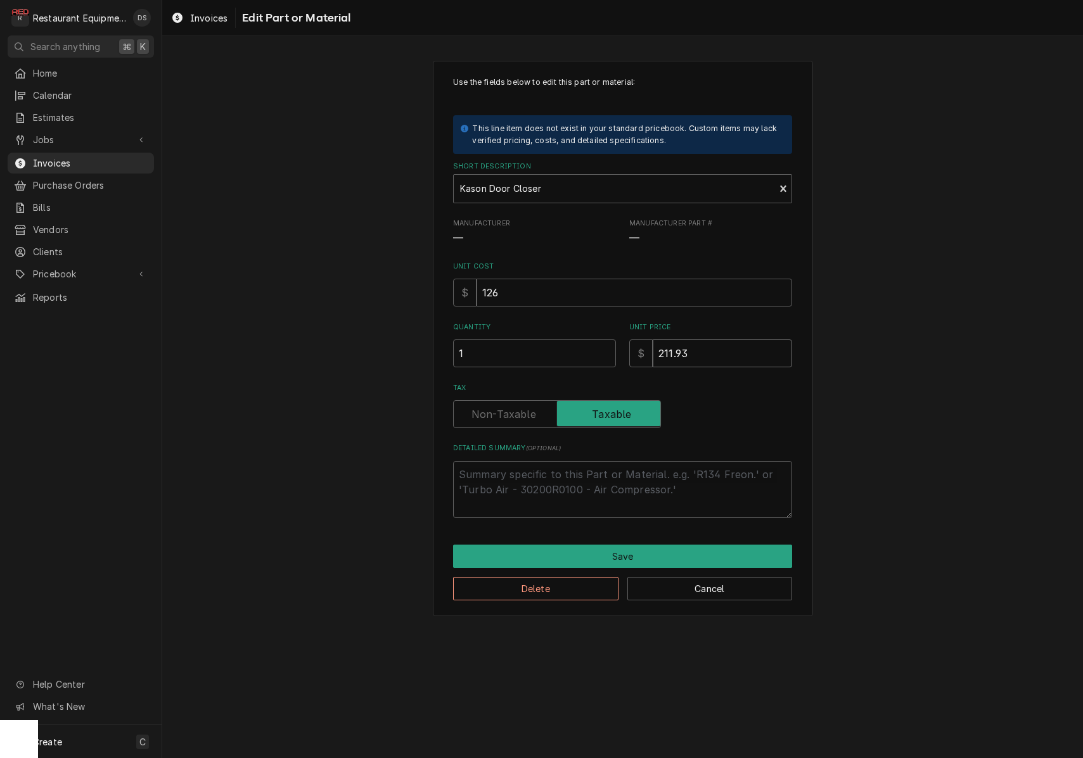
drag, startPoint x: 660, startPoint y: 333, endPoint x: 573, endPoint y: 321, distance: 87.6
click at [573, 322] on div "Quantity 1 Unit Price $ 211.93" at bounding box center [622, 344] width 339 height 45
type textarea "x"
type input "3"
type textarea "x"
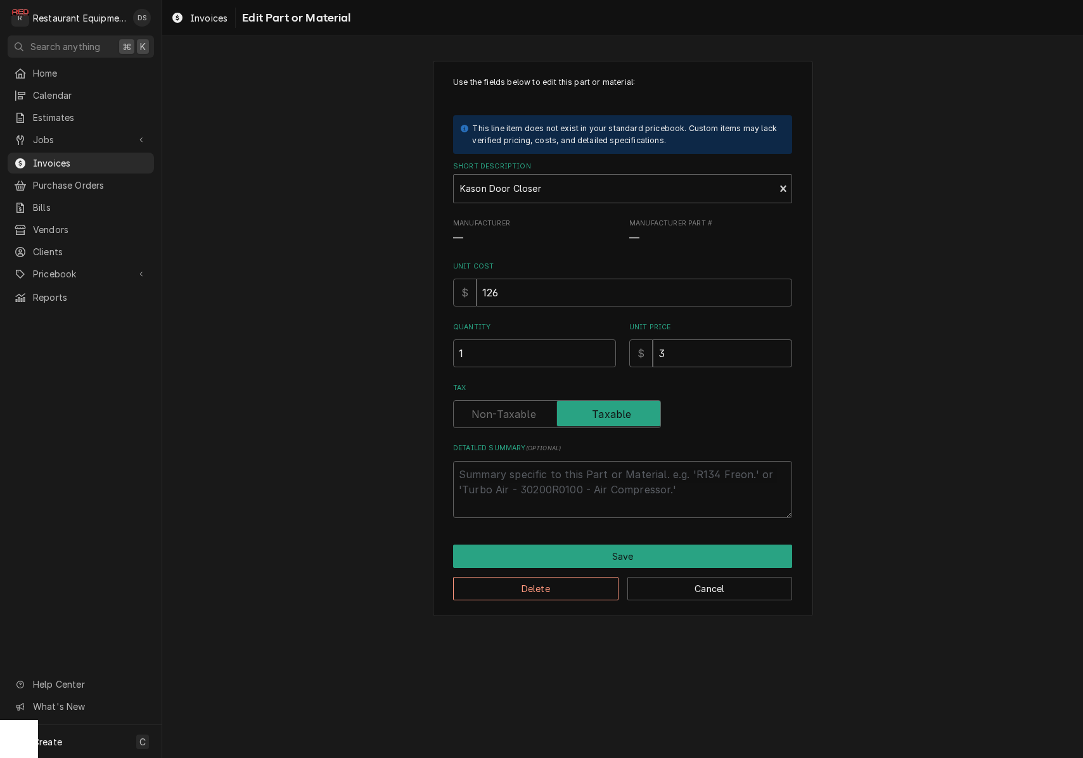
type input "32"
type textarea "x"
type input "326"
type textarea "x"
type input "326.5"
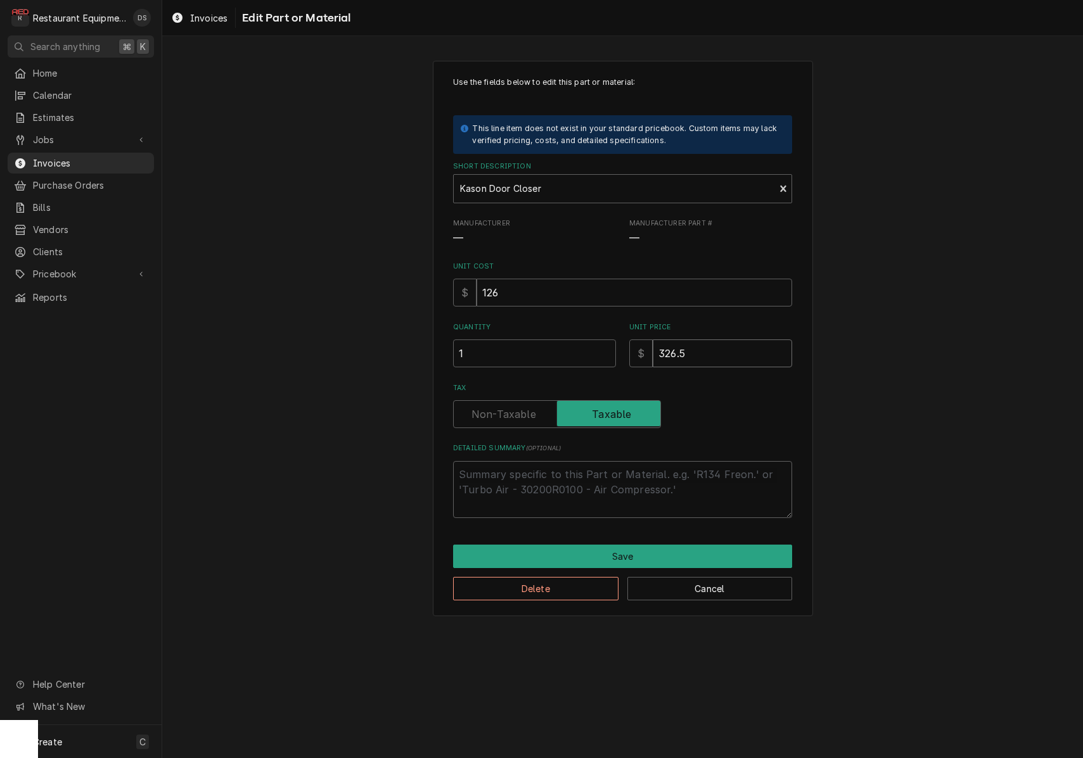
type textarea "x"
type input "326.54"
click at [620, 552] on button "Save" at bounding box center [622, 556] width 339 height 23
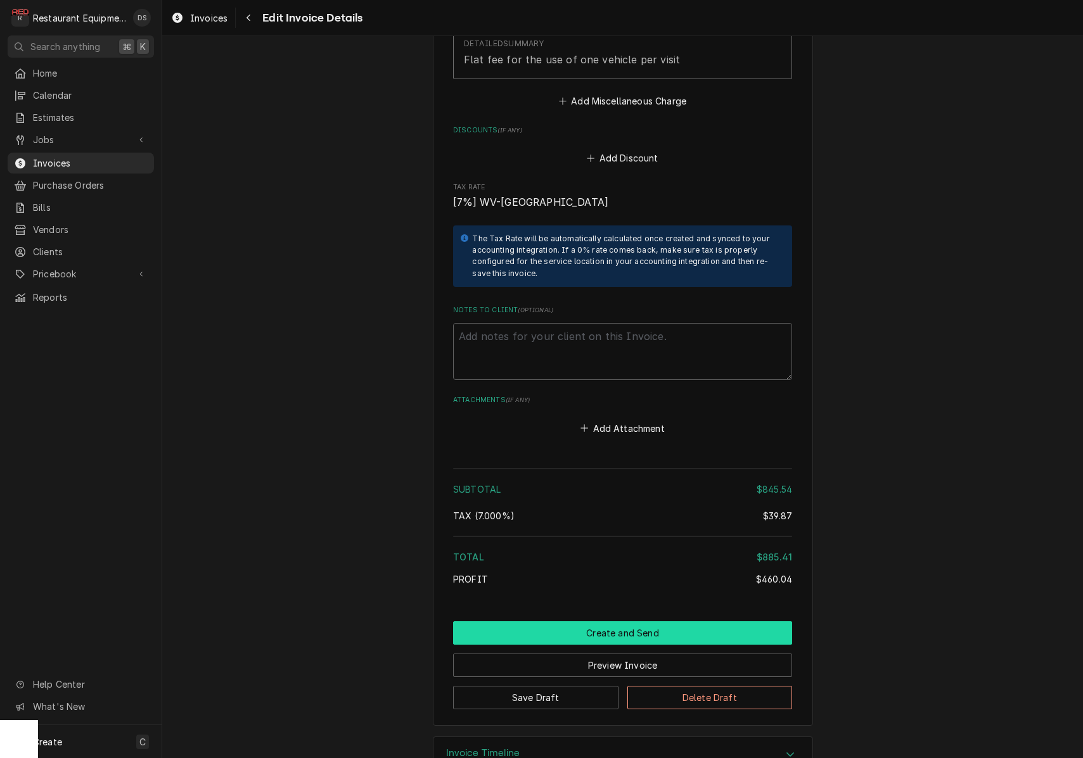
scroll to position [2749, 0]
click at [571, 622] on button "Create and Send" at bounding box center [622, 633] width 339 height 23
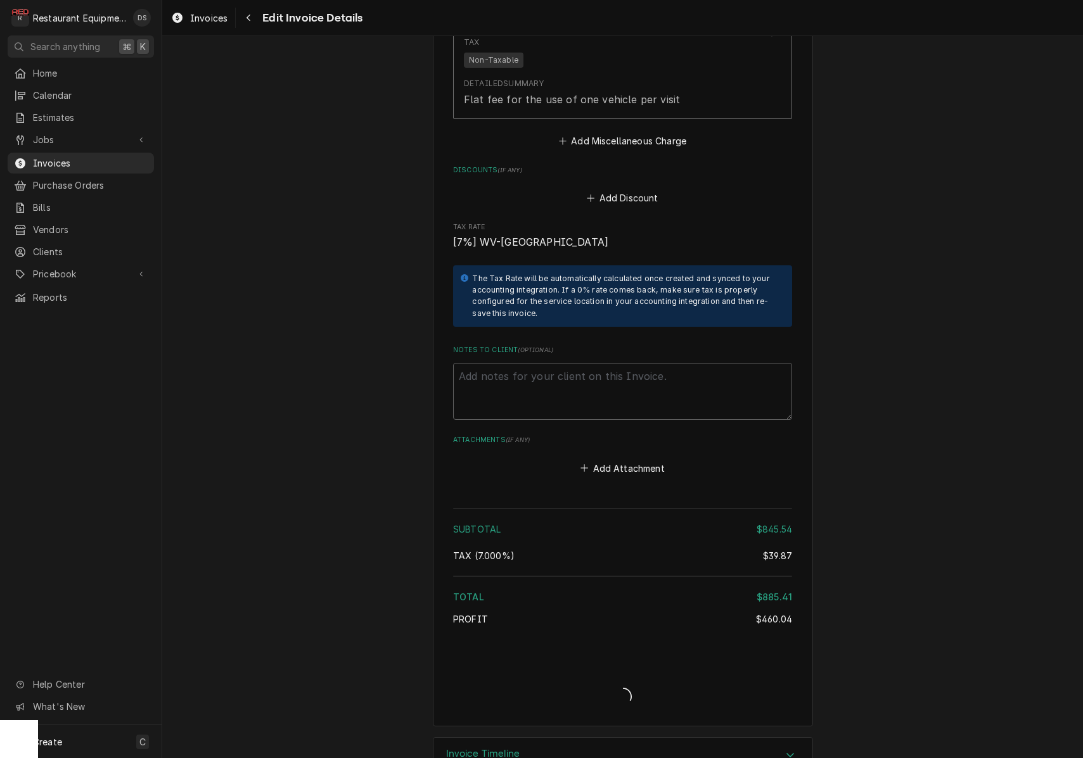
type textarea "x"
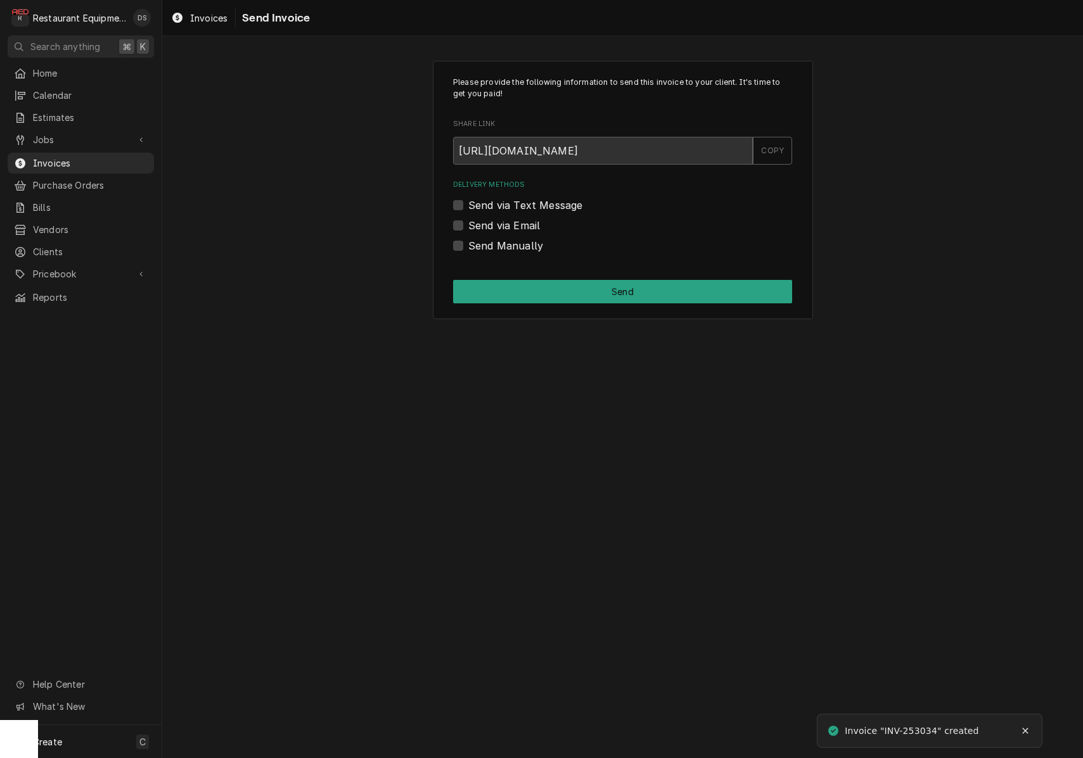
click at [468, 223] on label "Send via Email" at bounding box center [504, 225] width 72 height 15
click at [468, 223] on input "Send via Email" at bounding box center [637, 232] width 339 height 28
checkbox input "true"
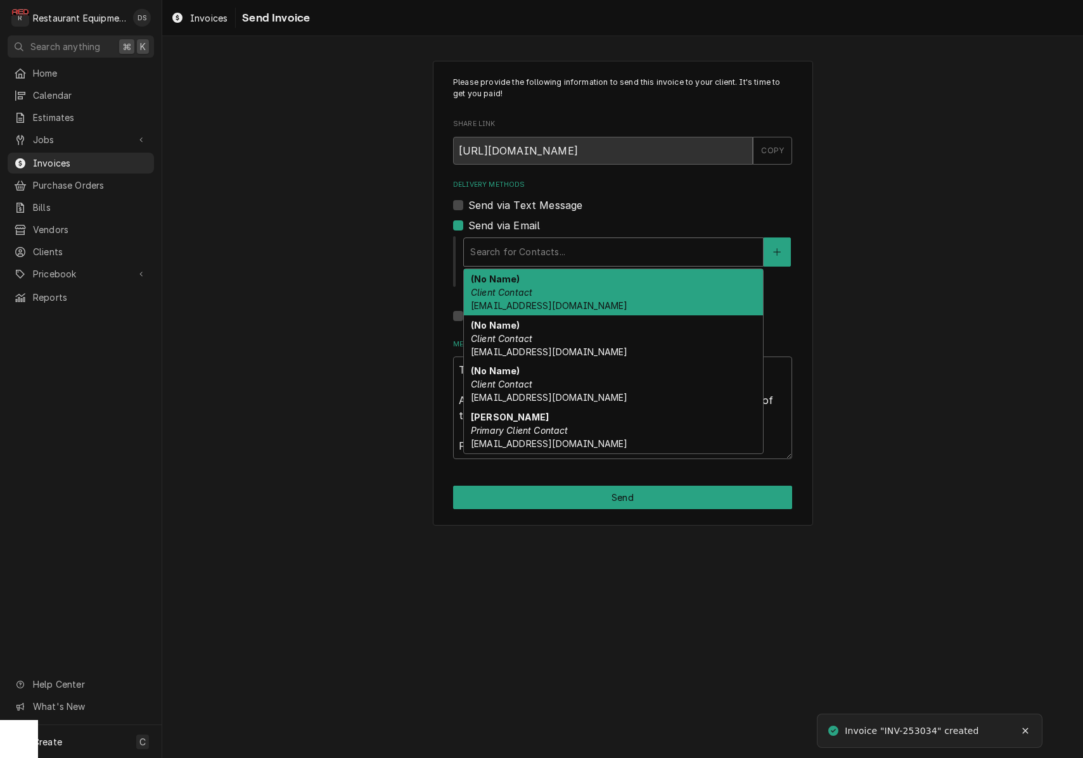
click at [562, 248] on div "Search for Contacts..." at bounding box center [613, 251] width 286 height 13
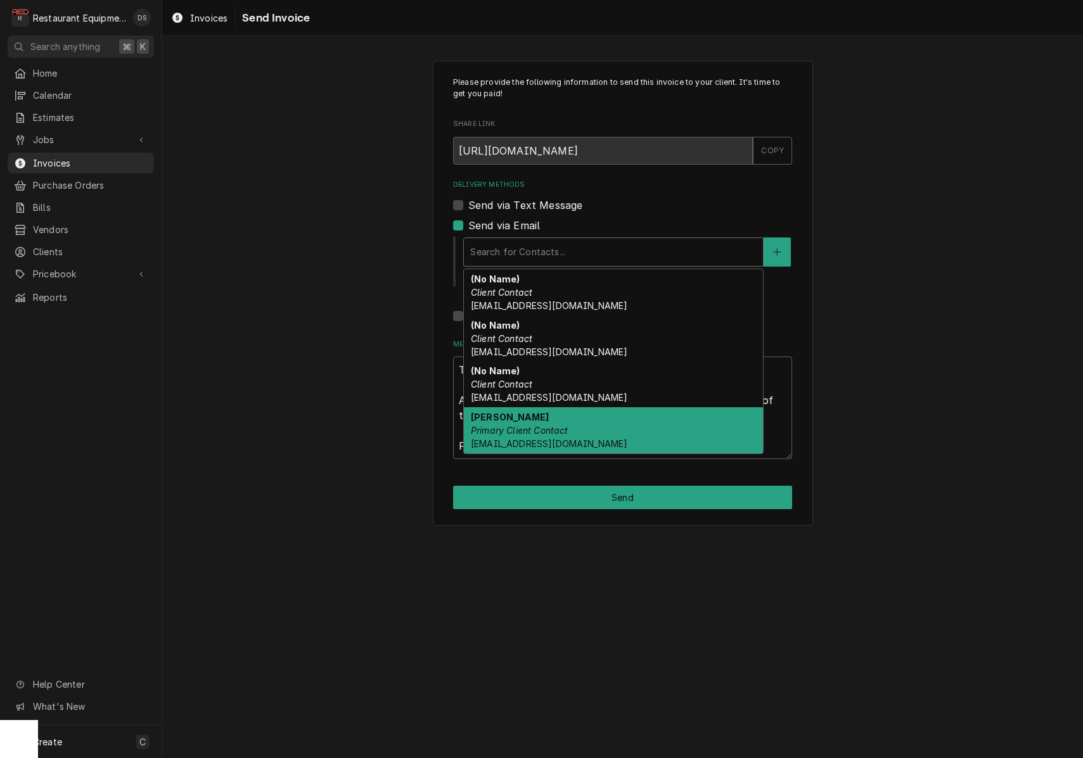
click at [577, 430] on div "[PERSON_NAME] Primary Client Contact [EMAIL_ADDRESS][DOMAIN_NAME]" at bounding box center [613, 430] width 299 height 46
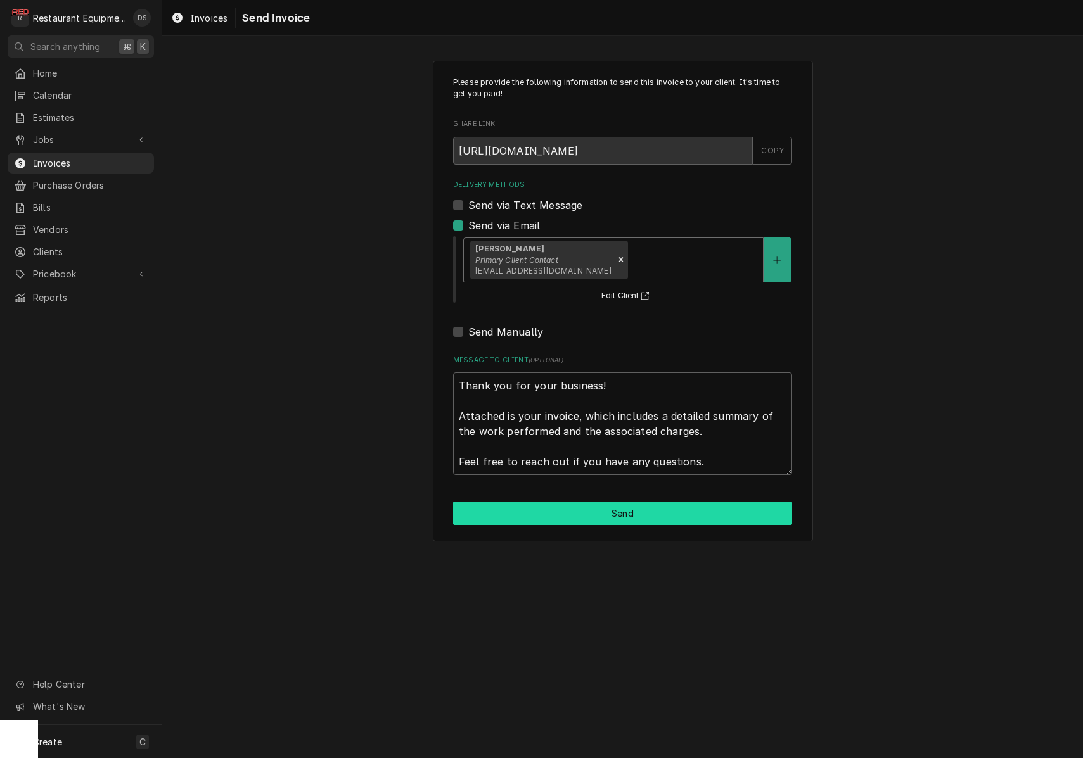
drag, startPoint x: 607, startPoint y: 493, endPoint x: 611, endPoint y: 500, distance: 7.9
click at [607, 494] on div "Please provide the following information to send this invoice to your client. I…" at bounding box center [623, 301] width 380 height 481
click at [611, 502] on button "Send" at bounding box center [622, 513] width 339 height 23
type textarea "x"
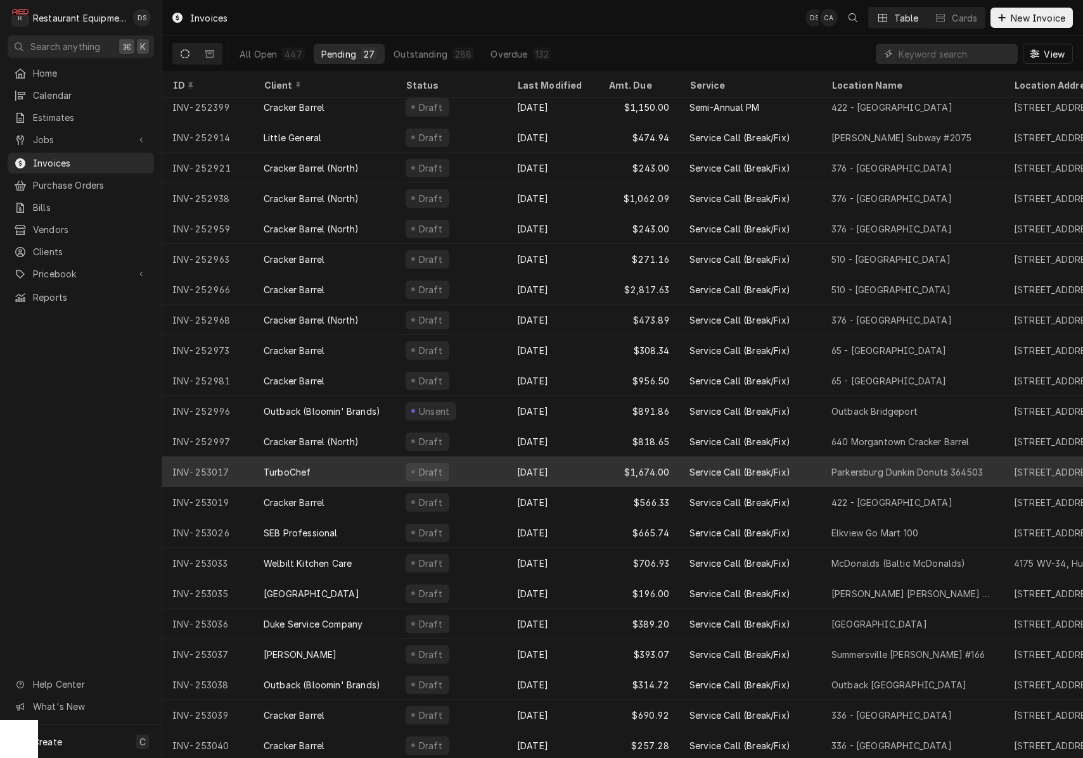
scroll to position [158, 0]
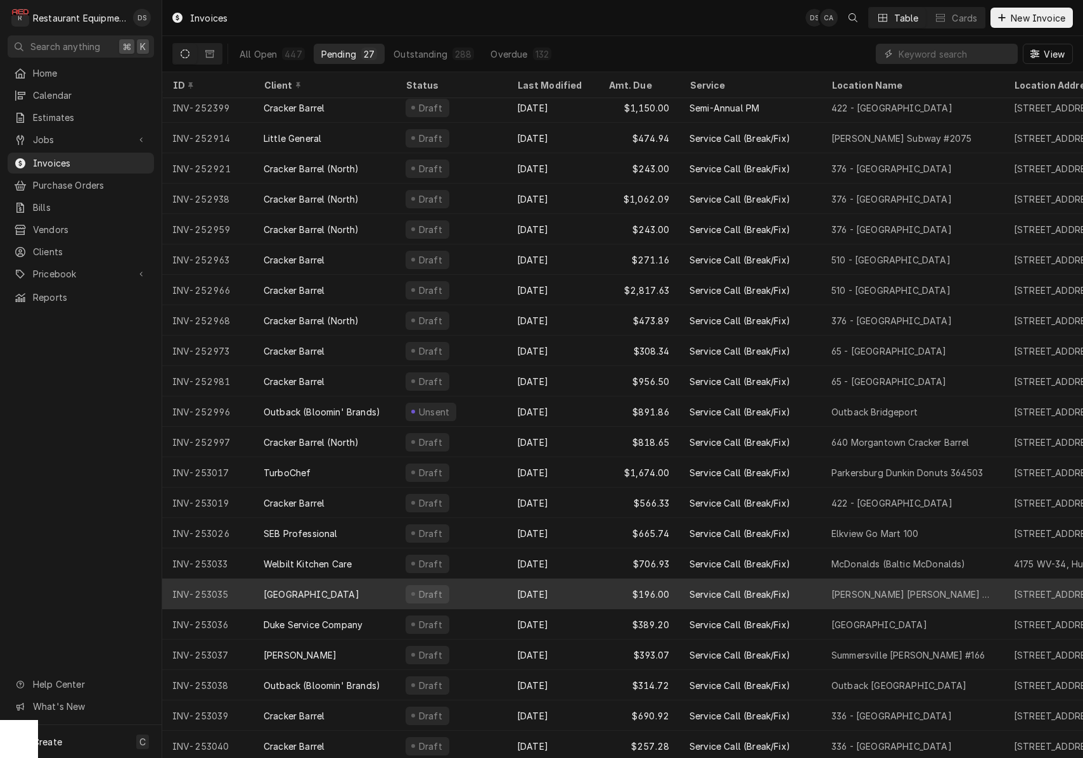
click at [581, 592] on div "Oct 3" at bounding box center [552, 594] width 91 height 30
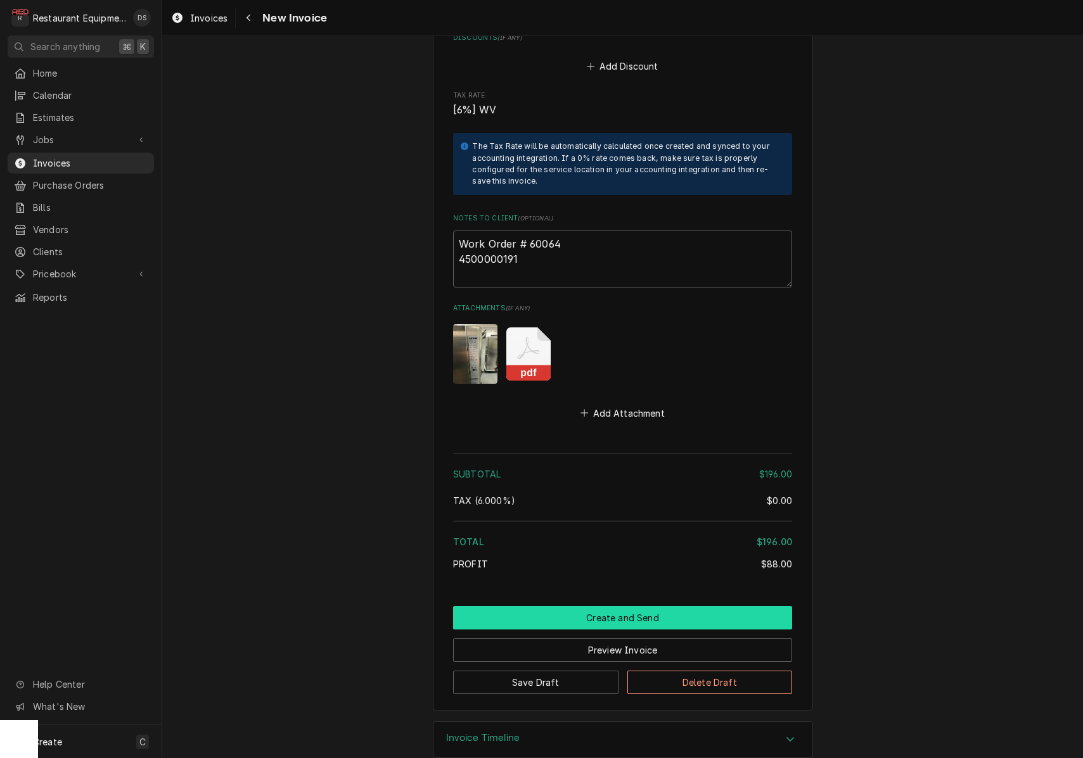
click at [592, 606] on button "Create and Send" at bounding box center [622, 617] width 339 height 23
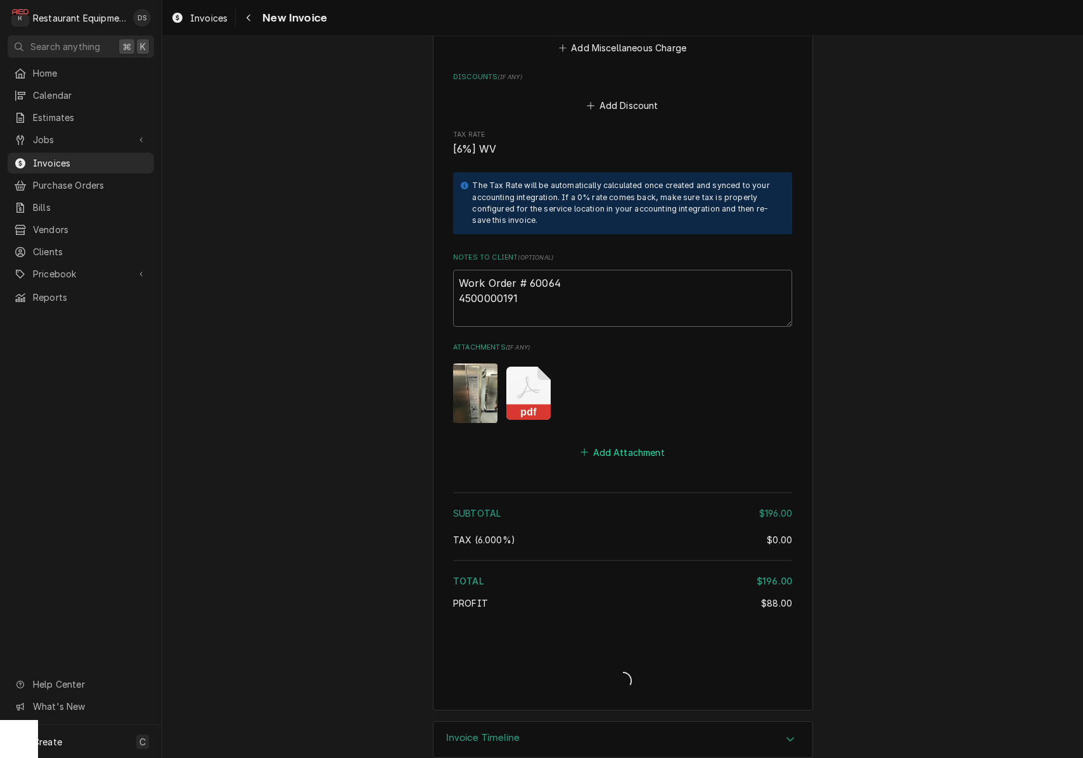
type textarea "x"
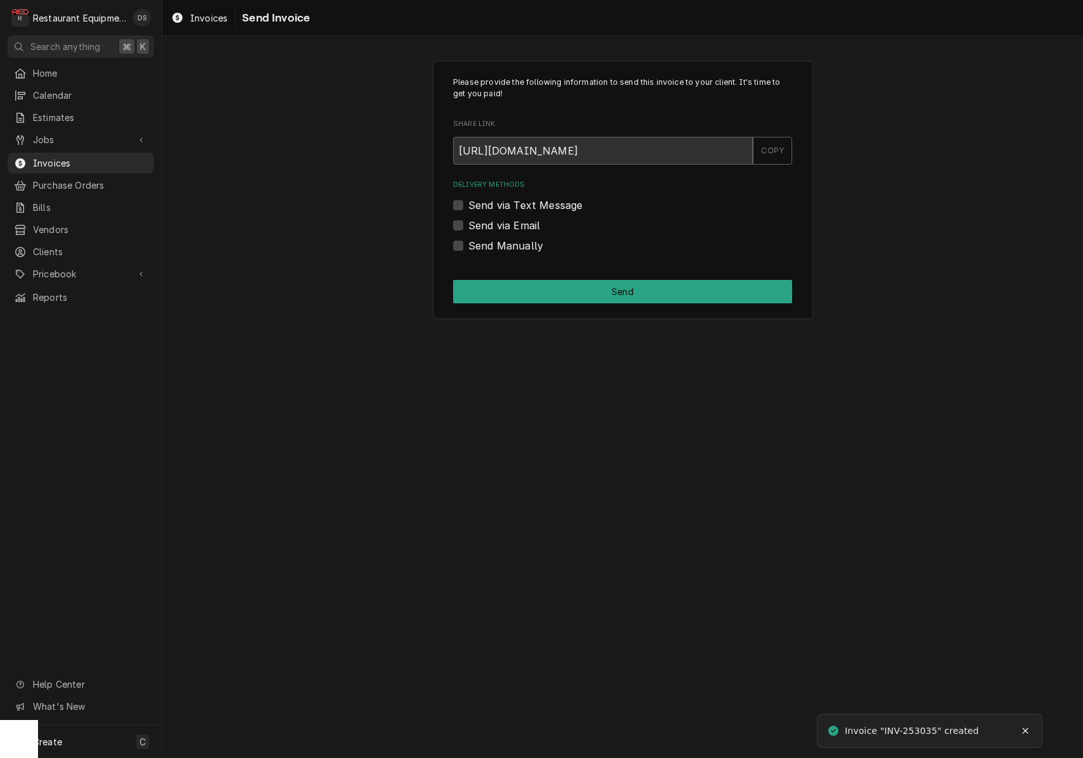
click at [468, 224] on label "Send via Email" at bounding box center [504, 225] width 72 height 15
click at [468, 224] on input "Send via Email" at bounding box center [637, 232] width 339 height 28
checkbox input "true"
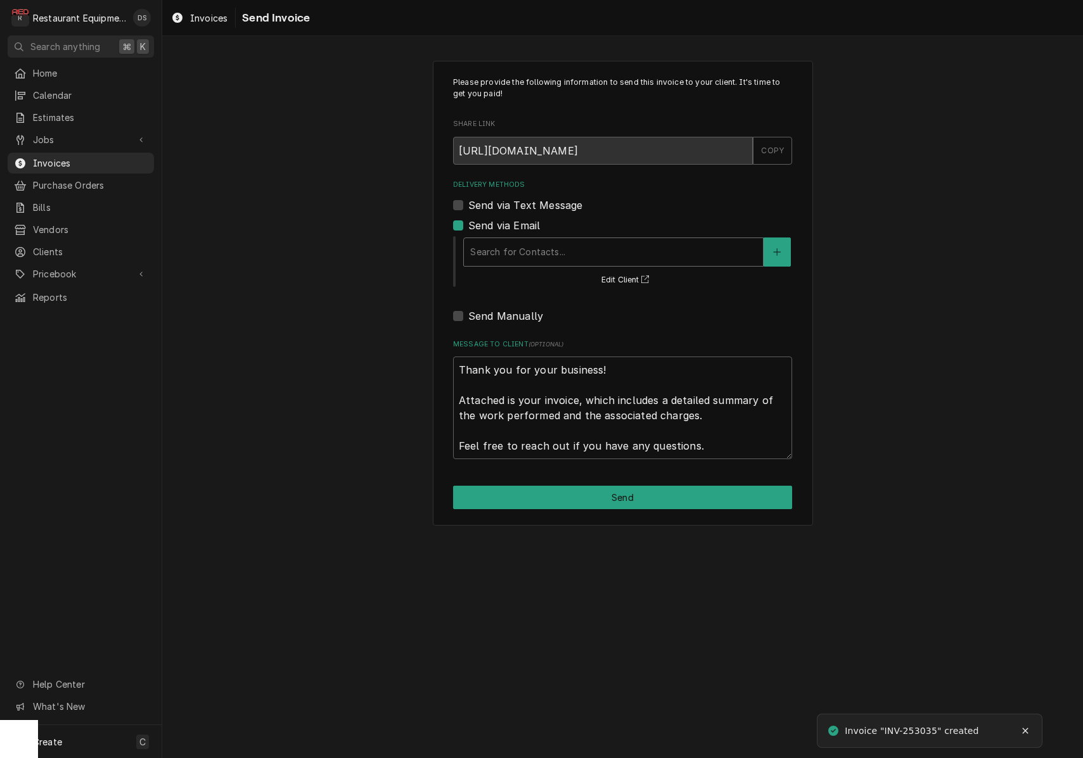
click at [524, 246] on div "Search for Contacts..." at bounding box center [613, 252] width 299 height 28
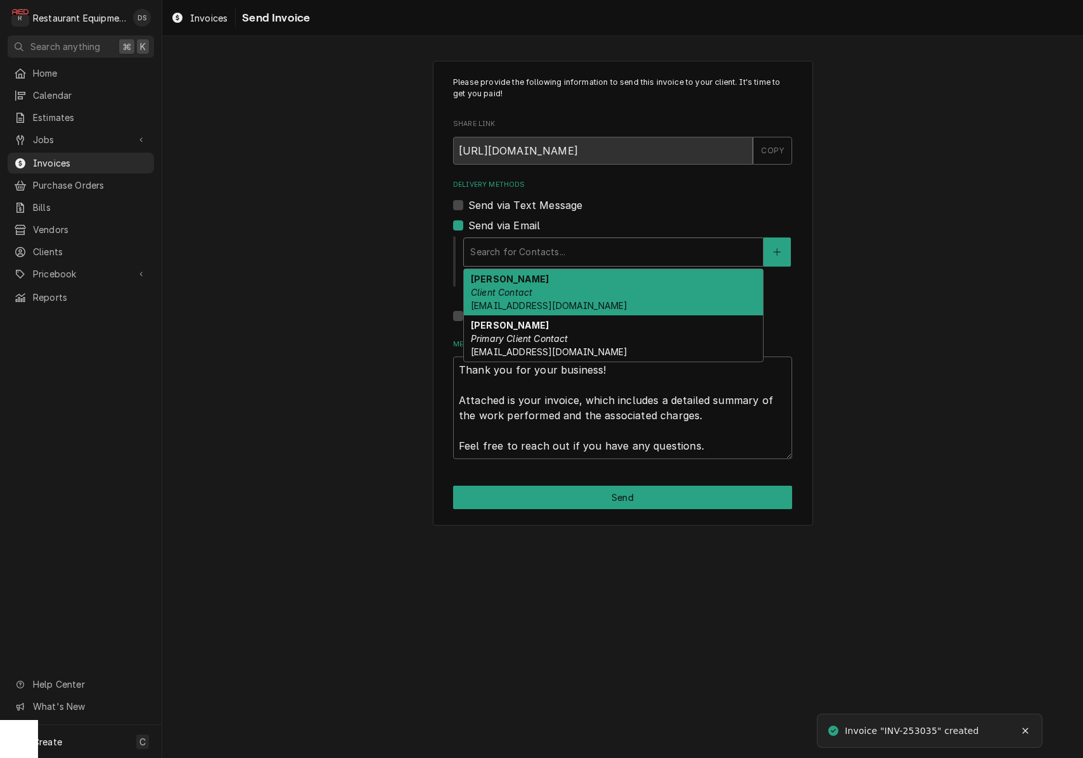
drag, startPoint x: 531, startPoint y: 296, endPoint x: 556, endPoint y: 280, distance: 29.9
click at [531, 296] on em "Client Contact" at bounding box center [501, 292] width 61 height 11
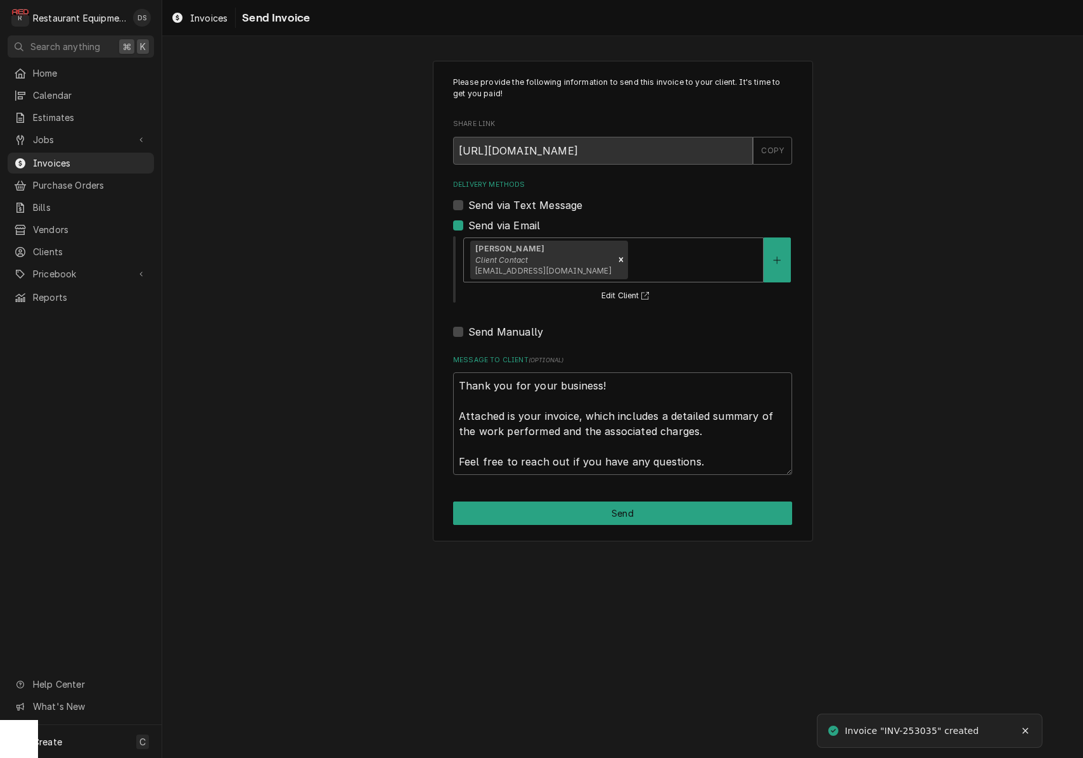
drag, startPoint x: 602, startPoint y: 257, endPoint x: 601, endPoint y: 279, distance: 22.2
click at [630, 260] on div "Delivery Methods" at bounding box center [693, 259] width 127 height 23
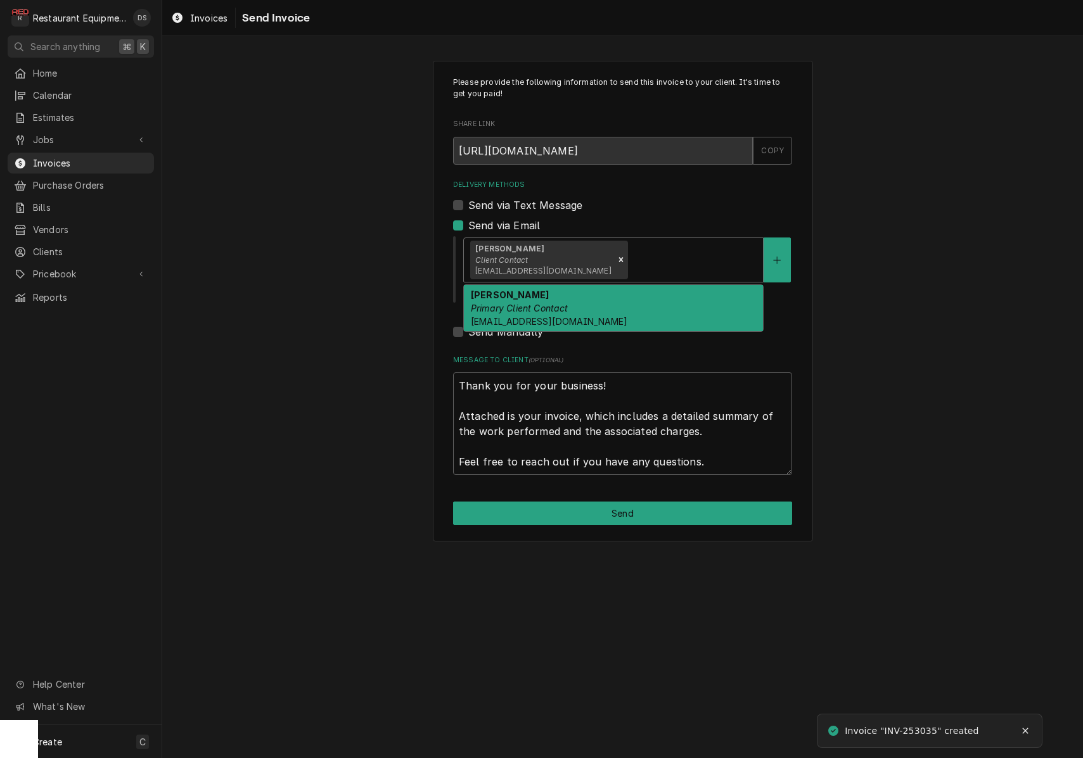
drag, startPoint x: 592, startPoint y: 305, endPoint x: 628, endPoint y: 422, distance: 122.6
click at [592, 305] on div "Malati Reeve Primary Client Contact mreeve@k12.wv.us" at bounding box center [613, 308] width 299 height 46
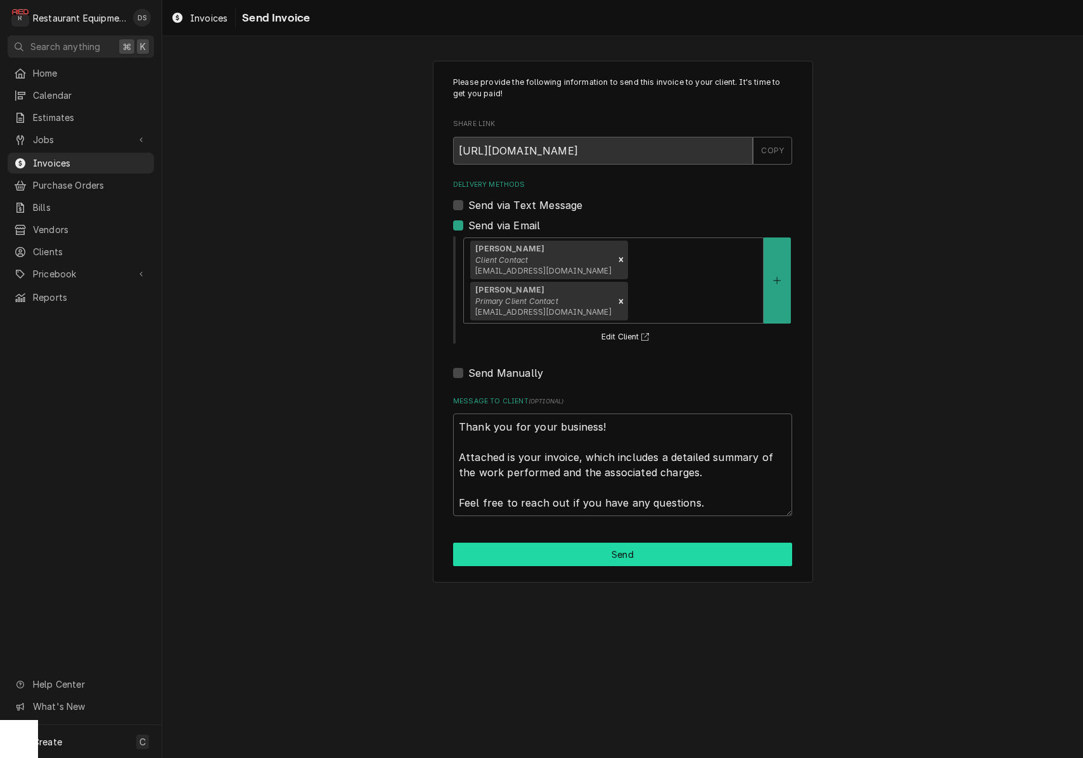
click at [620, 543] on button "Send" at bounding box center [622, 554] width 339 height 23
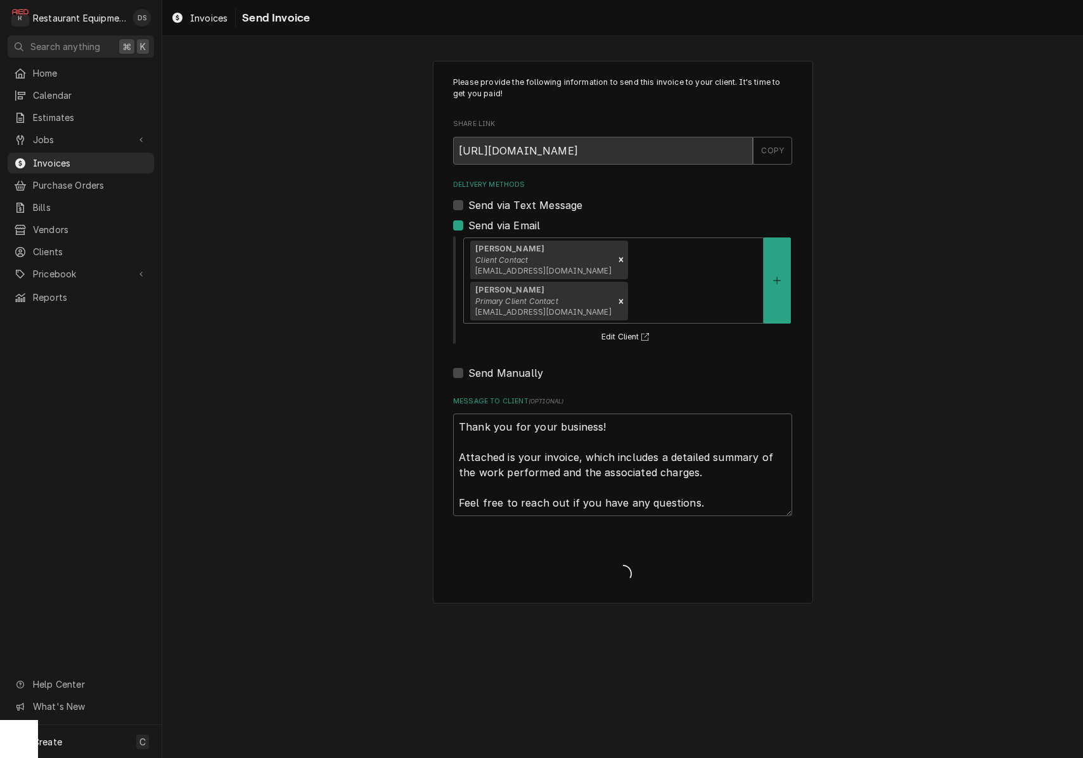
type textarea "x"
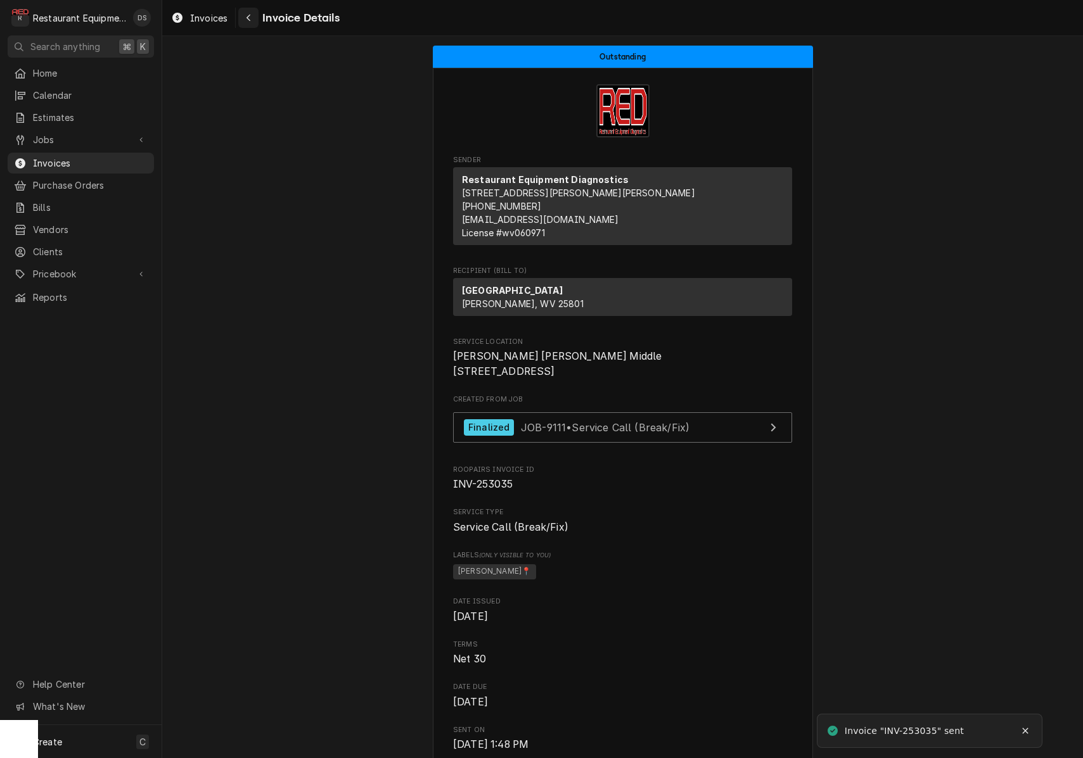
click at [249, 14] on icon "Navigate back" at bounding box center [249, 17] width 6 height 9
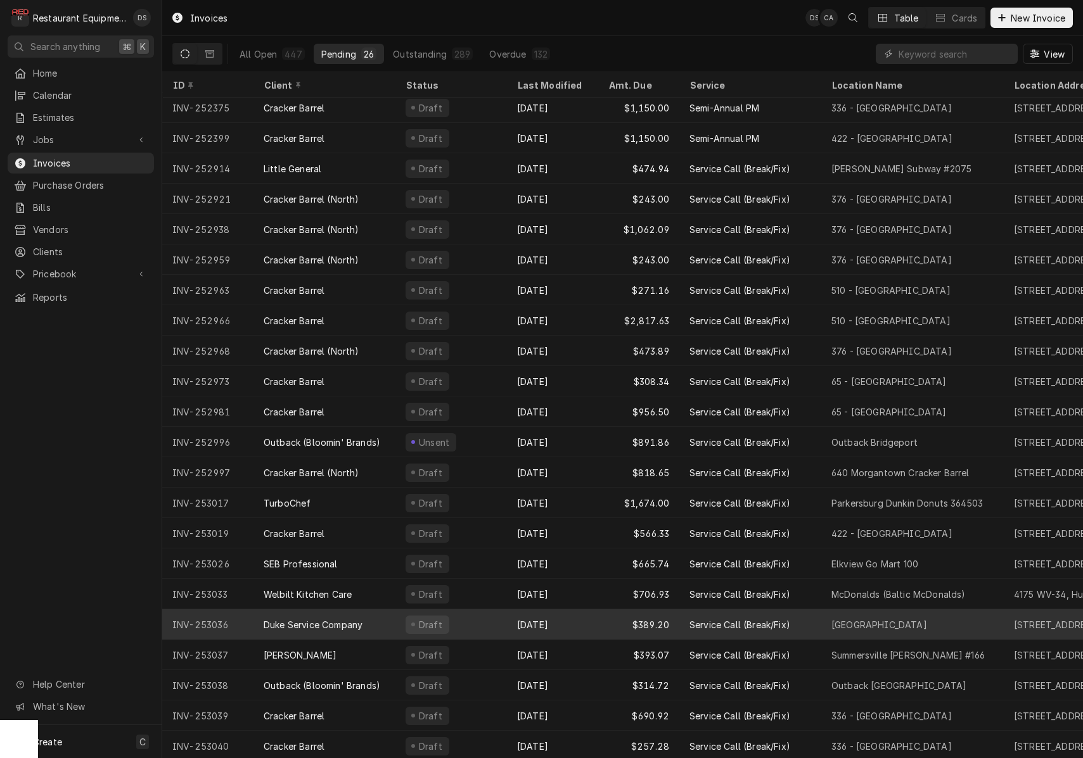
click at [578, 619] on div "Oct 3" at bounding box center [552, 624] width 91 height 30
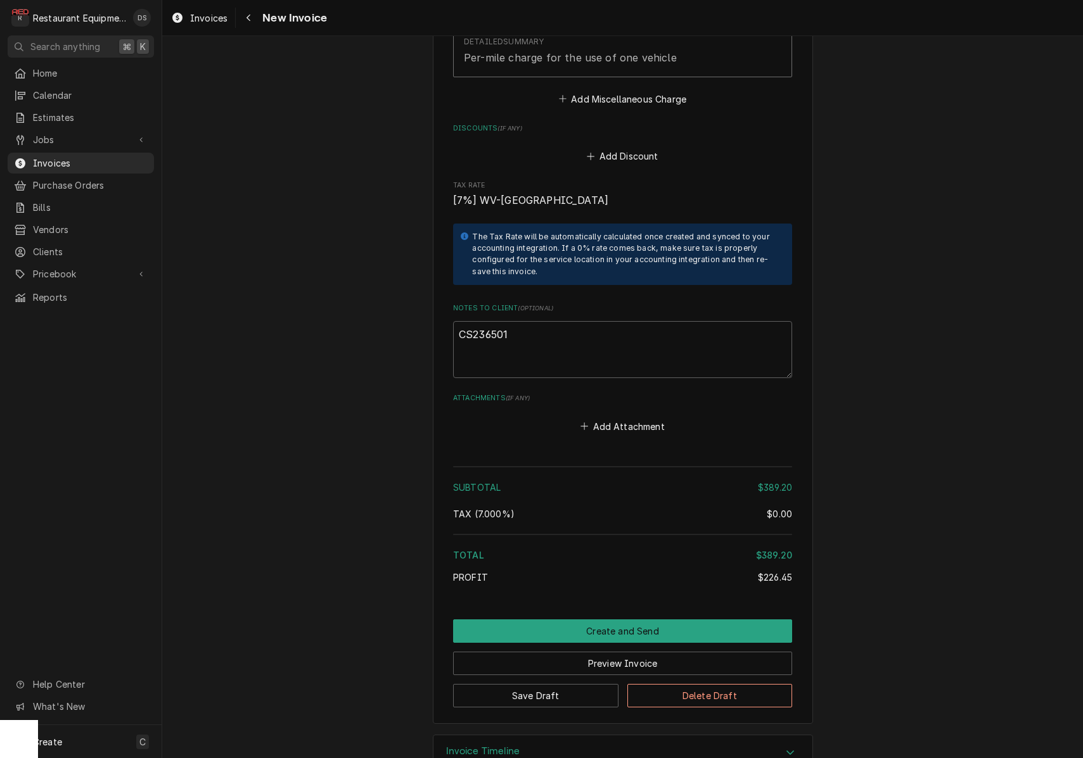
click at [621, 619] on button "Create and Send" at bounding box center [622, 630] width 339 height 23
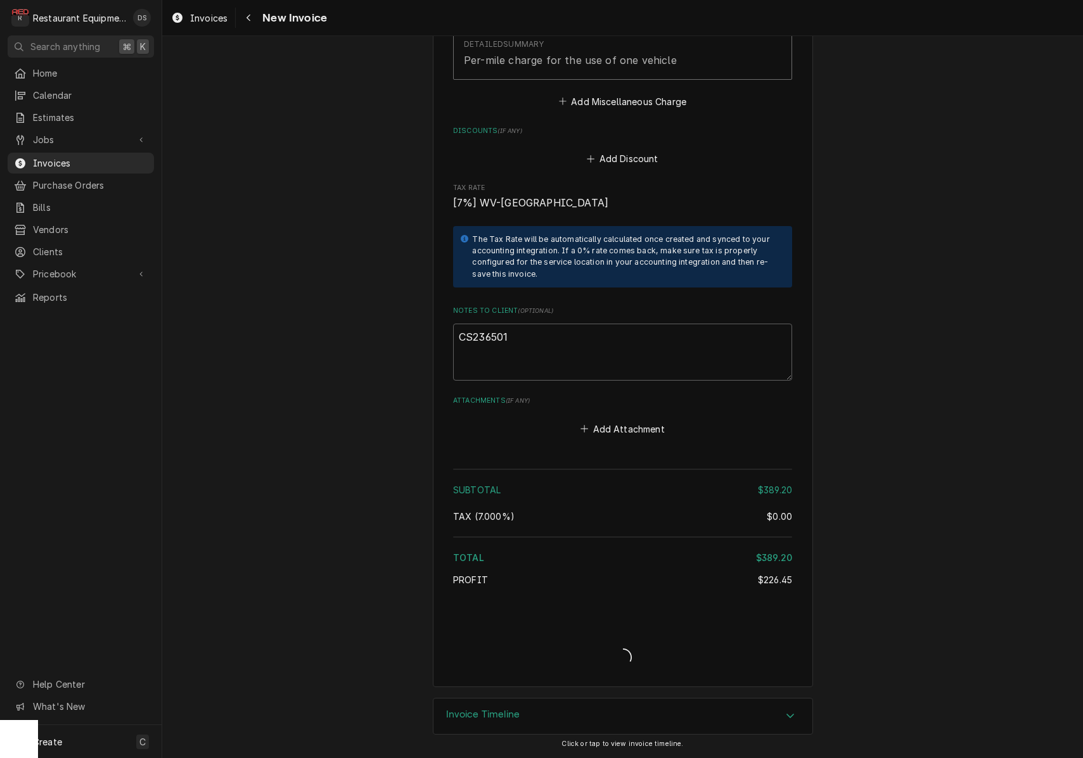
scroll to position [2005, 0]
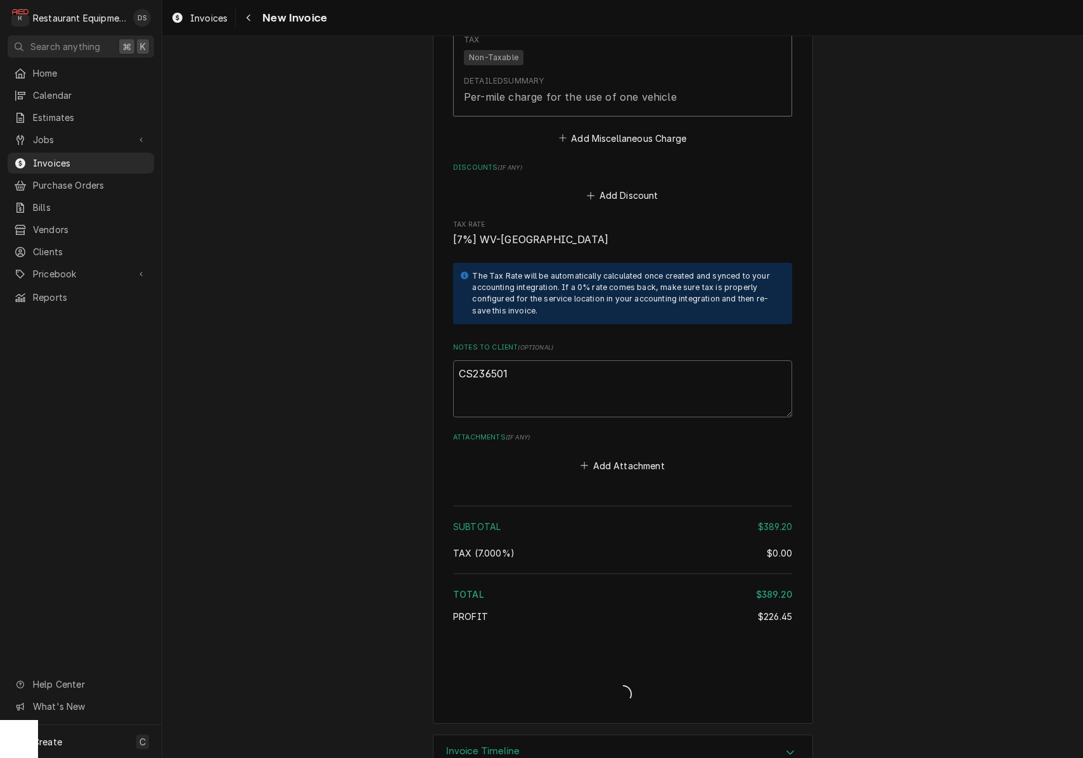
type textarea "x"
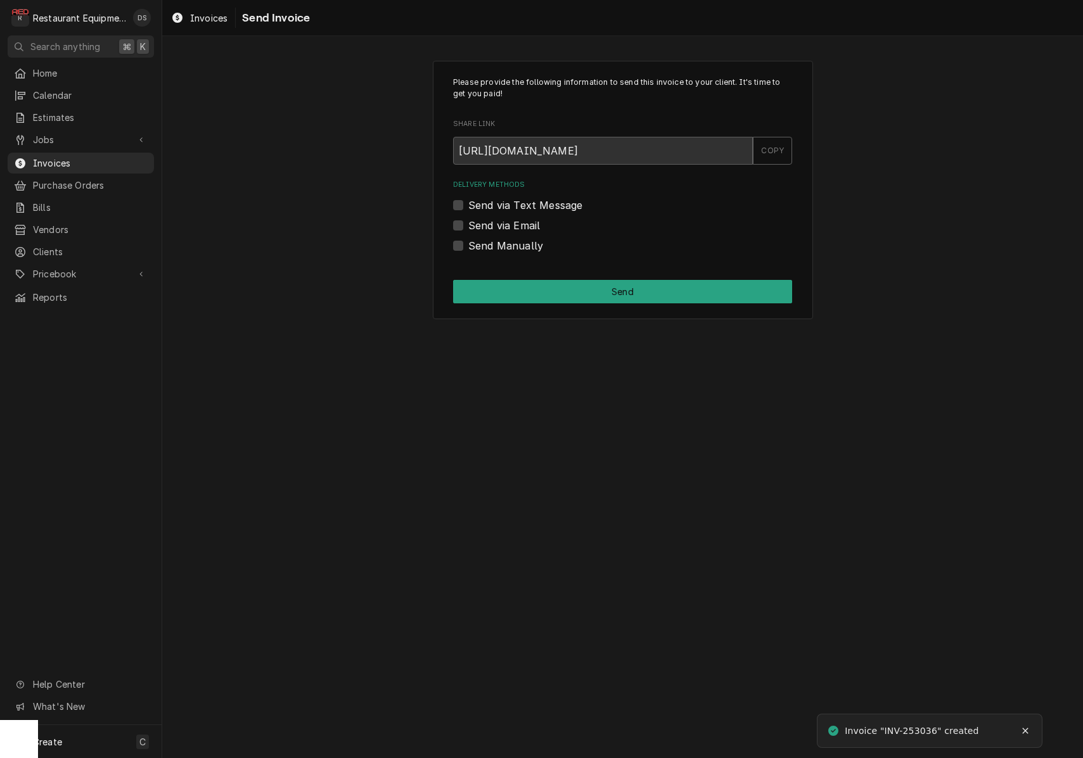
scroll to position [1, 0]
click at [468, 220] on label "Send via Email" at bounding box center [504, 225] width 72 height 15
click at [468, 220] on input "Send via Email" at bounding box center [637, 232] width 339 height 28
checkbox input "true"
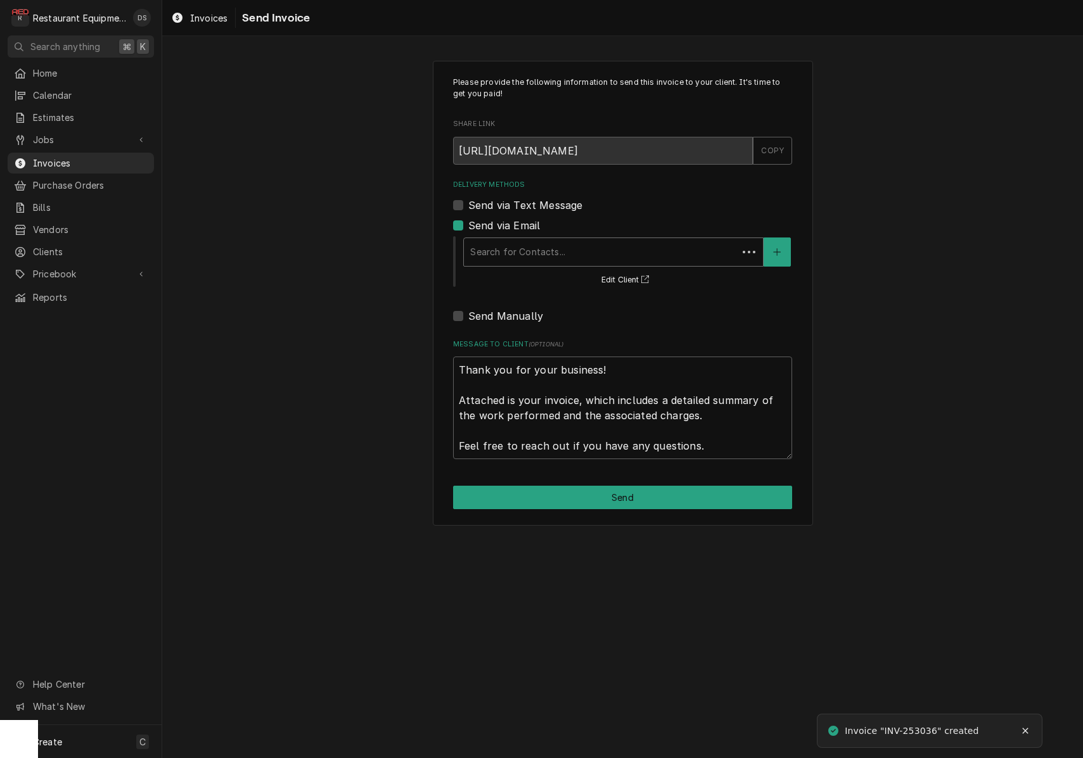
scroll to position [0, 0]
click at [575, 246] on div "Delivery Methods" at bounding box center [613, 252] width 286 height 23
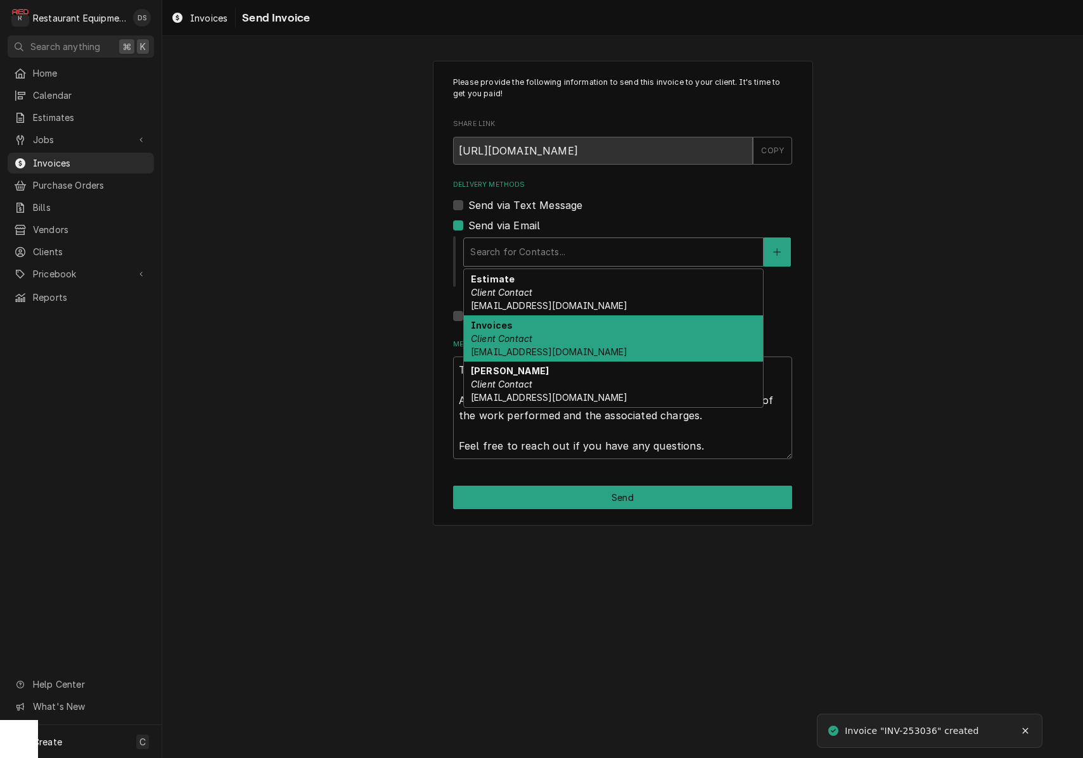
click at [580, 339] on div "Invoices Client Contact accounting@dukeservices.com" at bounding box center [613, 338] width 299 height 46
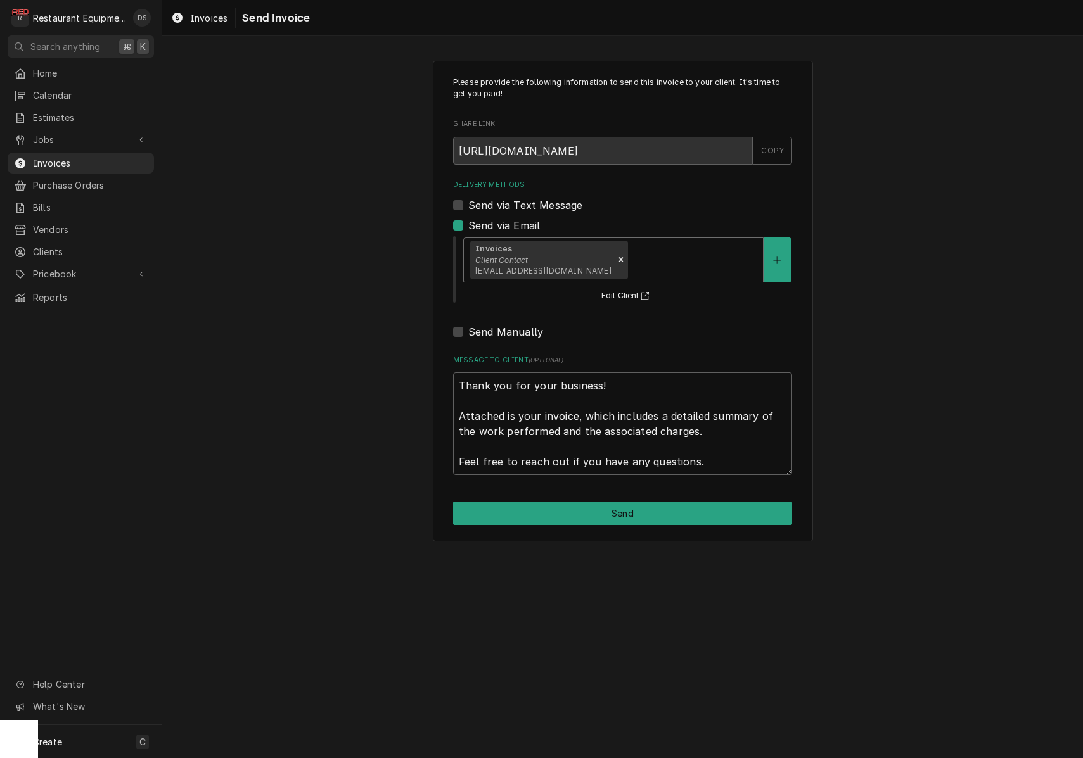
click at [646, 265] on div "Delivery Methods" at bounding box center [693, 259] width 127 height 23
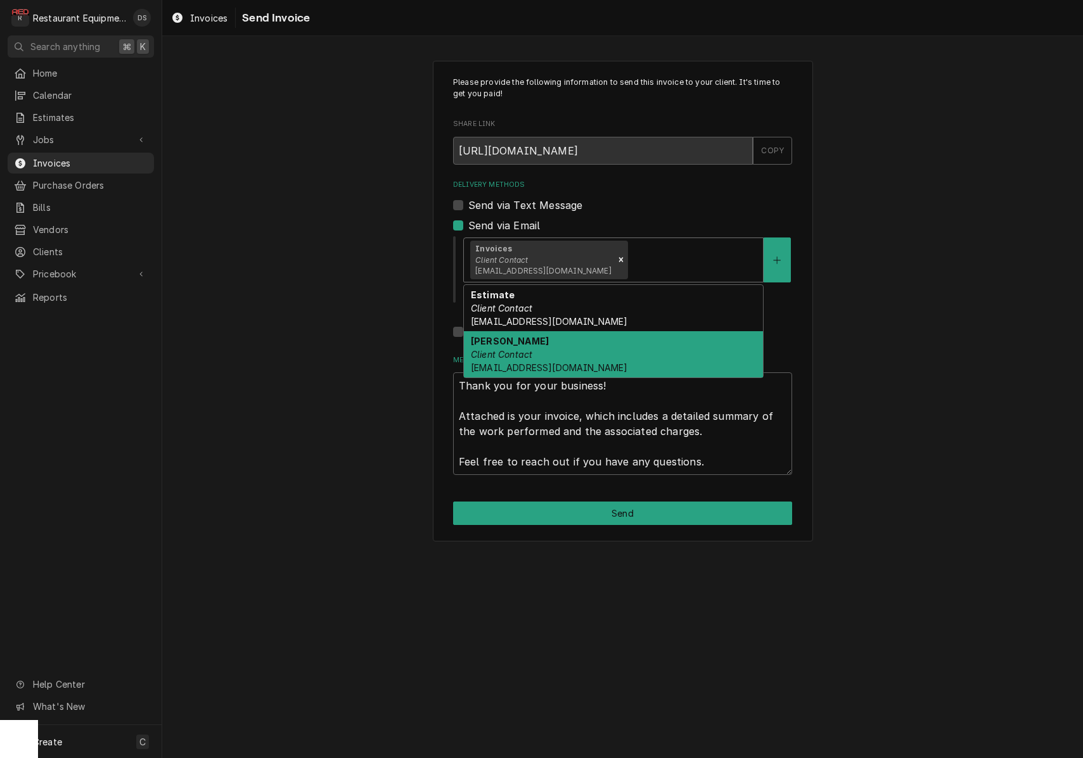
click at [621, 343] on div "anita French Client Contact afrench@dukeservices.com" at bounding box center [613, 354] width 299 height 46
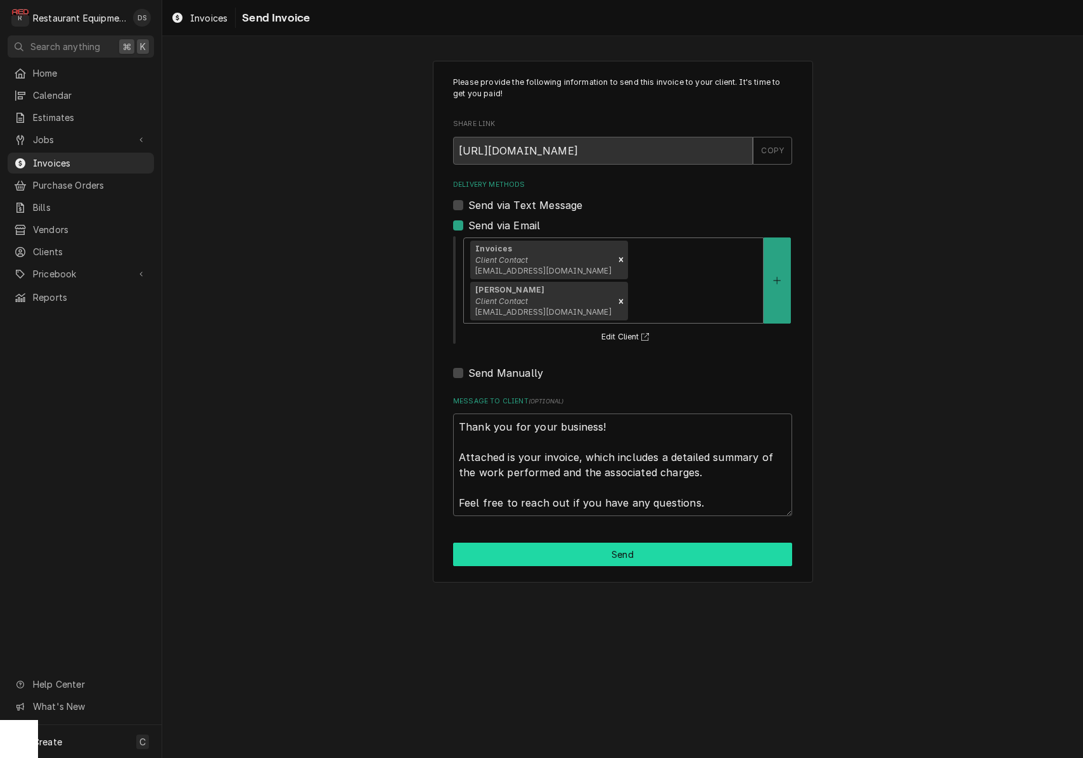
click at [650, 543] on button "Send" at bounding box center [622, 554] width 339 height 23
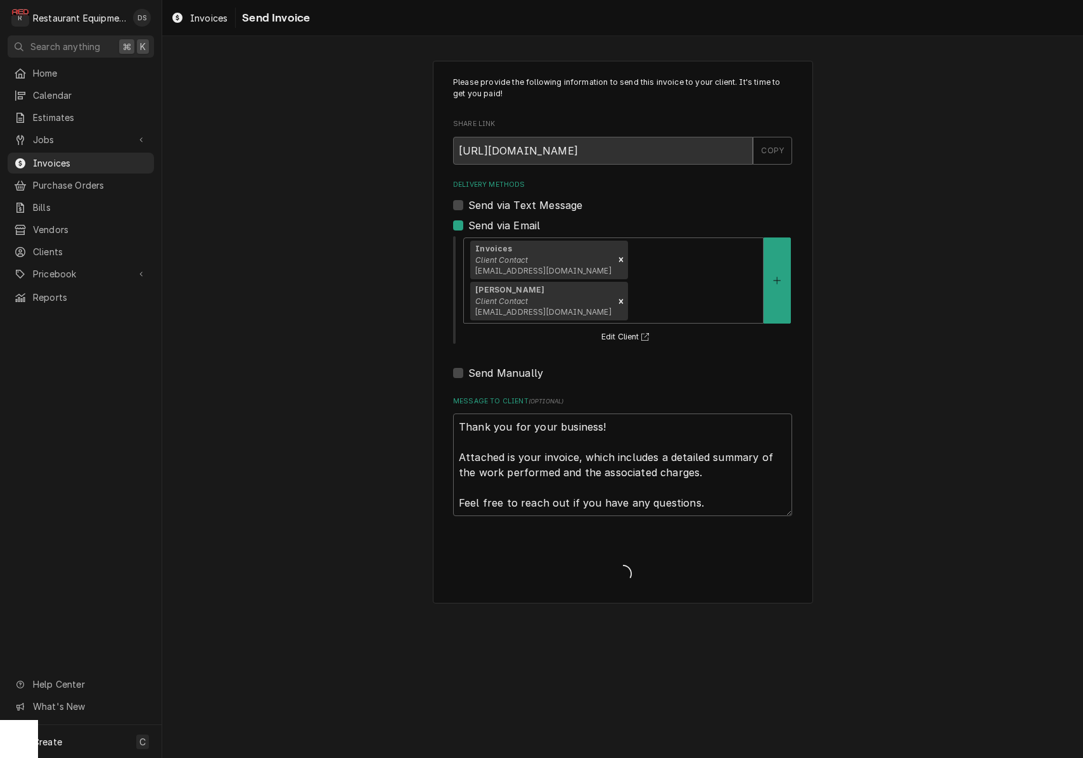
type textarea "x"
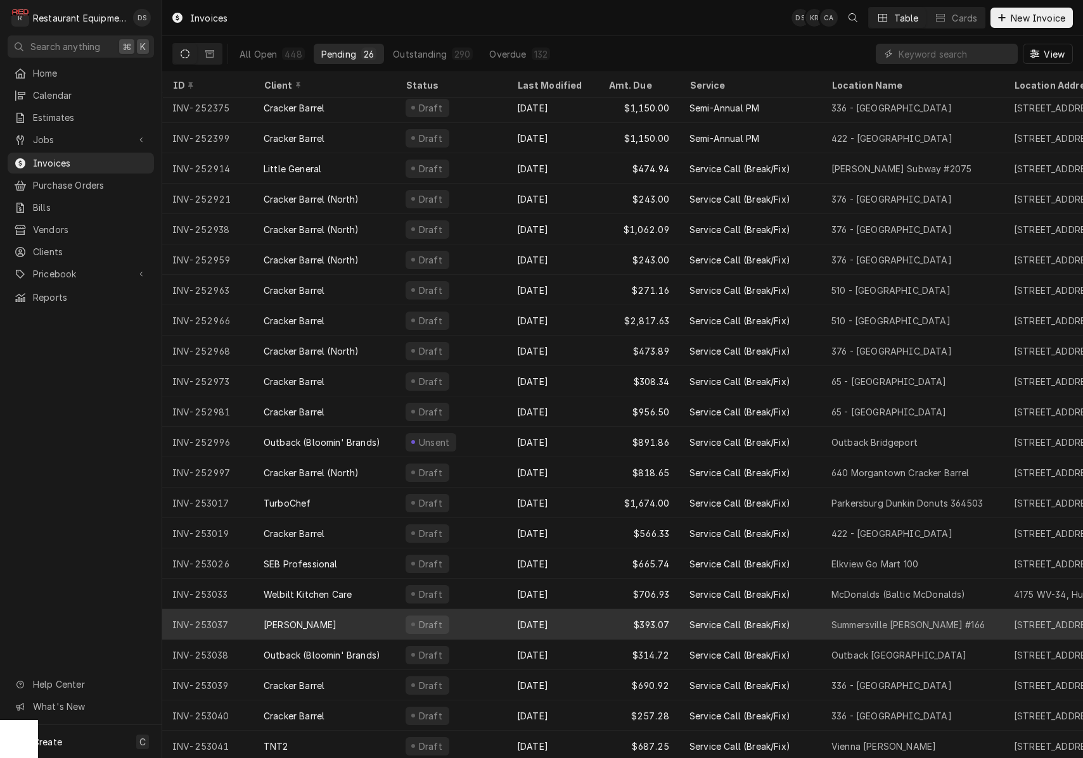
click at [568, 616] on div "[DATE]" at bounding box center [552, 624] width 91 height 30
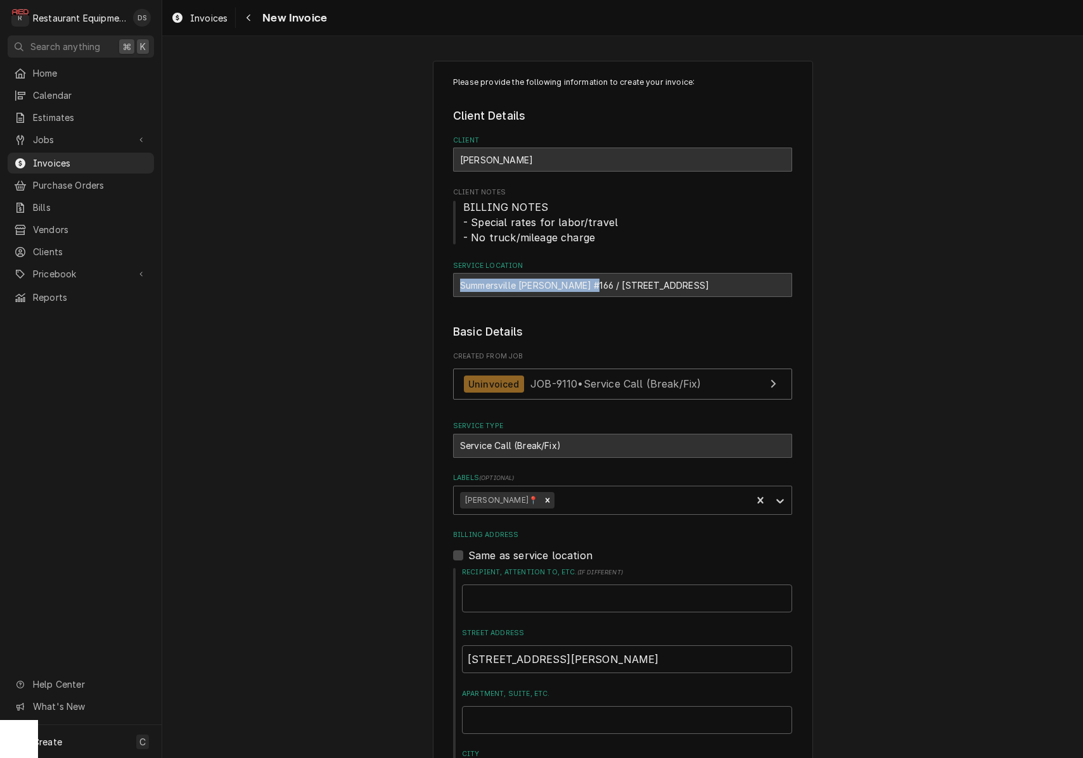
drag, startPoint x: 460, startPoint y: 283, endPoint x: 581, endPoint y: 285, distance: 121.6
click at [590, 284] on div "Summersville Bob Evans #166 / 110 Merchant Walk, Summersville, WV 26651" at bounding box center [622, 285] width 339 height 24
copy div "Summersville Bob Evans #166"
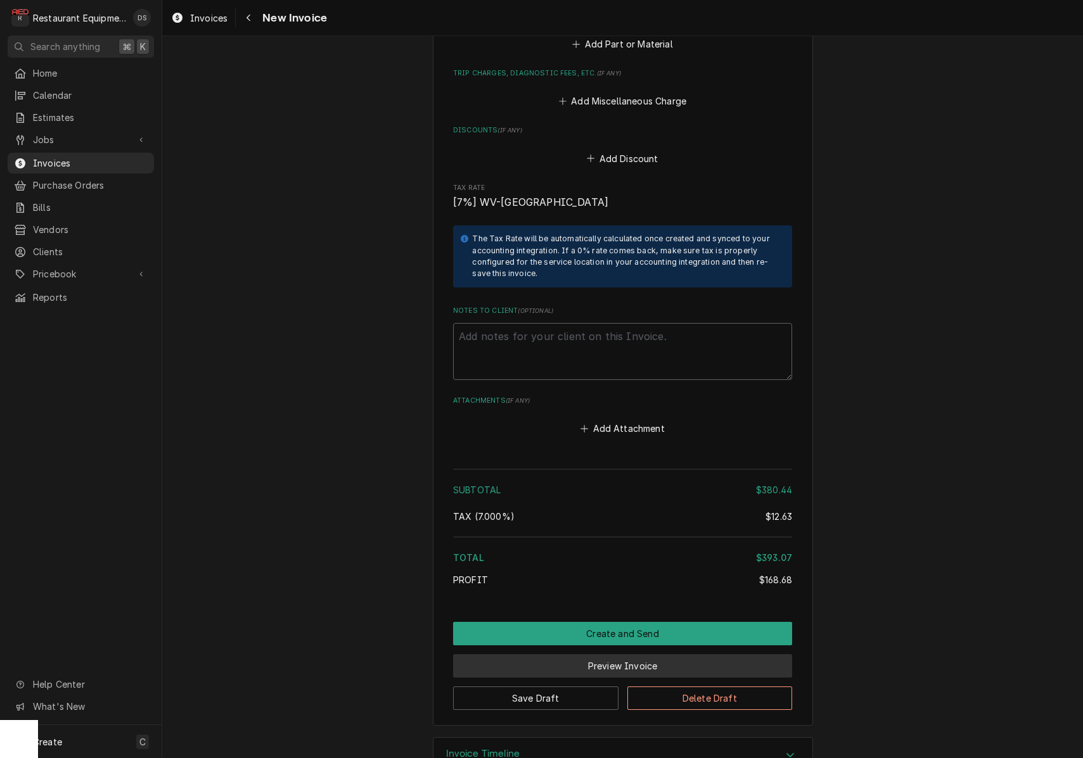
click at [601, 654] on button "Preview Invoice" at bounding box center [622, 665] width 339 height 23
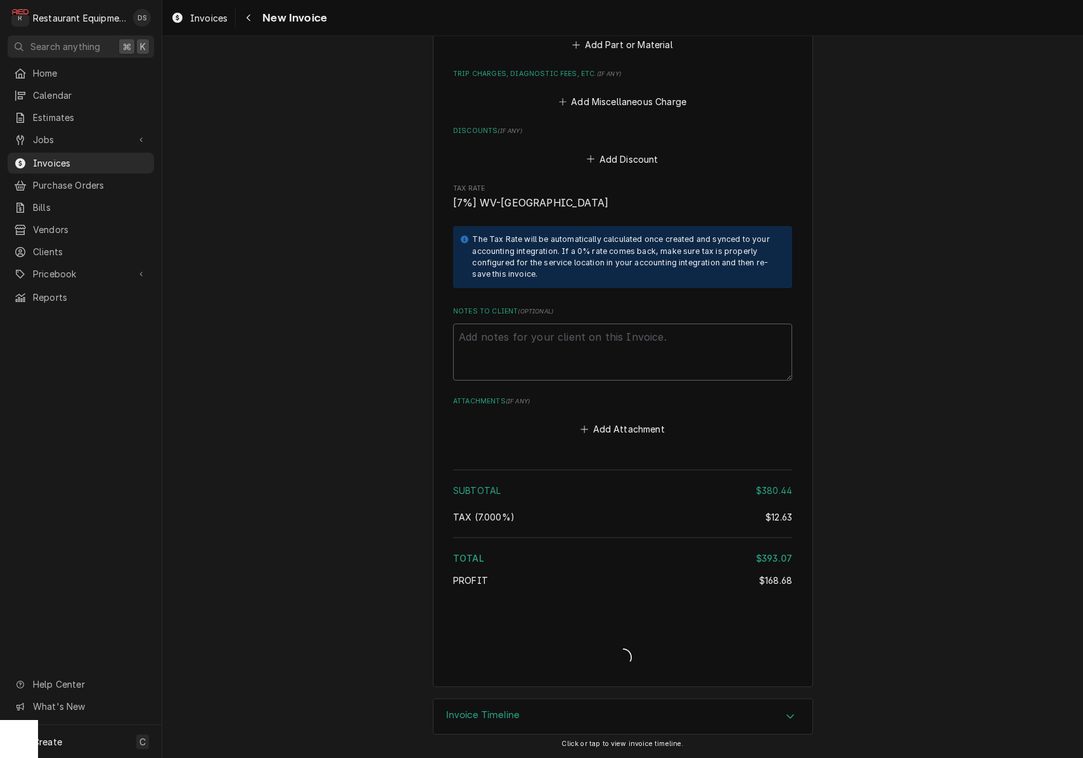
type textarea "x"
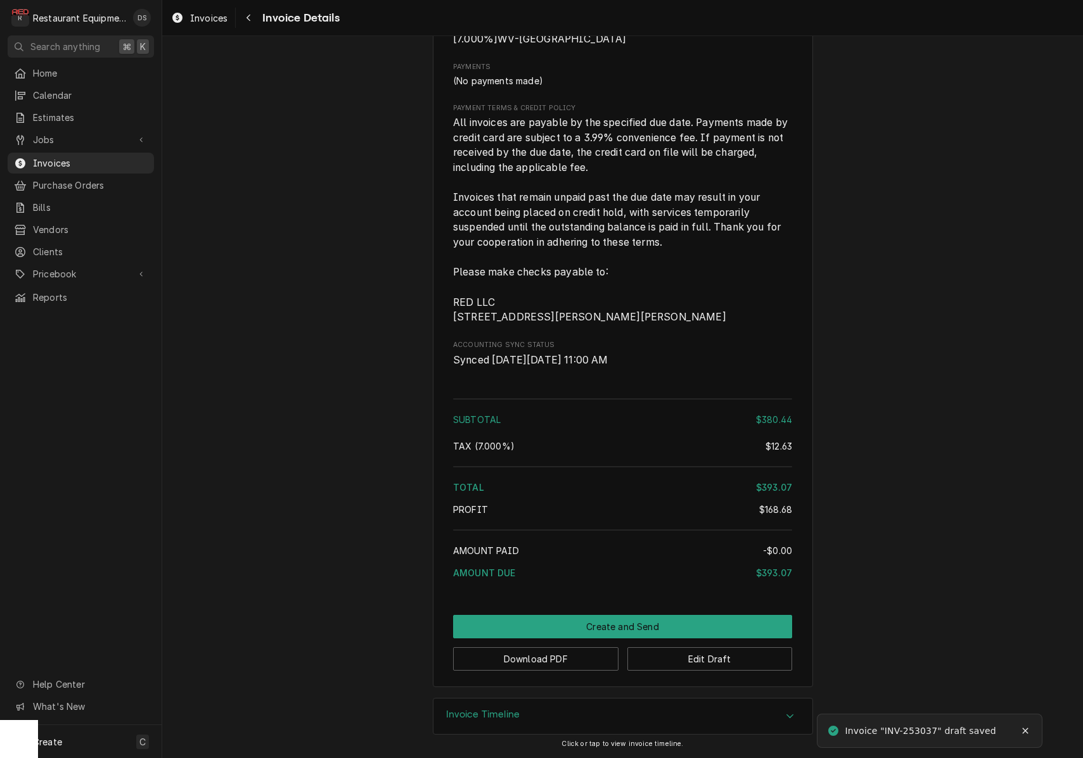
scroll to position [1824, 0]
click at [571, 668] on button "Download PDF" at bounding box center [535, 658] width 165 height 23
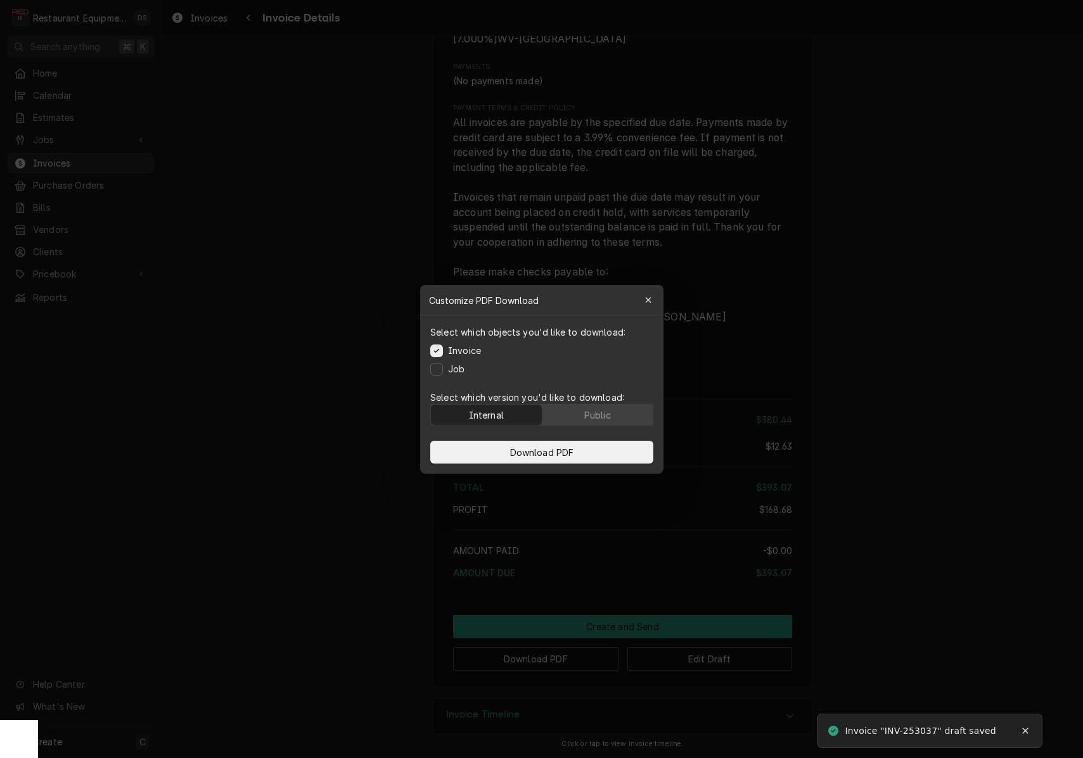
drag, startPoint x: 609, startPoint y: 411, endPoint x: 612, endPoint y: 440, distance: 28.6
click at [609, 412] on div "Public" at bounding box center [596, 414] width 27 height 13
click at [608, 450] on button "Download PDF" at bounding box center [541, 452] width 223 height 23
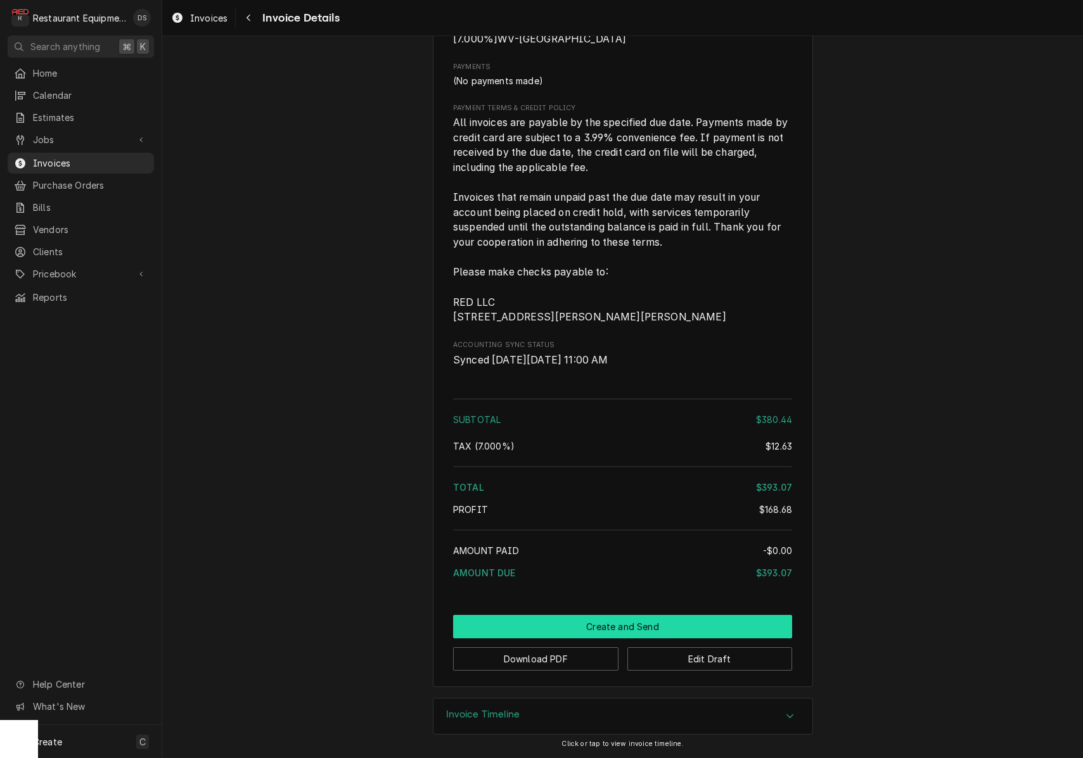
click at [656, 630] on button "Create and Send" at bounding box center [622, 626] width 339 height 23
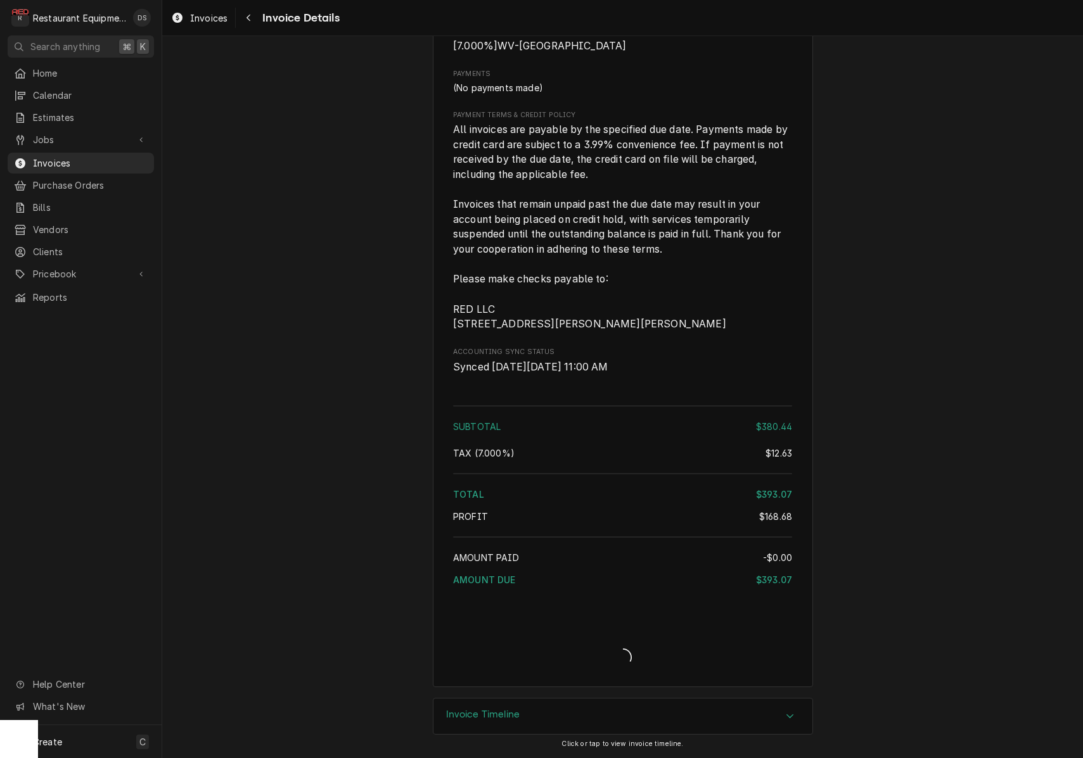
scroll to position [1817, 0]
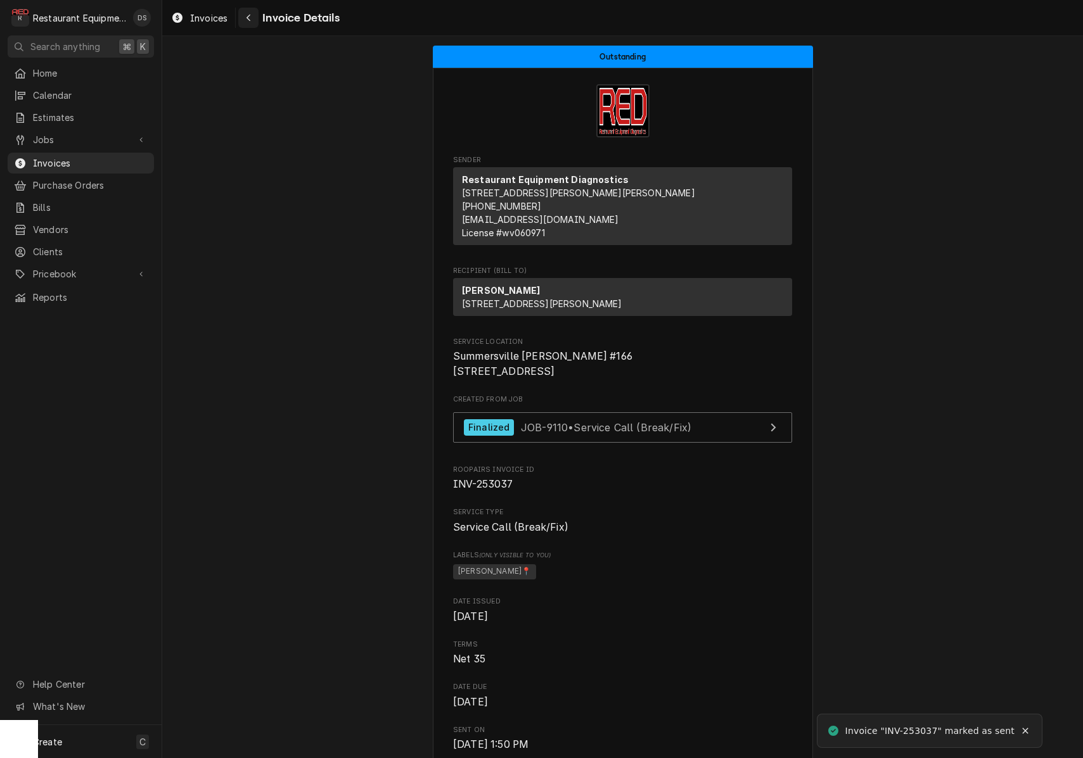
click at [247, 16] on icon "Navigate back" at bounding box center [249, 17] width 6 height 9
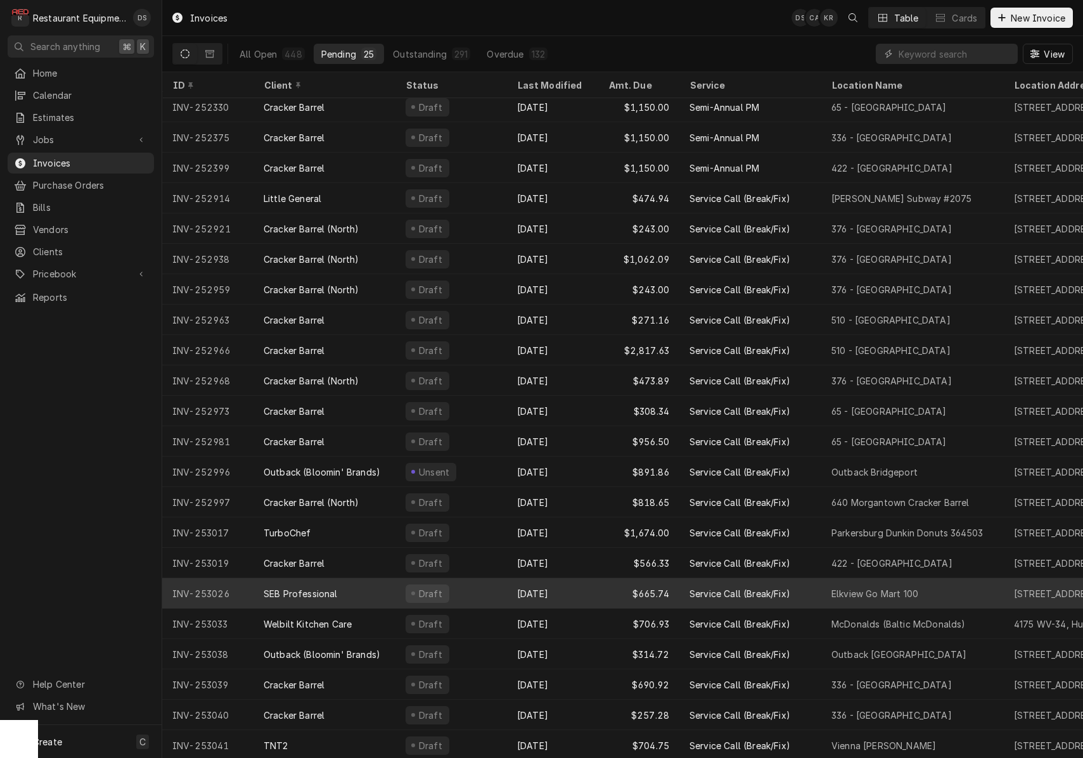
scroll to position [97, 0]
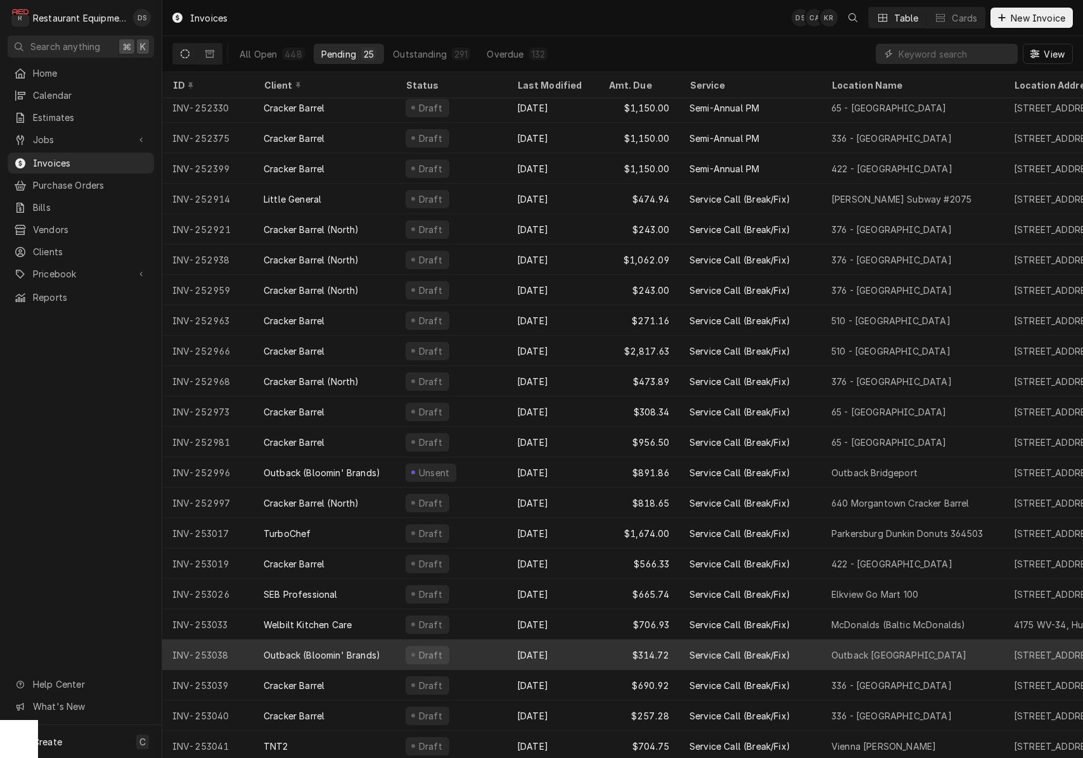
click at [466, 652] on div "Draft" at bounding box center [450, 655] width 111 height 30
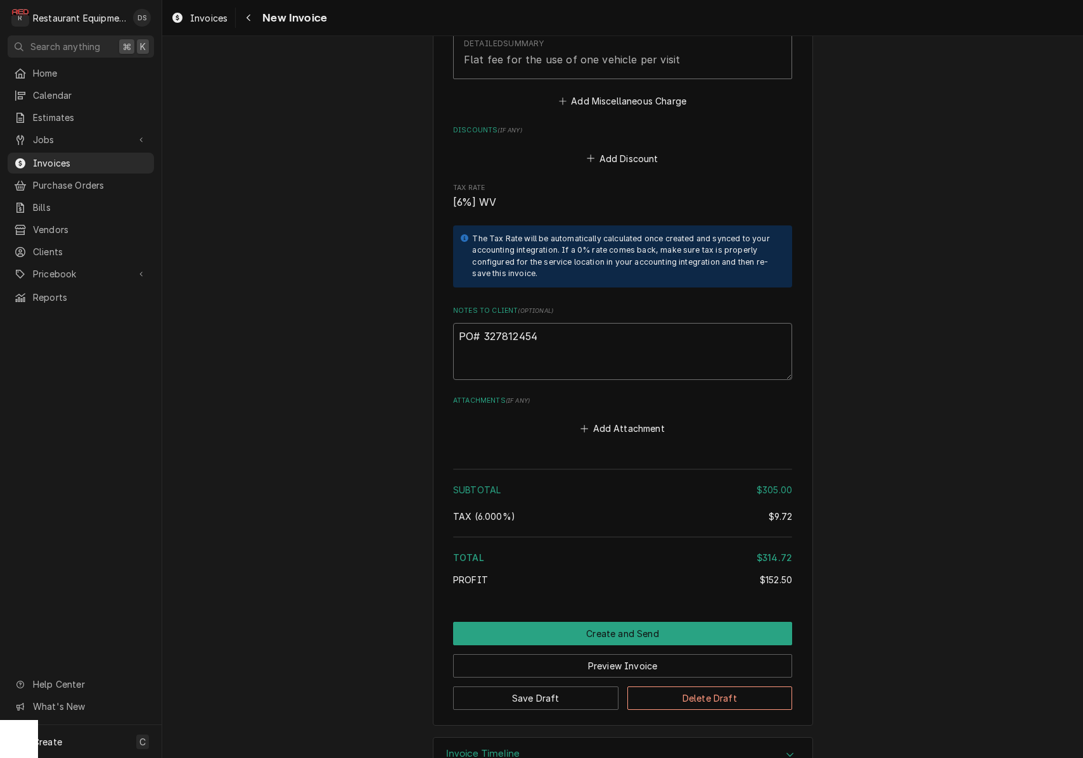
drag, startPoint x: 540, startPoint y: 300, endPoint x: 485, endPoint y: 299, distance: 54.5
click at [485, 323] on textarea "PO# 327812454" at bounding box center [622, 351] width 339 height 57
click at [210, 19] on span "Invoices" at bounding box center [208, 17] width 37 height 13
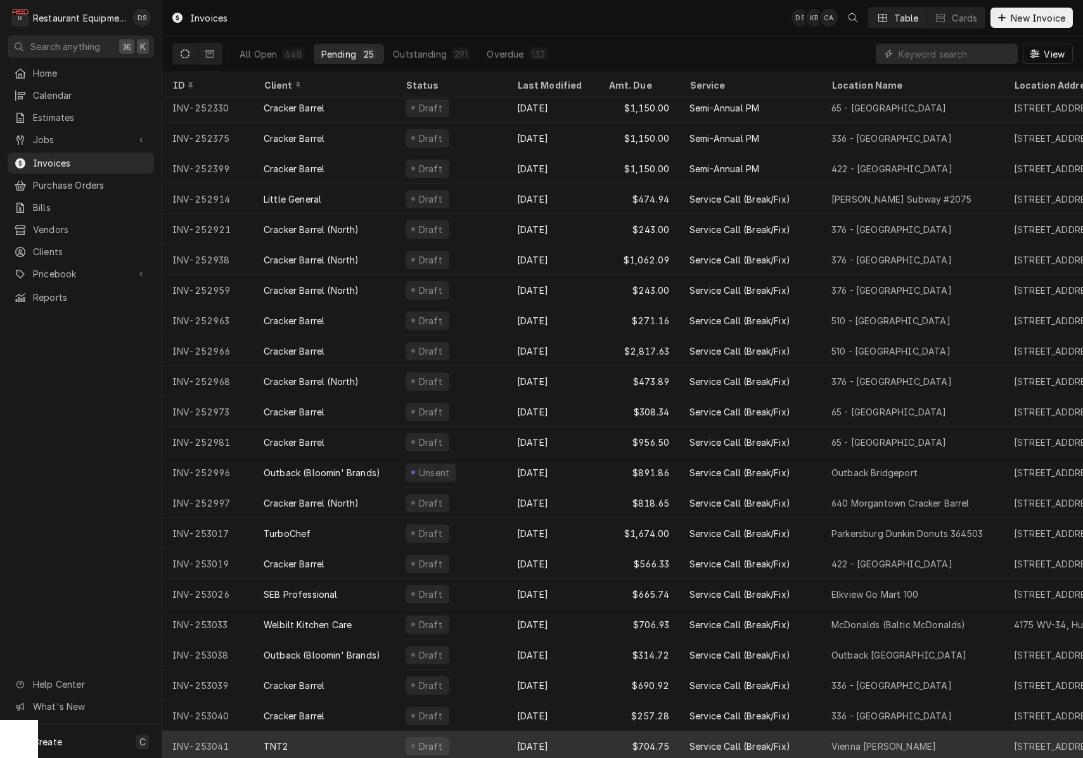
click at [499, 740] on div "Draft" at bounding box center [450, 746] width 111 height 30
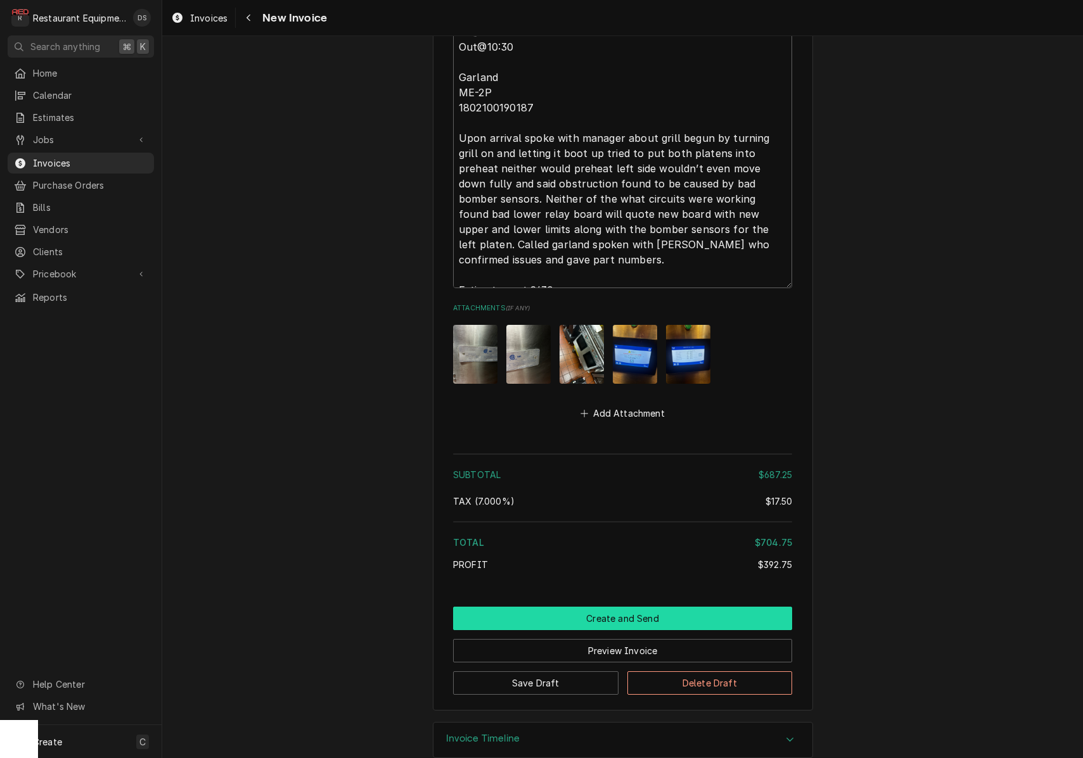
click at [633, 607] on button "Create and Send" at bounding box center [622, 618] width 339 height 23
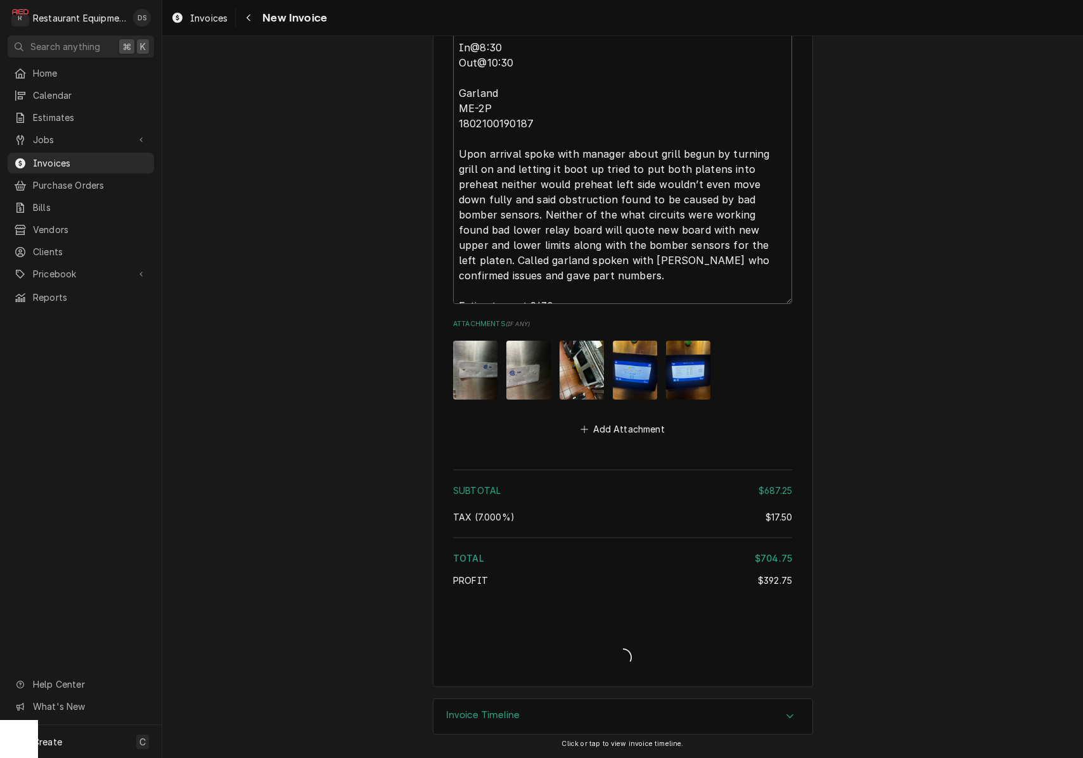
scroll to position [2062, 0]
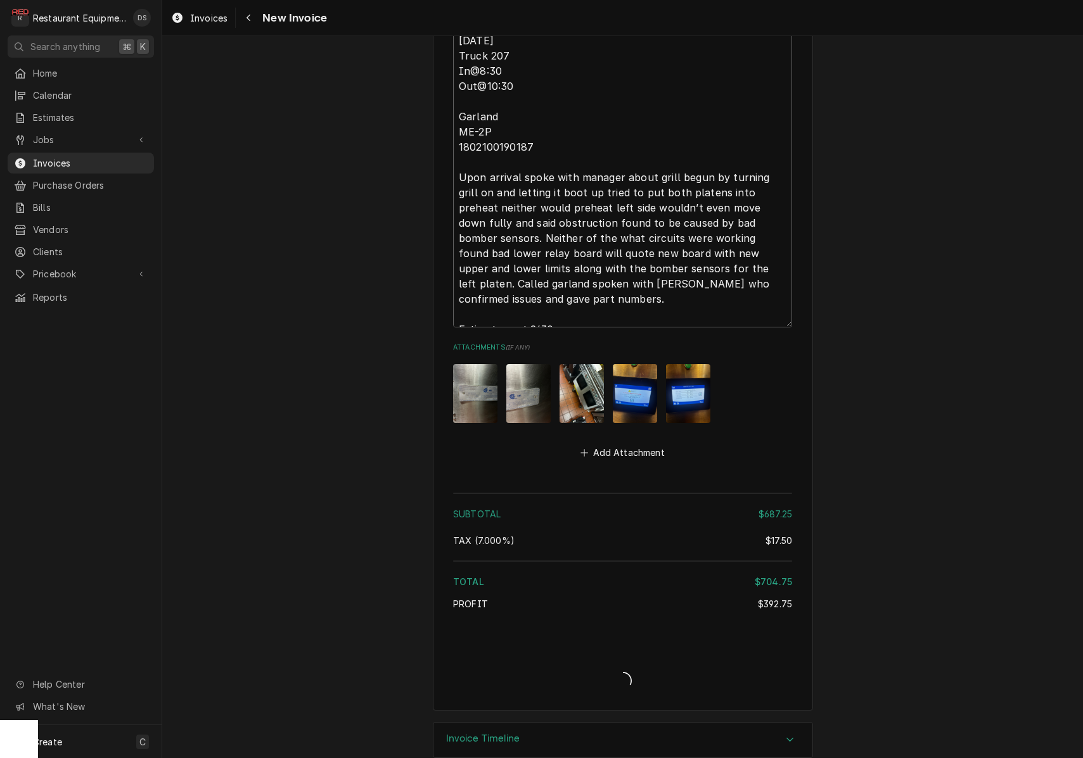
type textarea "x"
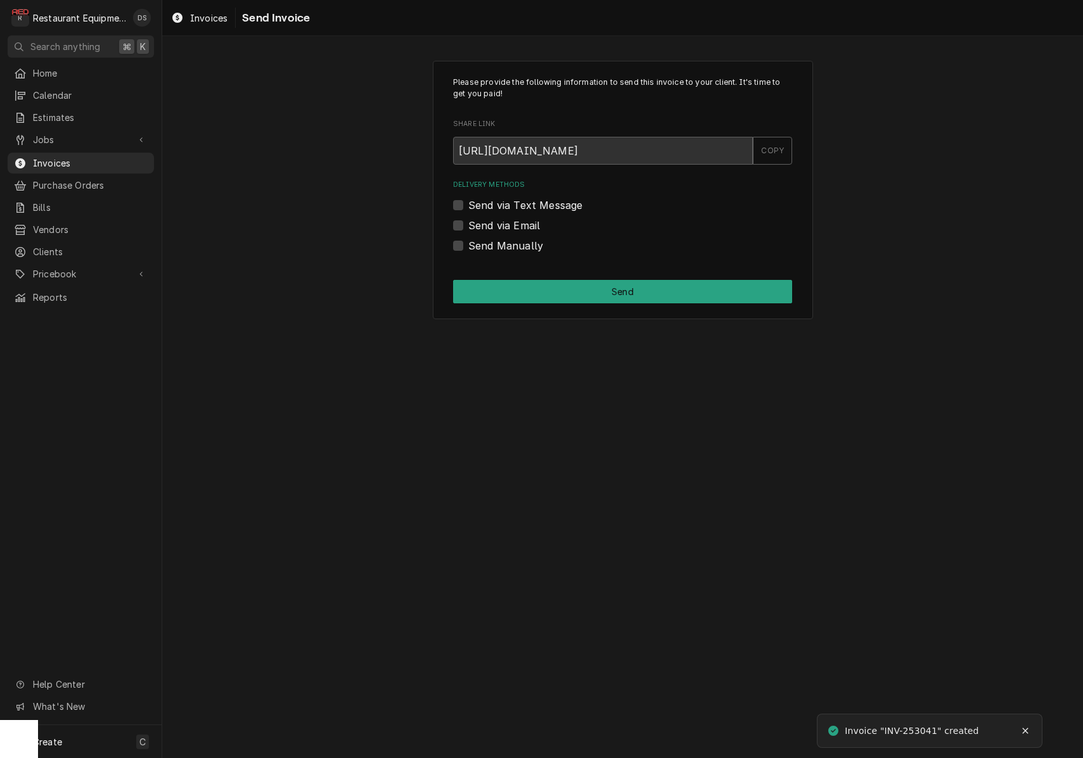
click at [468, 226] on label "Send via Email" at bounding box center [504, 225] width 72 height 15
click at [468, 226] on input "Send via Email" at bounding box center [637, 232] width 339 height 28
checkbox input "true"
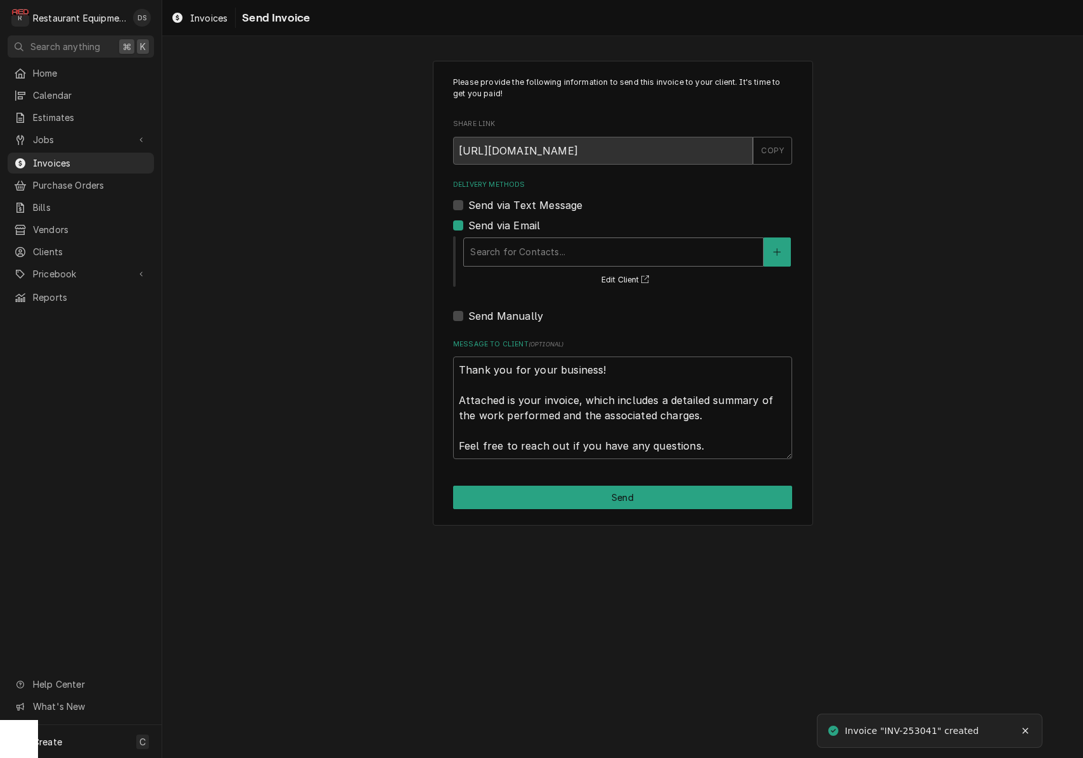
click at [573, 259] on div "Delivery Methods" at bounding box center [613, 252] width 286 height 23
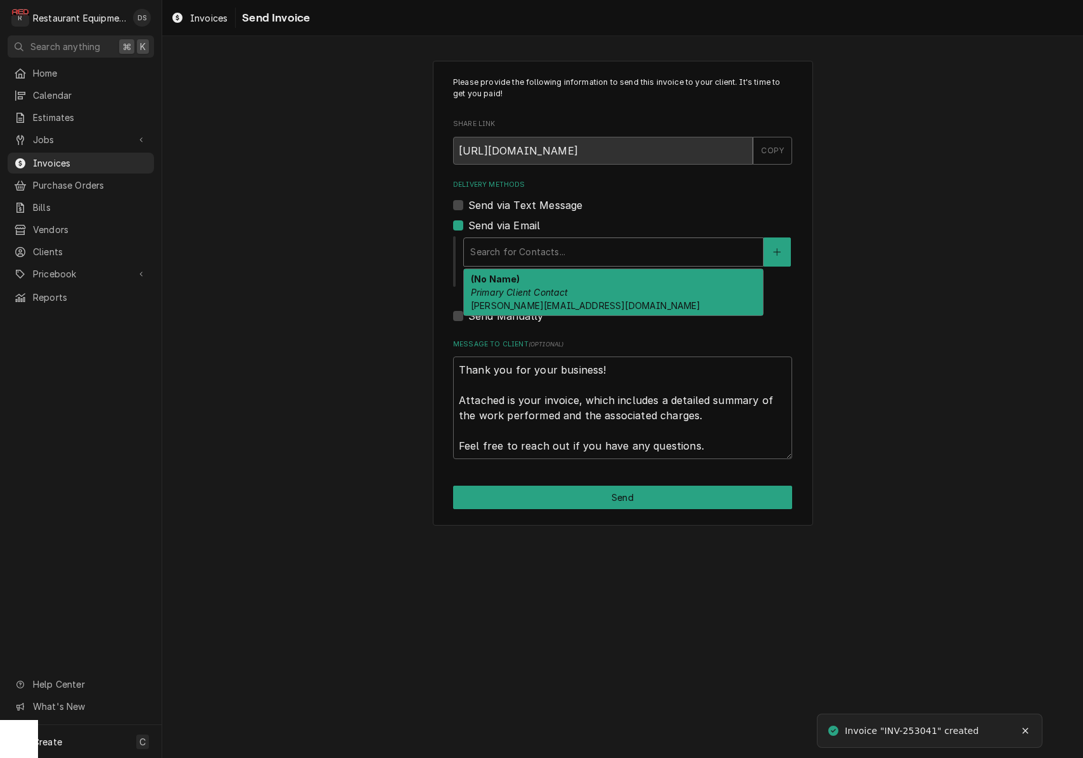
click at [580, 287] on div "(No Name) Primary Client Contact whitney.cruells@cruellsmcfamily.com" at bounding box center [613, 292] width 299 height 46
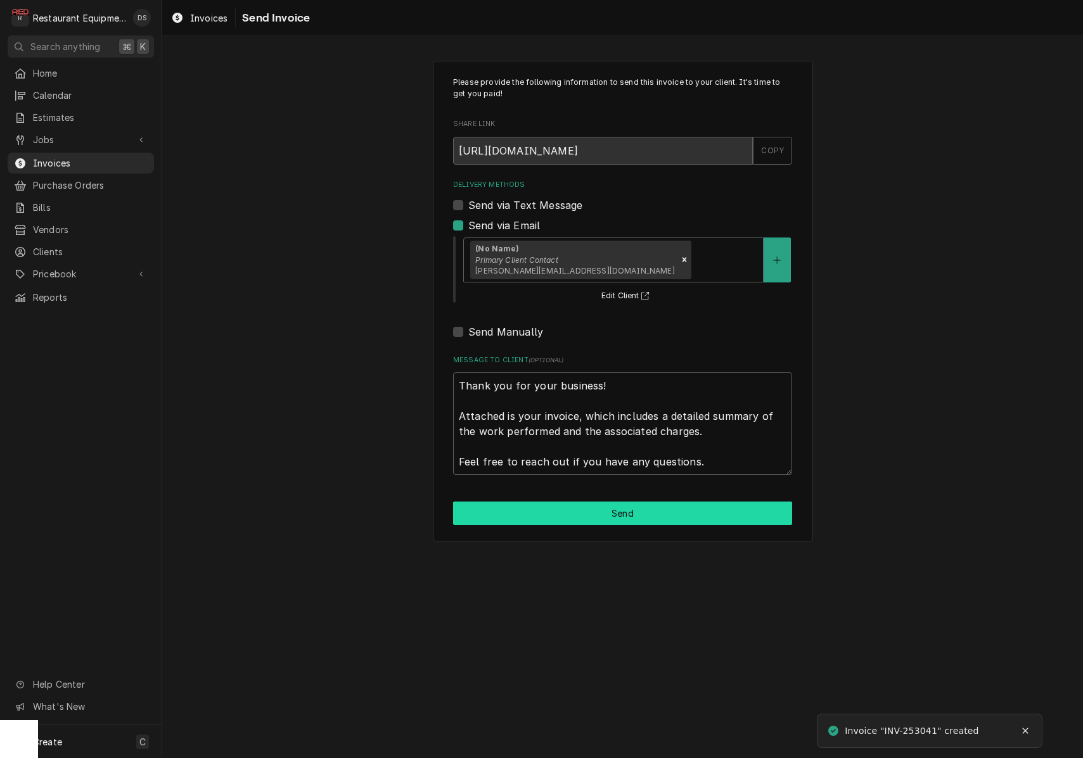
click at [647, 504] on button "Send" at bounding box center [622, 513] width 339 height 23
type textarea "x"
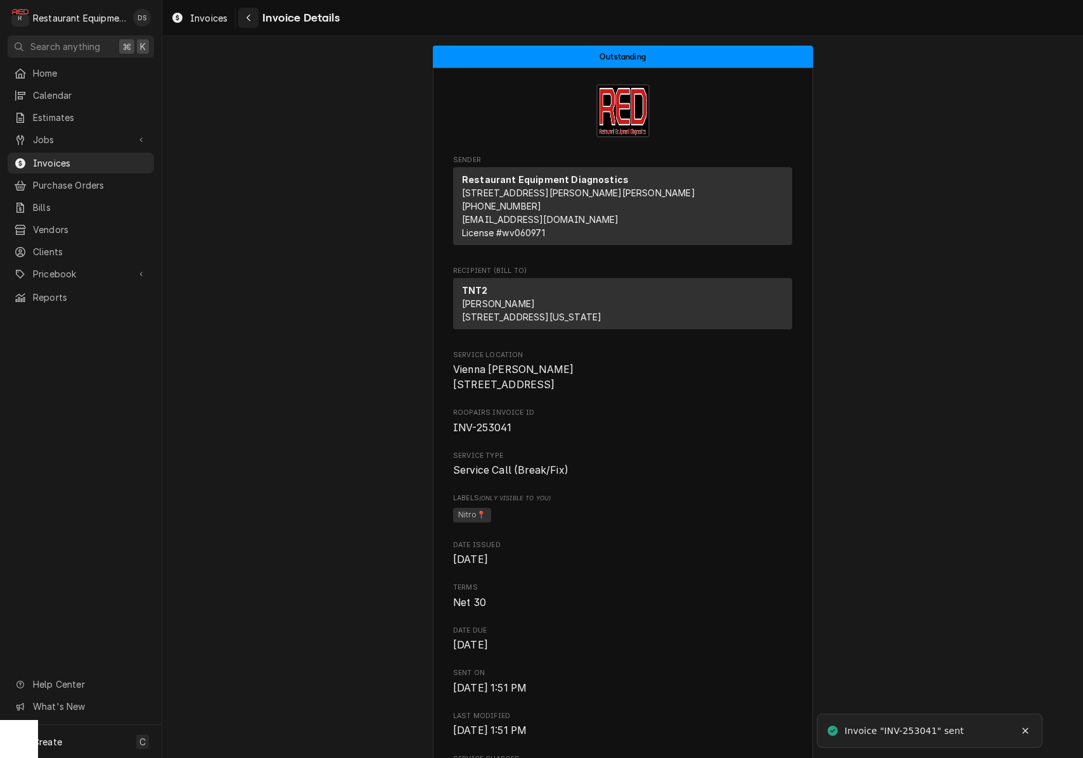
click at [248, 15] on icon "Navigate back" at bounding box center [249, 17] width 6 height 9
